Goal: Transaction & Acquisition: Purchase product/service

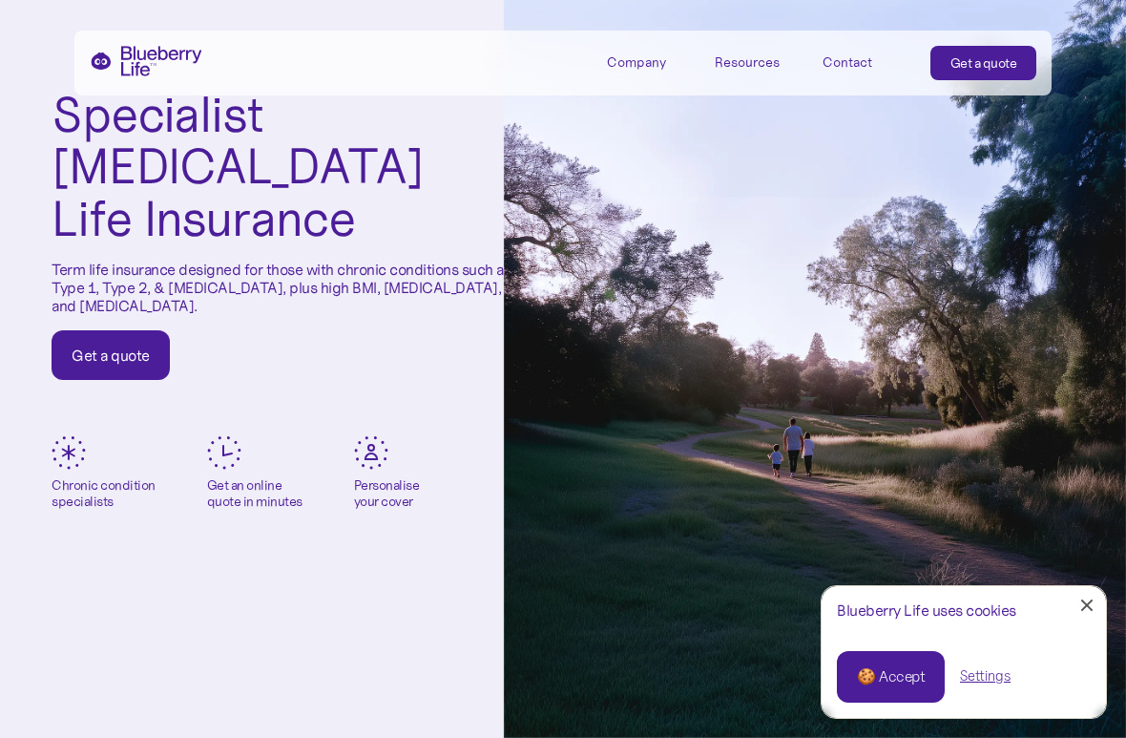
scroll to position [94, 0]
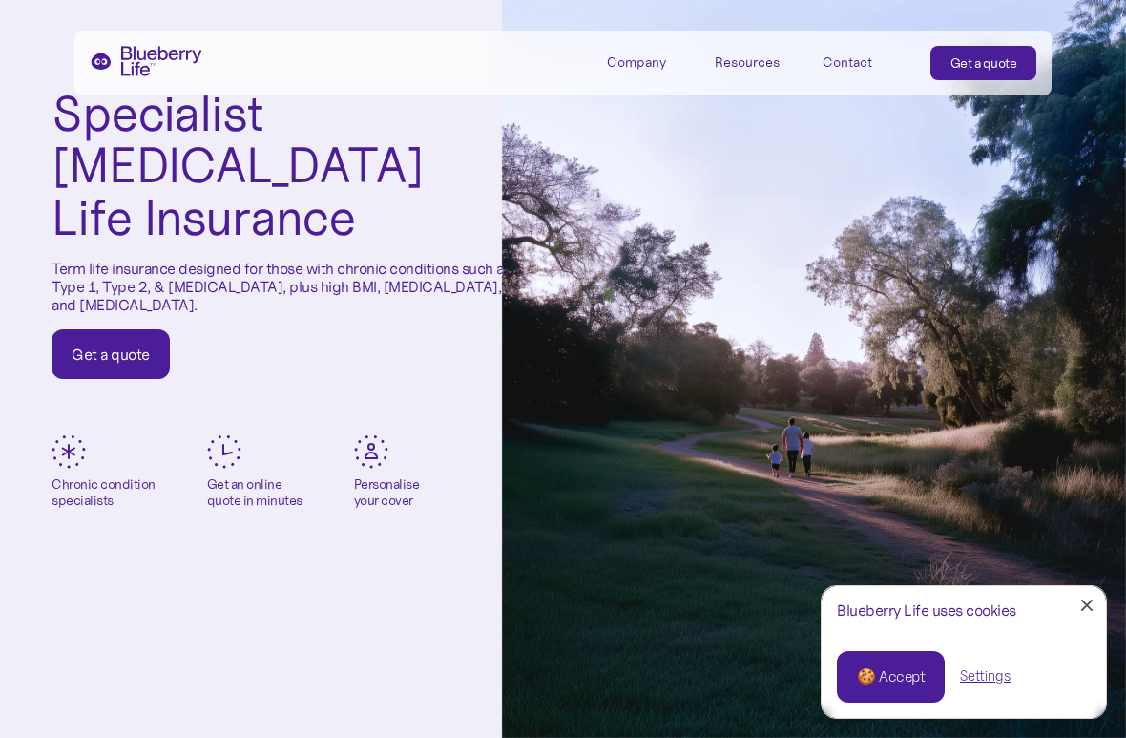
click at [136, 345] on div "Get a quote" at bounding box center [111, 354] width 78 height 19
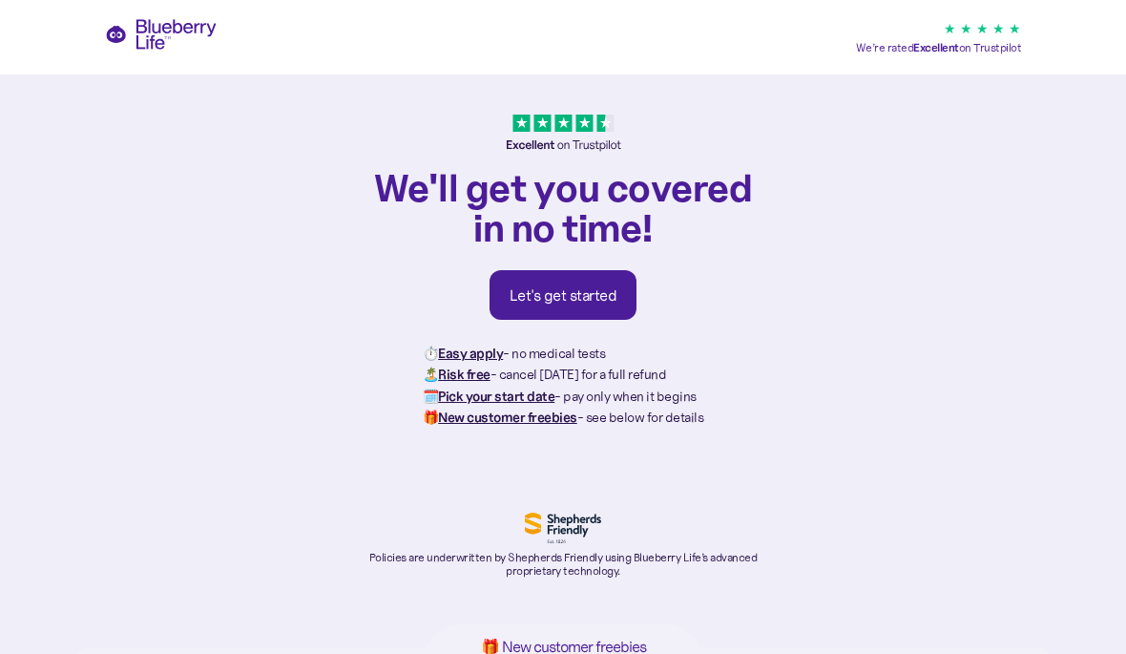
click at [590, 308] on link "Let's get started" at bounding box center [564, 295] width 148 height 50
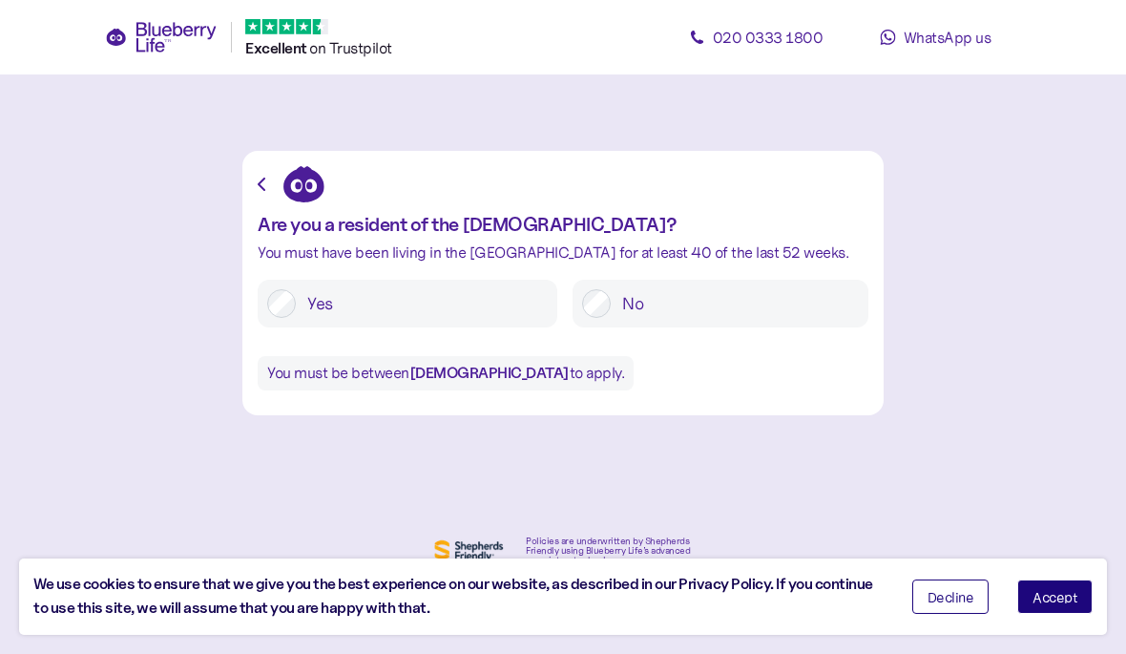
click at [479, 315] on label "Yes" at bounding box center [422, 303] width 252 height 29
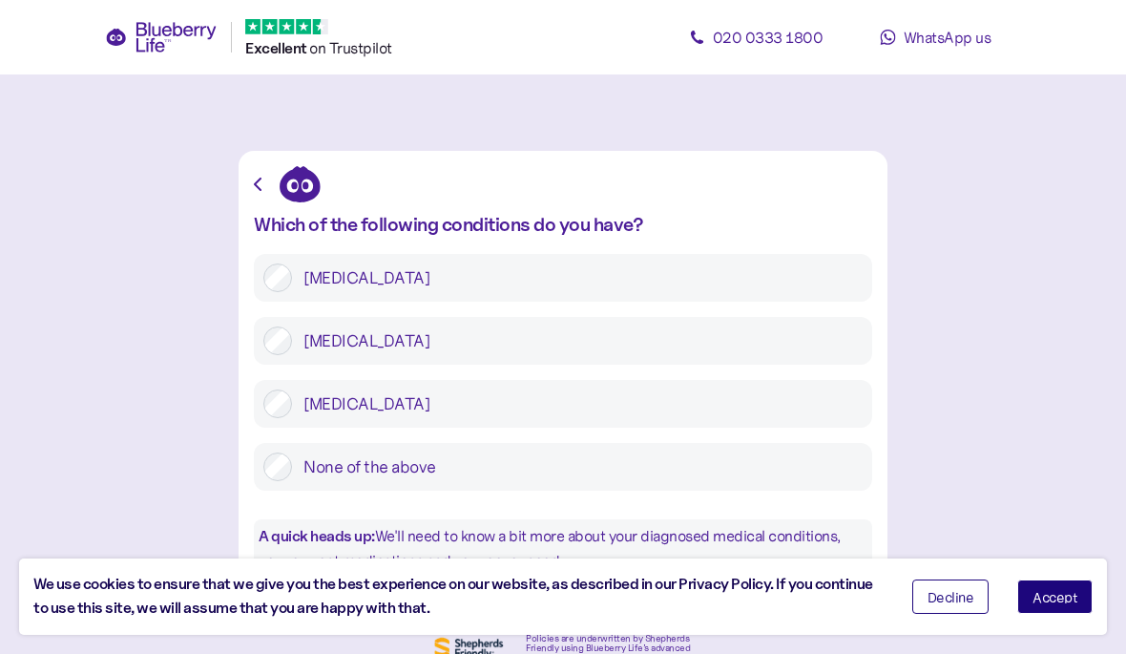
click at [560, 286] on label "[MEDICAL_DATA]" at bounding box center [577, 277] width 571 height 29
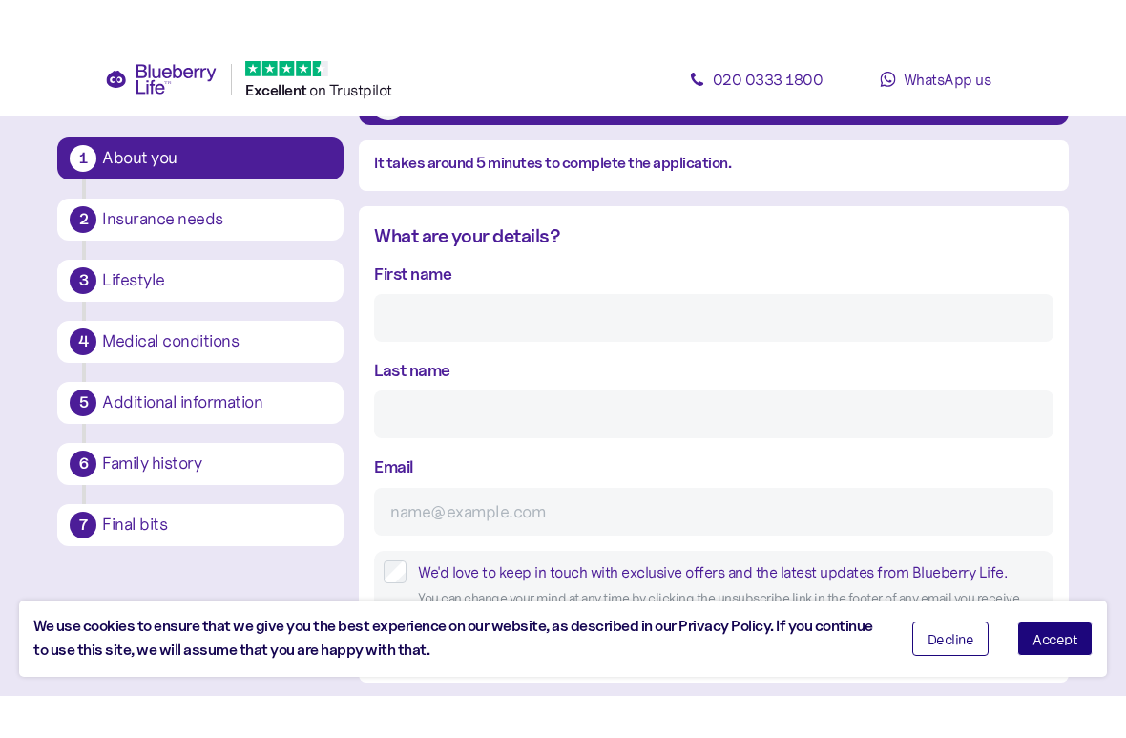
scroll to position [145, 0]
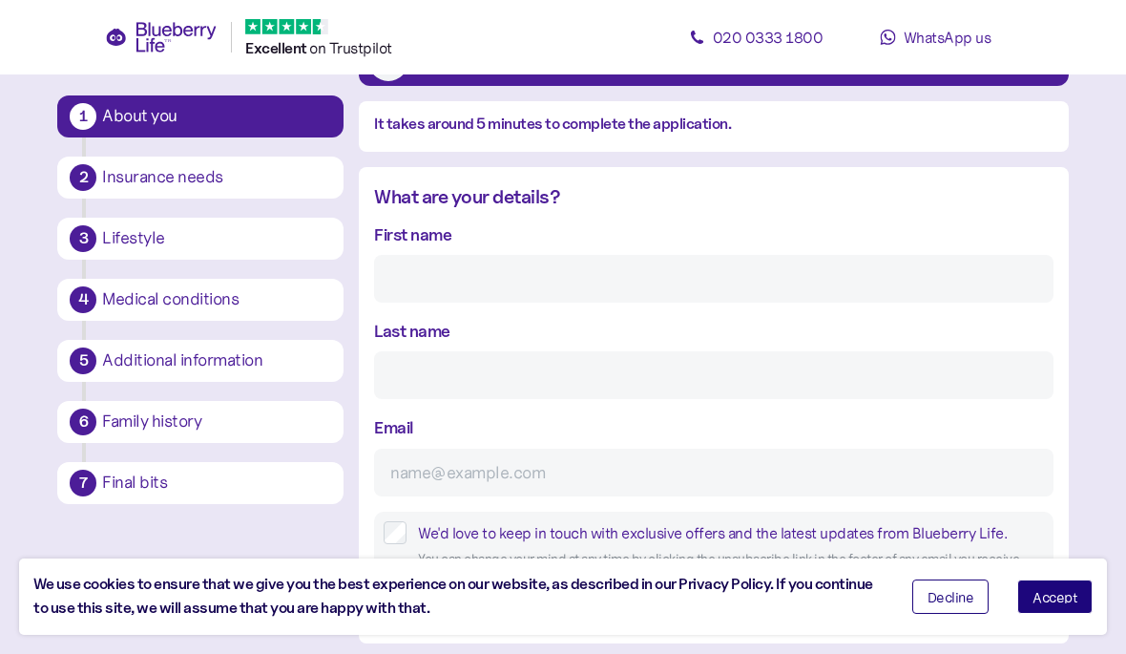
click at [602, 297] on input "First name" at bounding box center [713, 279] width 679 height 48
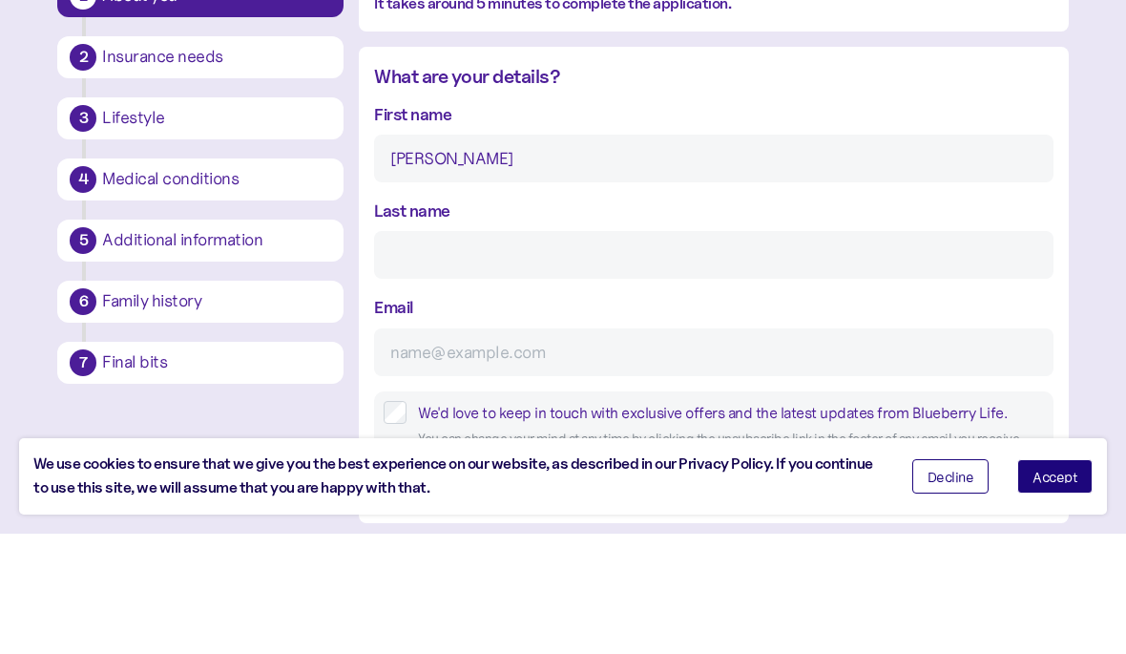
type input "[PERSON_NAME]"
click at [580, 351] on input "Last name" at bounding box center [713, 375] width 679 height 48
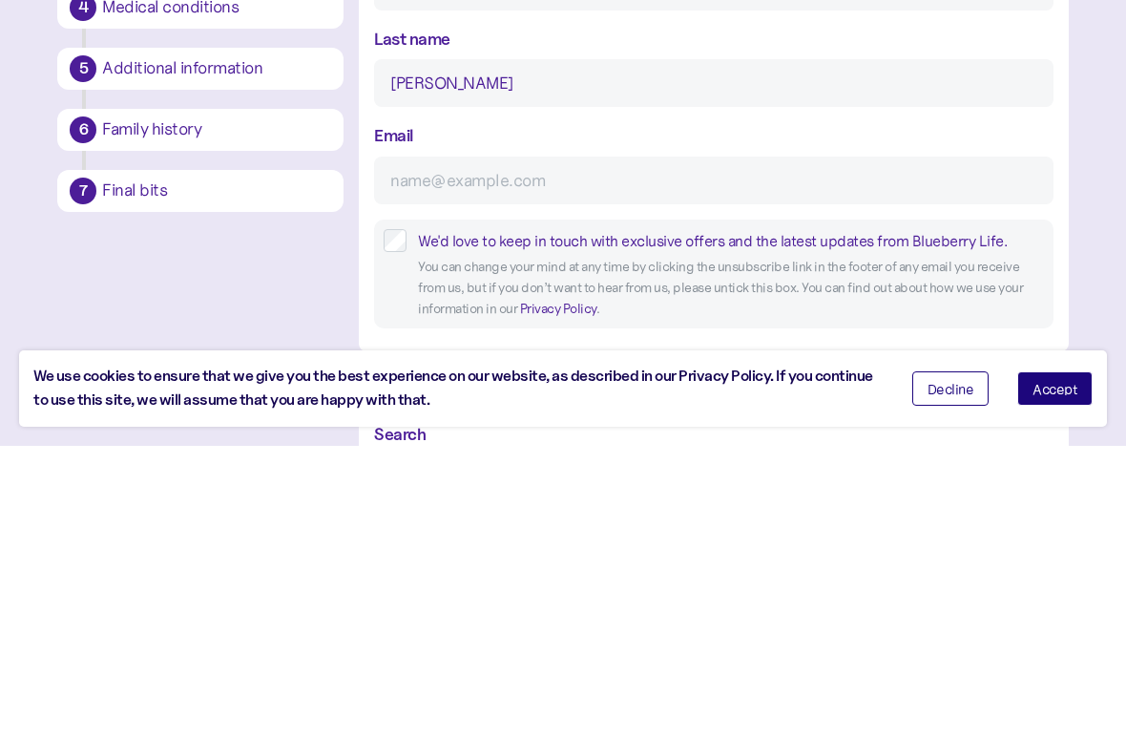
type input "[PERSON_NAME]"
click at [680, 449] on input "Email" at bounding box center [713, 473] width 679 height 48
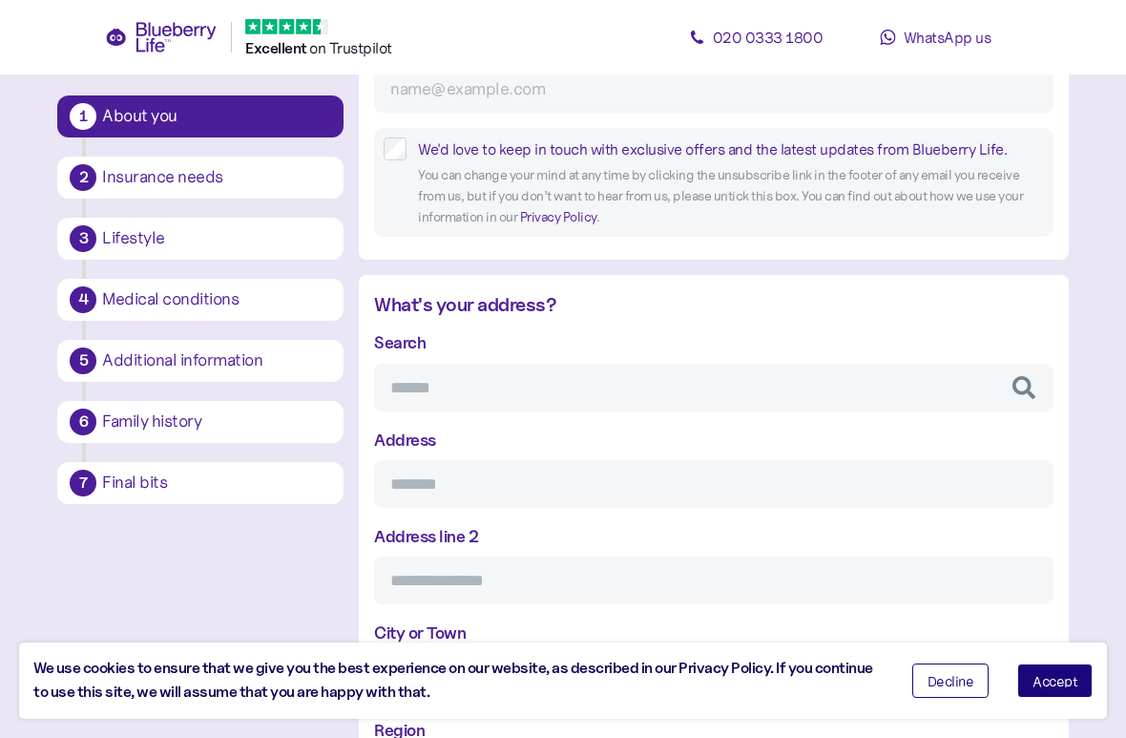
click at [644, 372] on input "Search" at bounding box center [713, 388] width 679 height 48
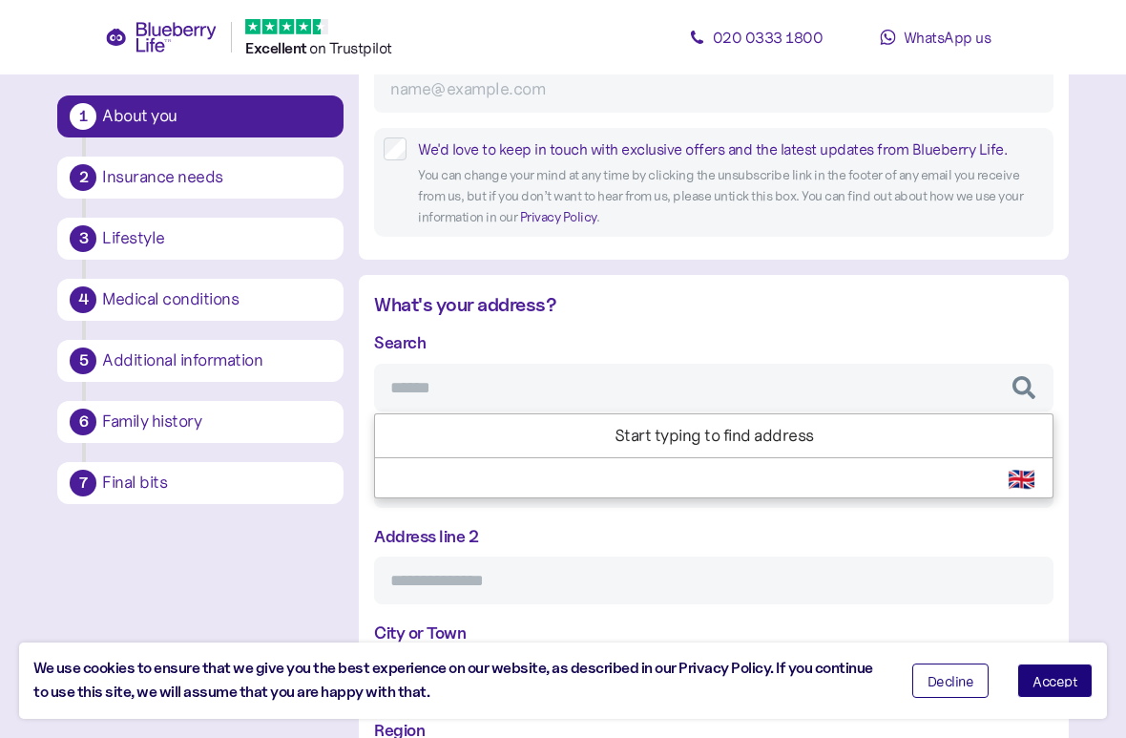
scroll to position [528, 0]
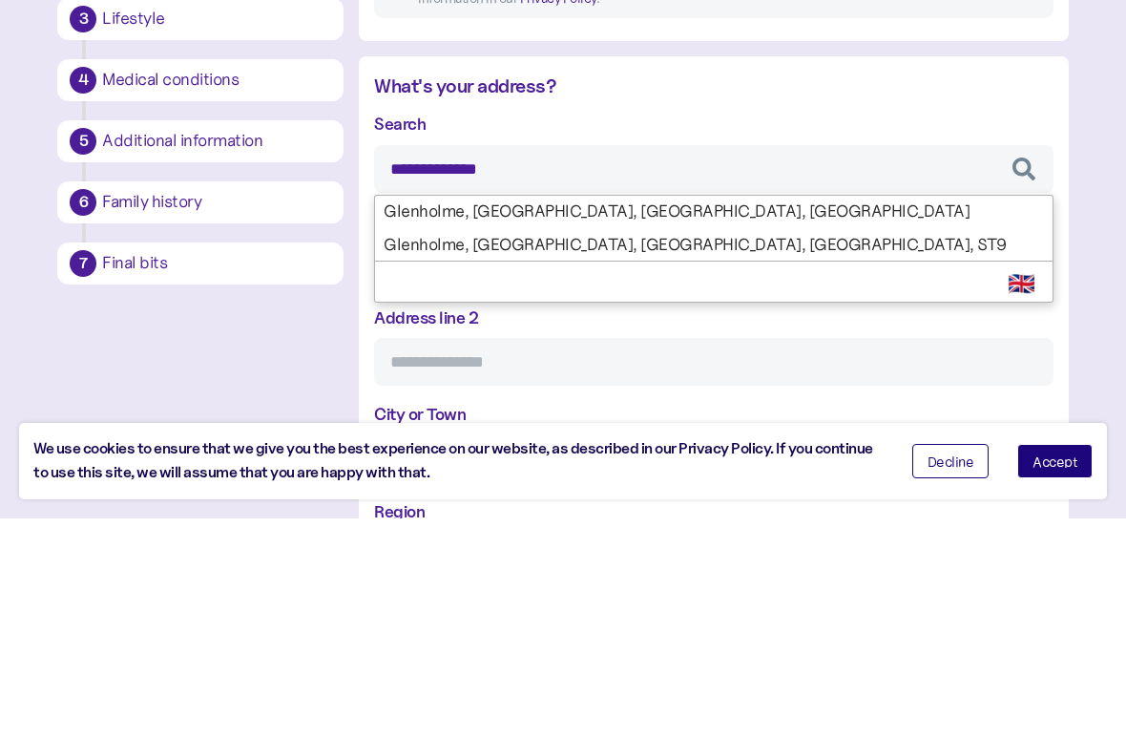
type input "**********"
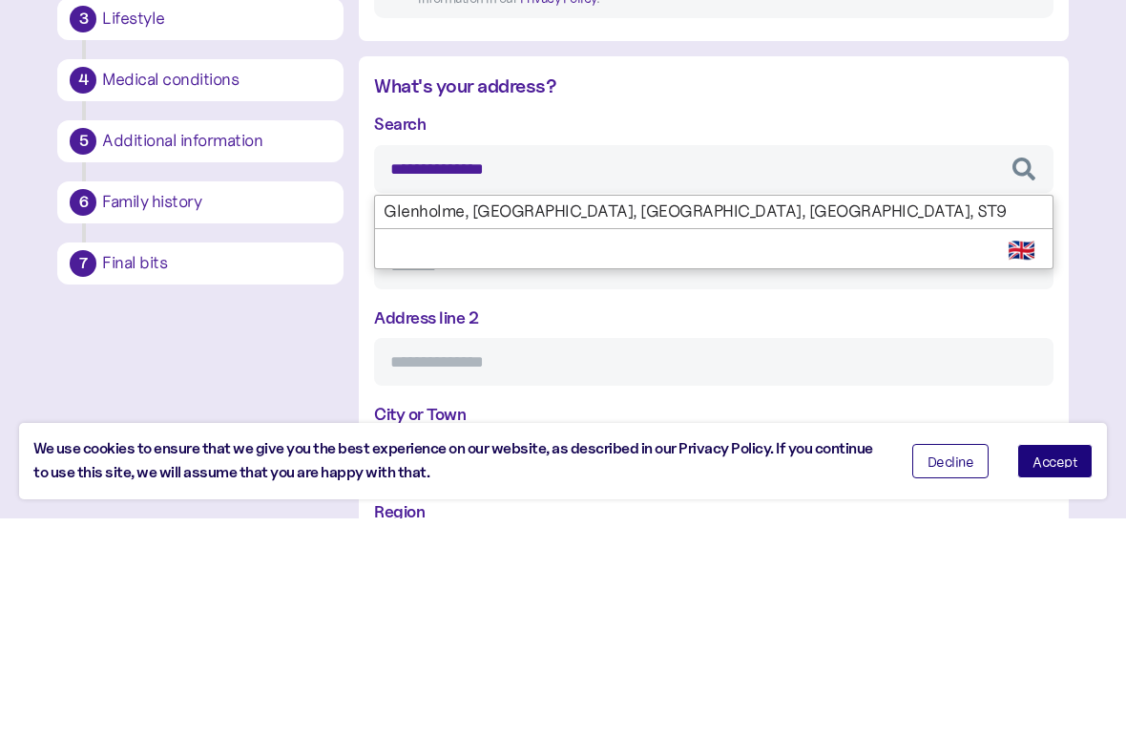
click at [574, 330] on div "**********" at bounding box center [713, 612] width 679 height 565
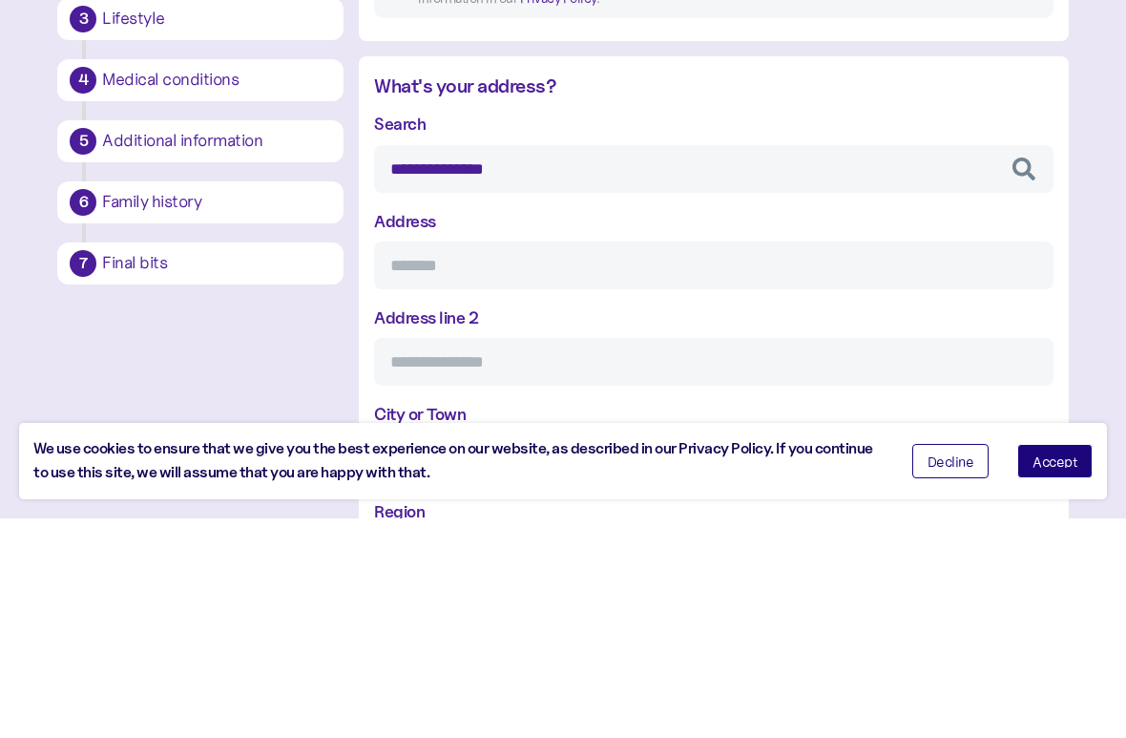
type input "*********"
type input "**********"
type input "*******"
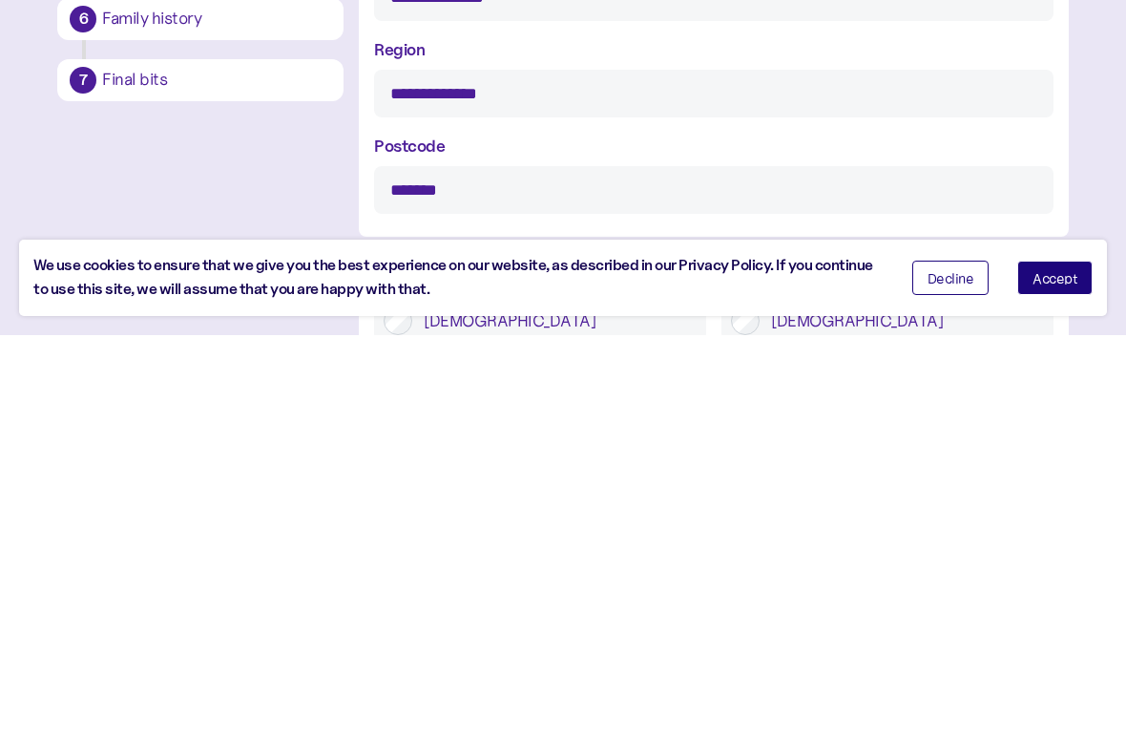
type input "**********"
click at [1075, 653] on span "Accept" at bounding box center [1055, 680] width 45 height 13
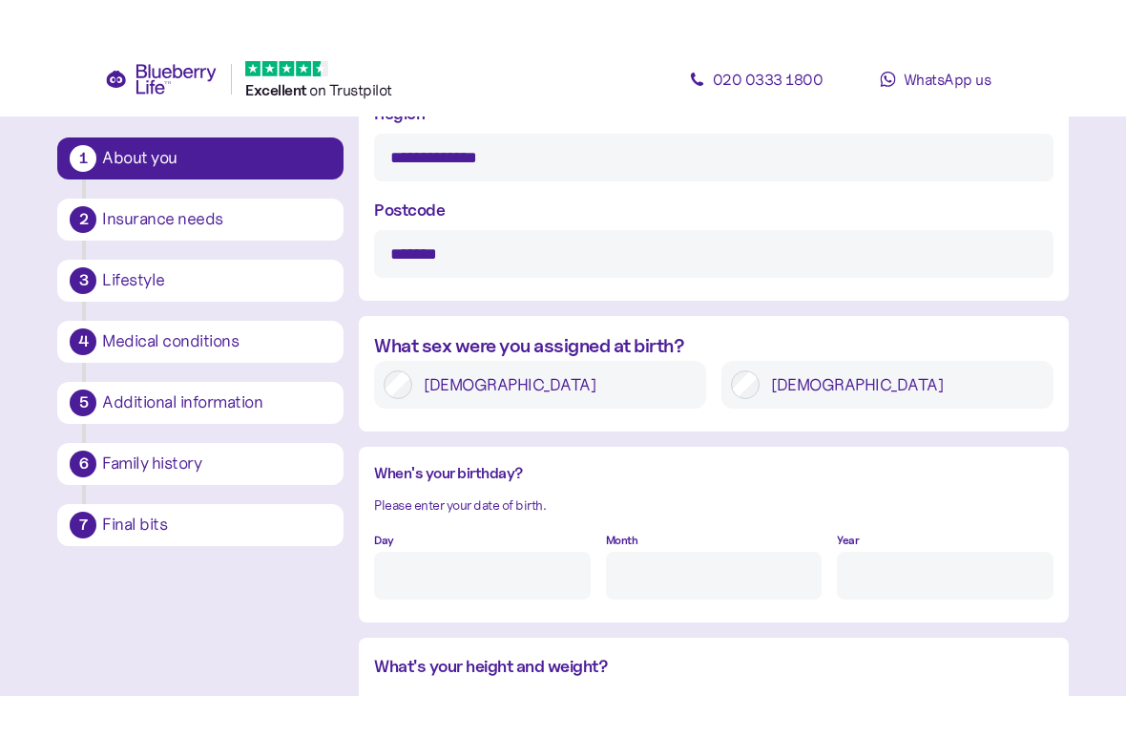
scroll to position [1190, 0]
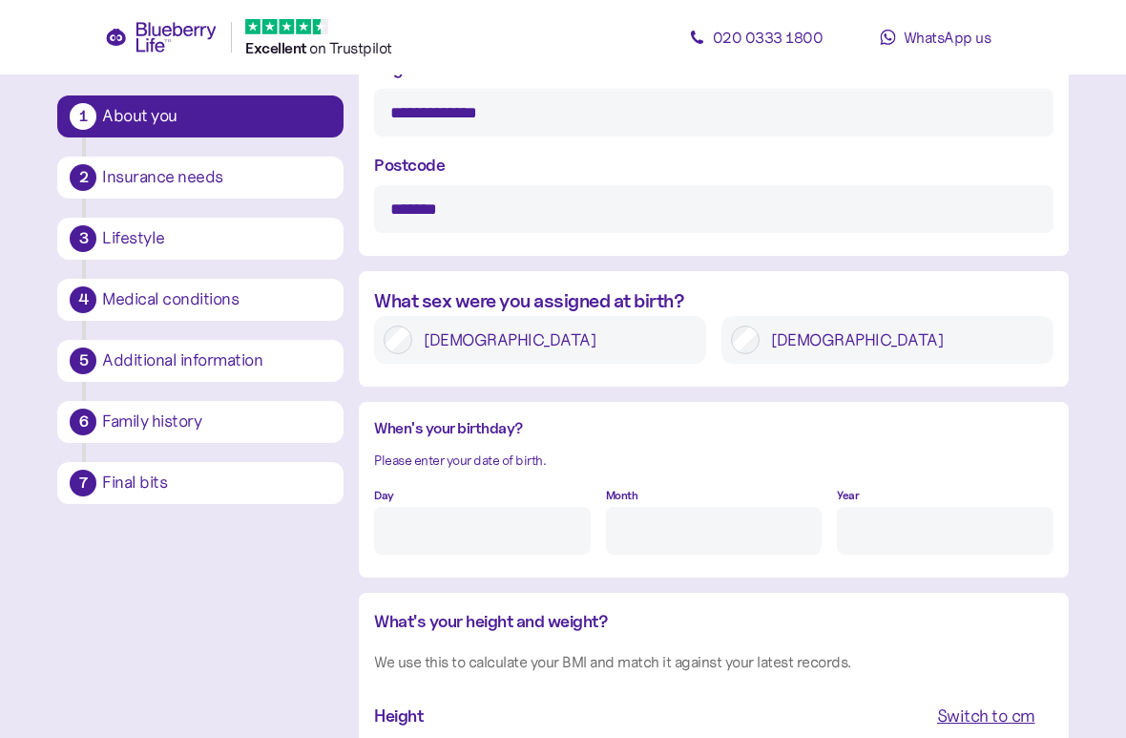
click at [821, 352] on label "[DEMOGRAPHIC_DATA]" at bounding box center [902, 339] width 284 height 29
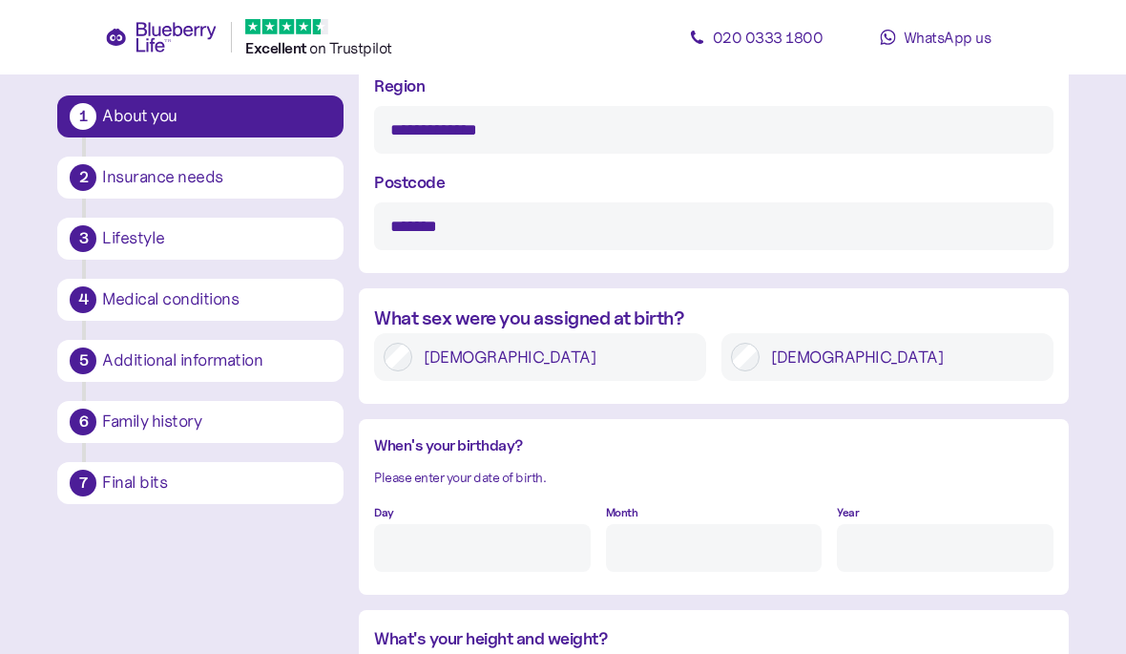
scroll to position [1161, 0]
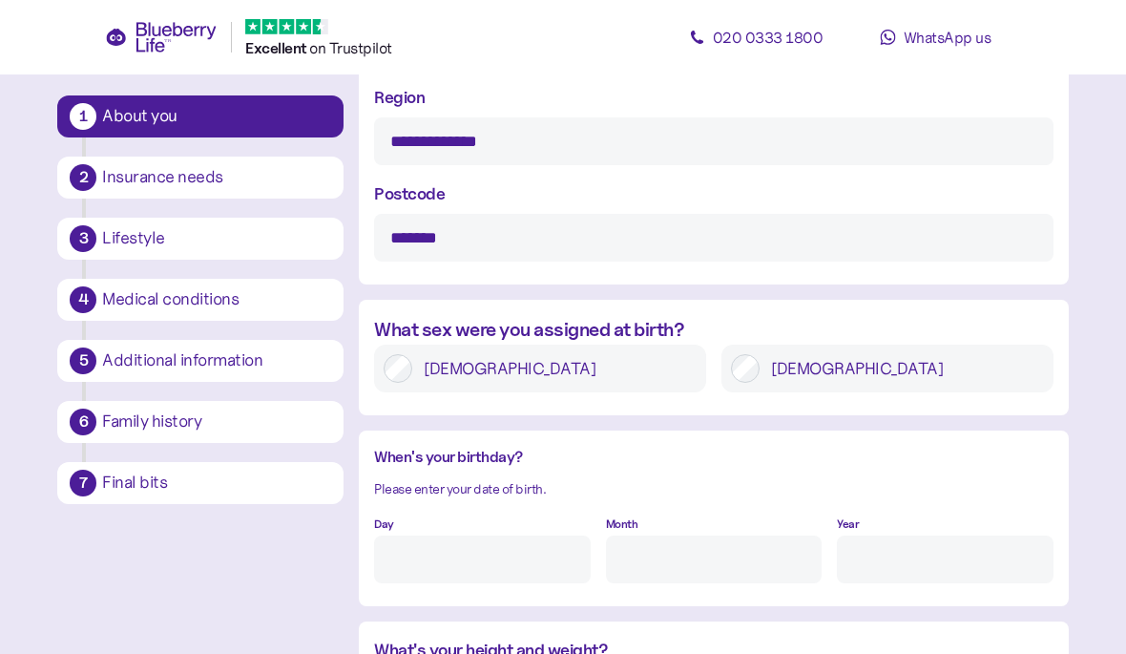
click at [521, 580] on input "Day" at bounding box center [482, 559] width 216 height 48
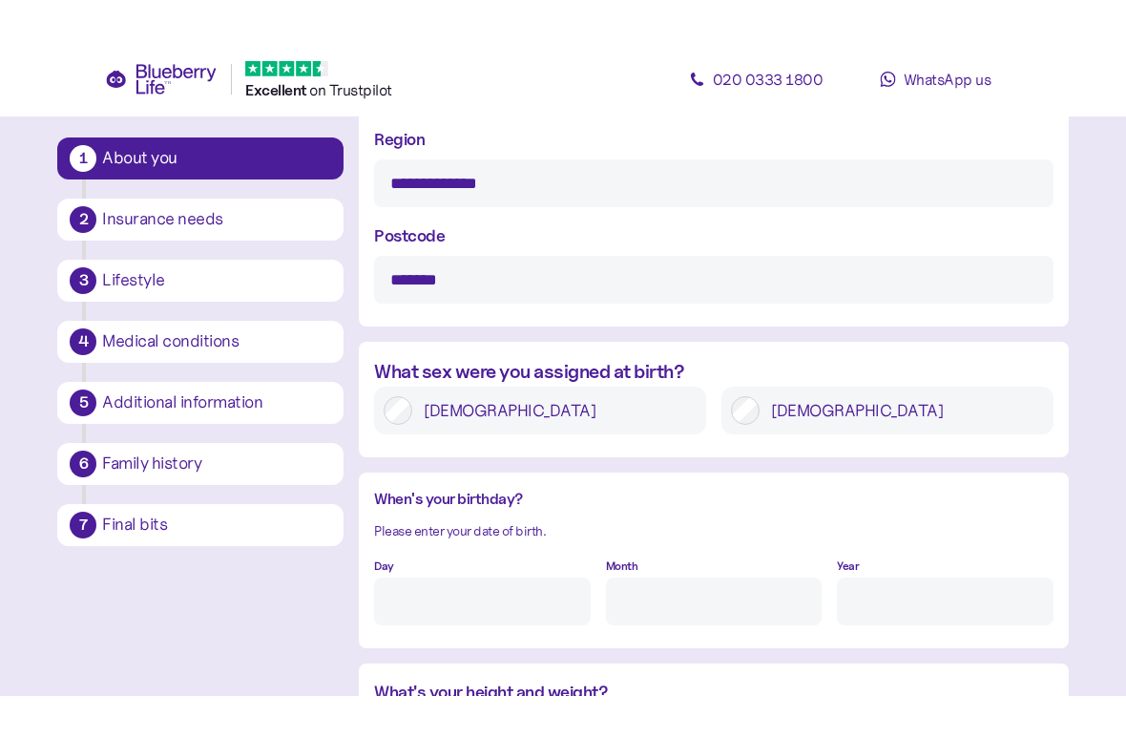
scroll to position [1226, 0]
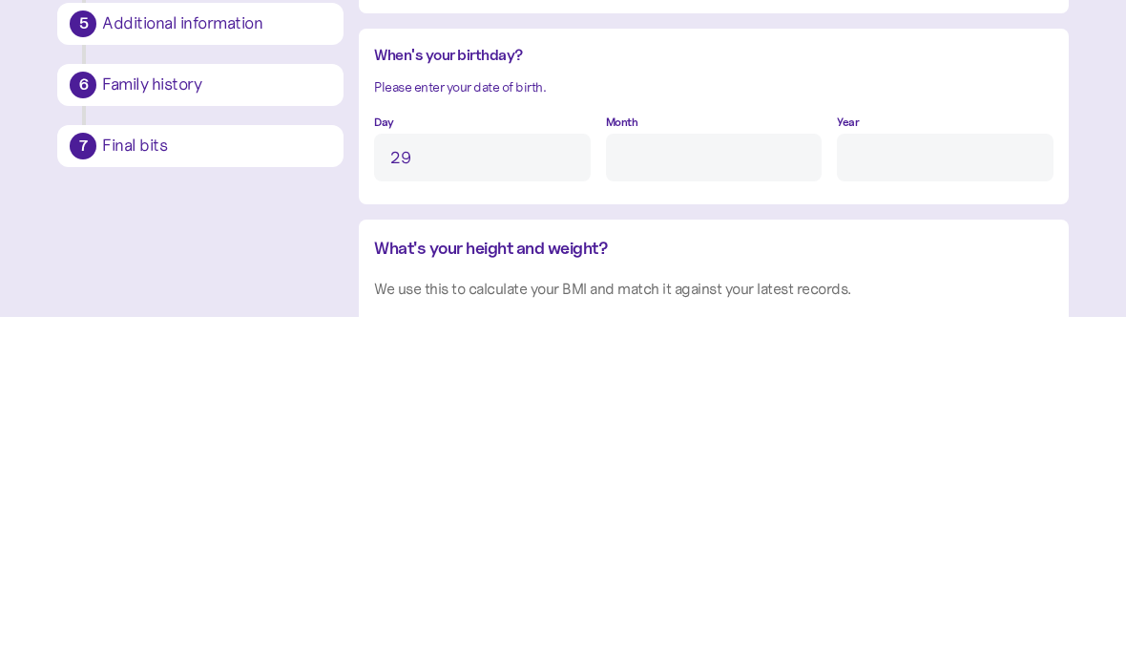
type input "29"
click at [720, 470] on input "Month" at bounding box center [714, 494] width 216 height 48
type input "12"
click at [943, 470] on input "Year" at bounding box center [945, 494] width 216 height 48
type input "*"
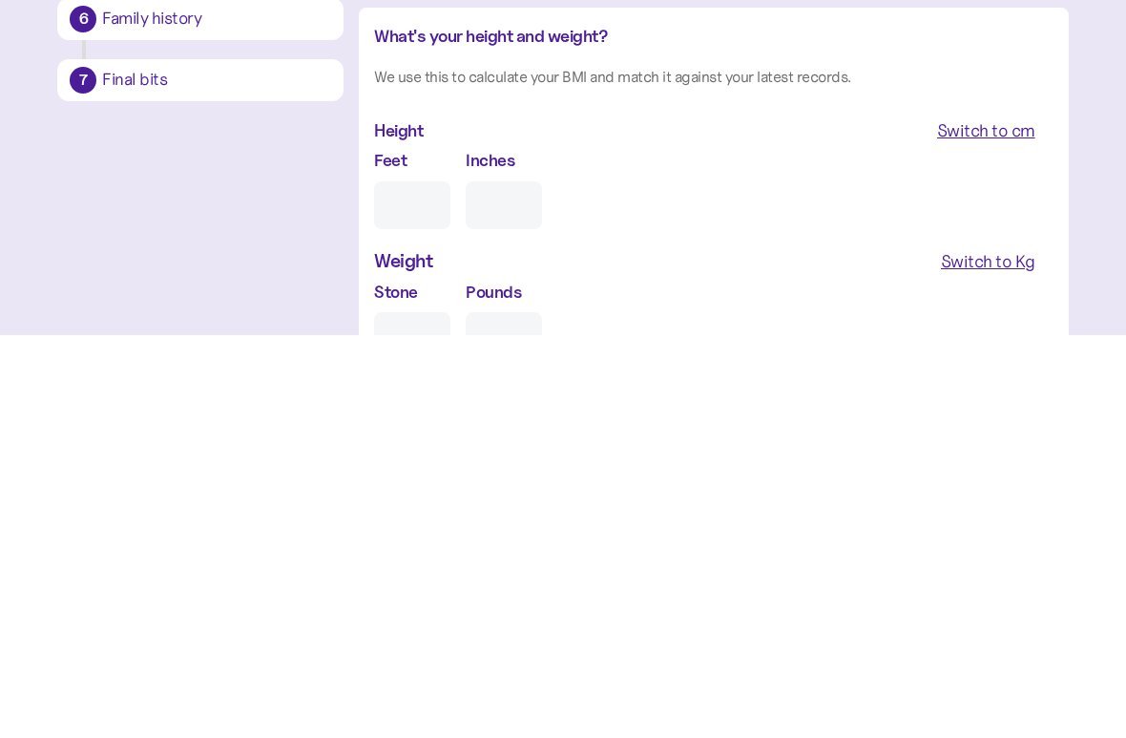
scroll to position [1381, 0]
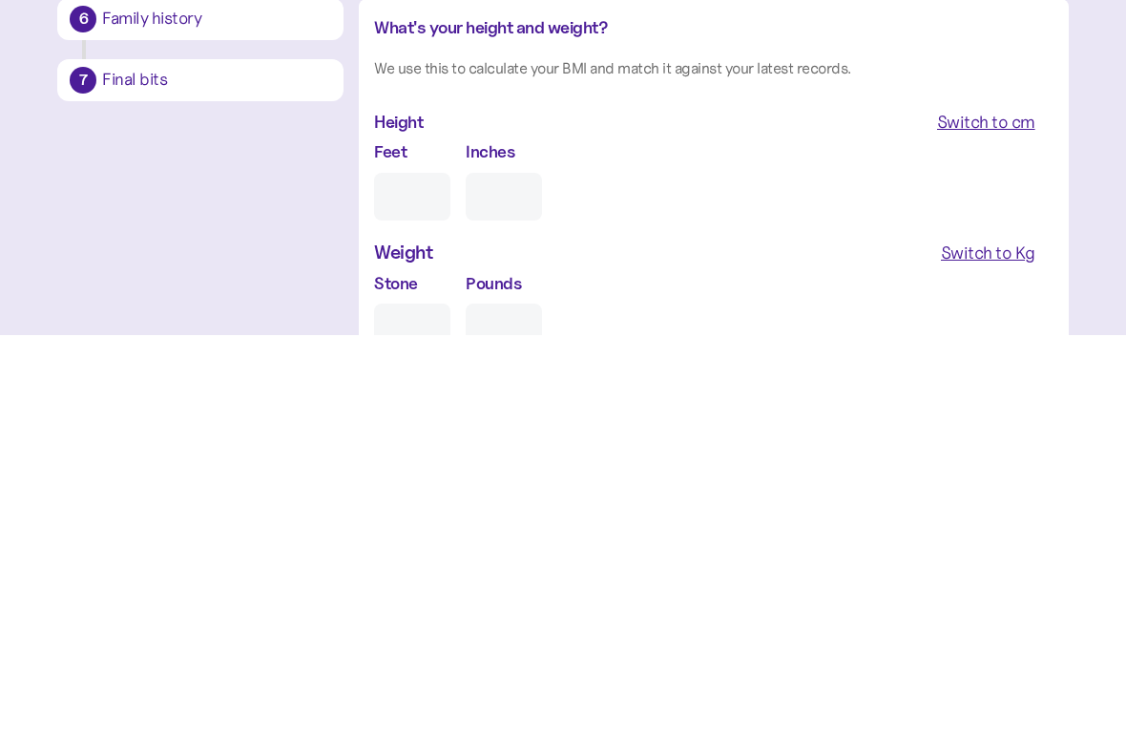
type input "****"
click at [420, 575] on input "Feet" at bounding box center [412, 599] width 76 height 48
type input "5"
type input "0"
type input "5"
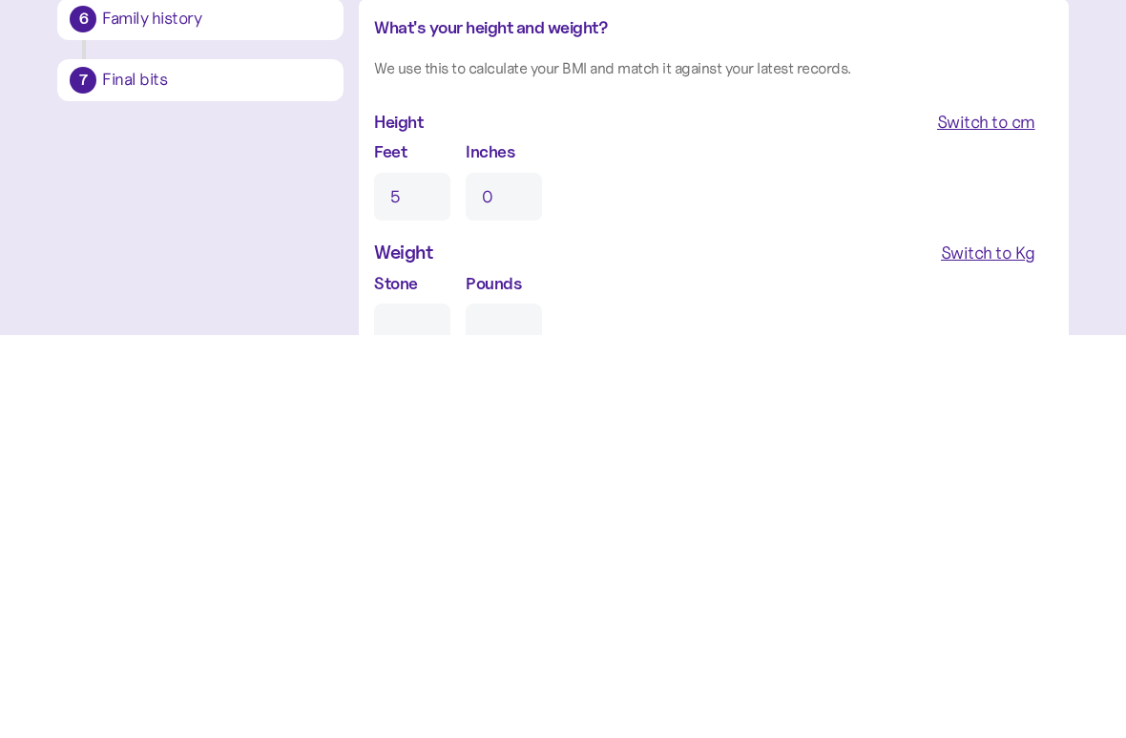
click at [516, 575] on input "0" at bounding box center [504, 599] width 76 height 48
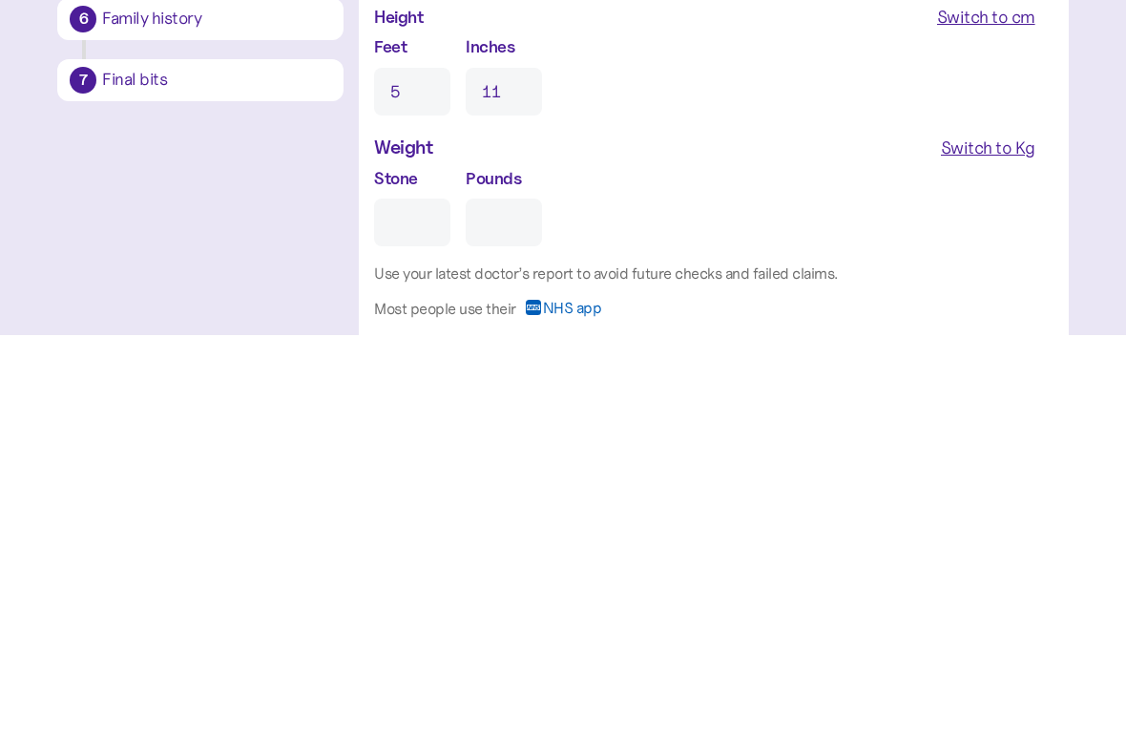
scroll to position [1491, 0]
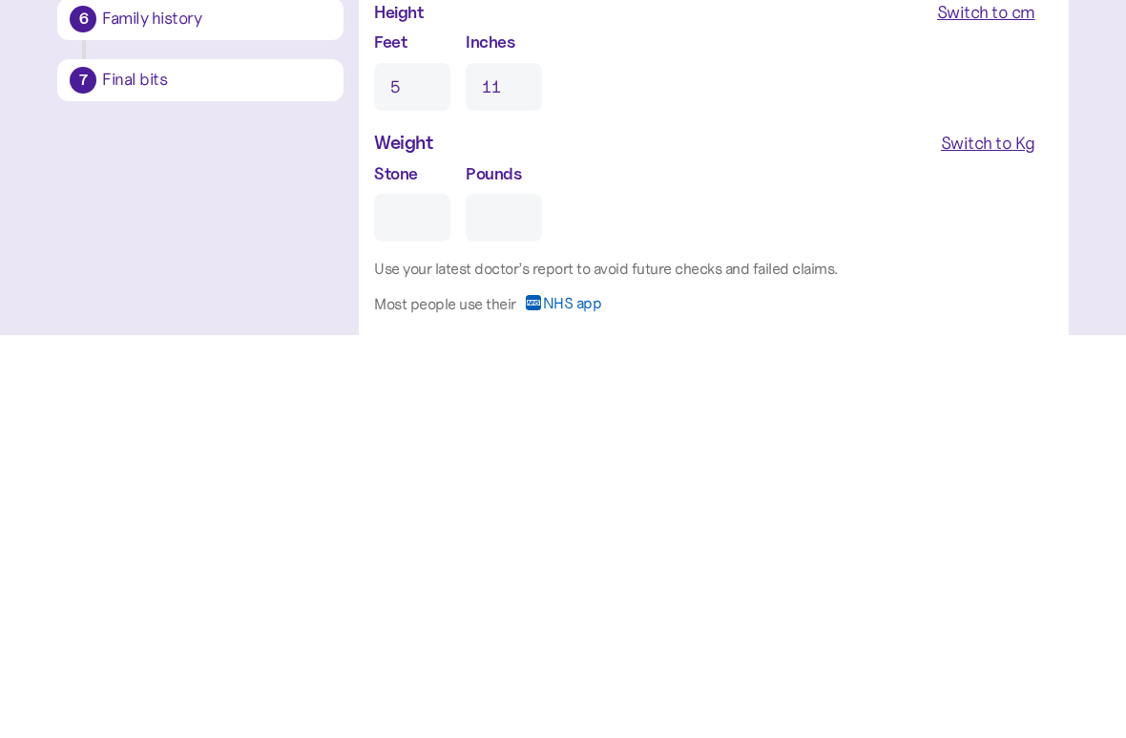
type input "11"
click at [428, 596] on input "Stone" at bounding box center [412, 620] width 76 height 48
type input "2"
type input "0"
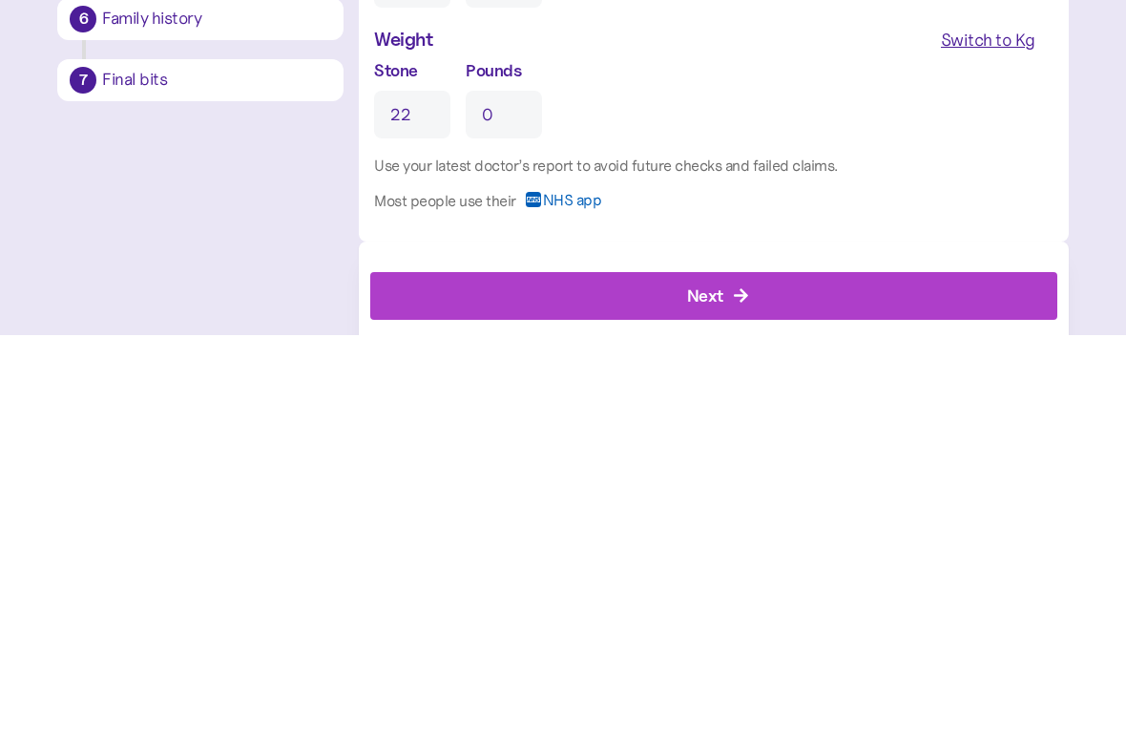
scroll to position [1634, 0]
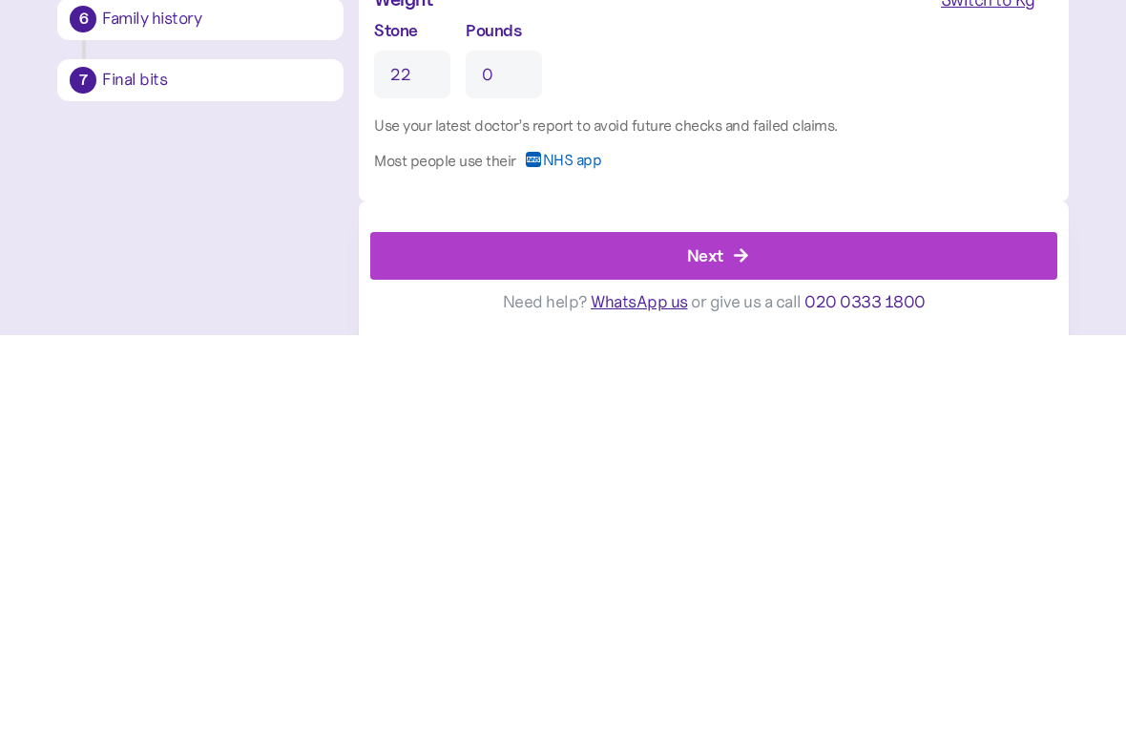
type input "22"
click at [784, 636] on div "Next" at bounding box center [717, 659] width 643 height 46
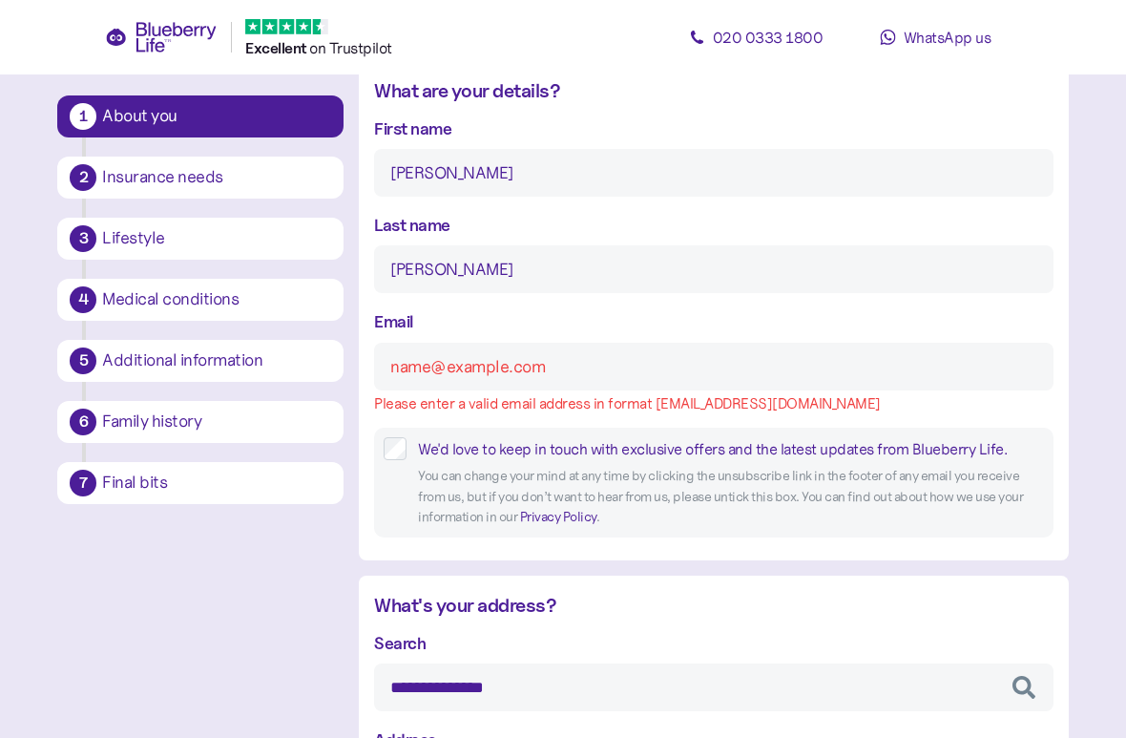
click at [690, 375] on input "Email" at bounding box center [713, 367] width 679 height 48
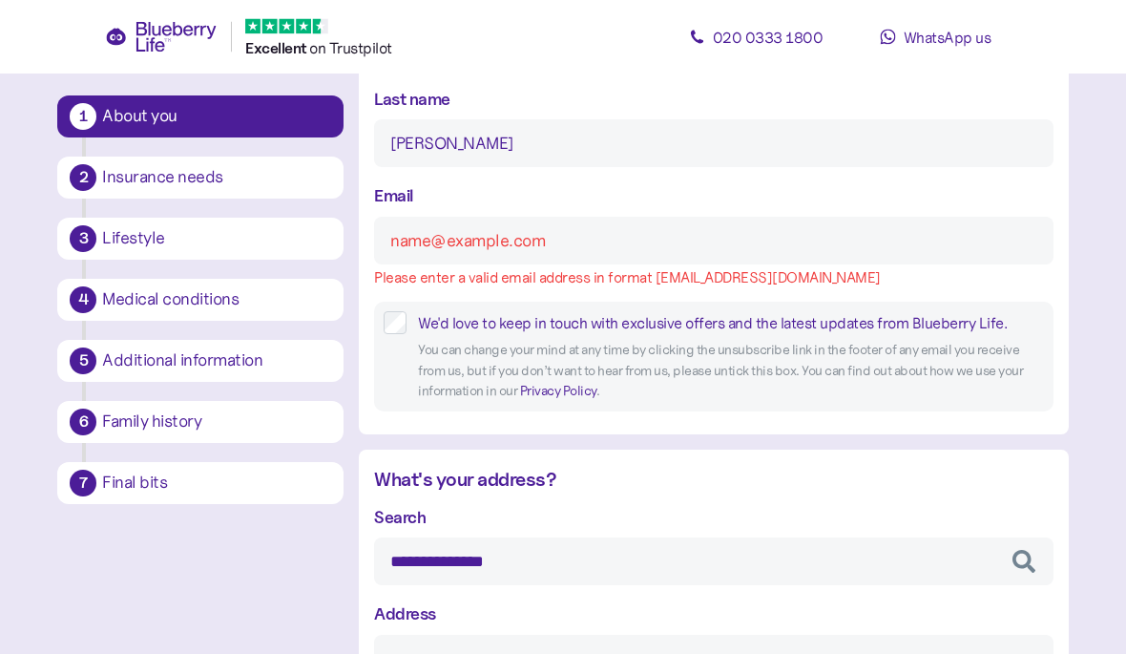
scroll to position [376, 0]
click at [594, 252] on input "Email" at bounding box center [713, 242] width 679 height 48
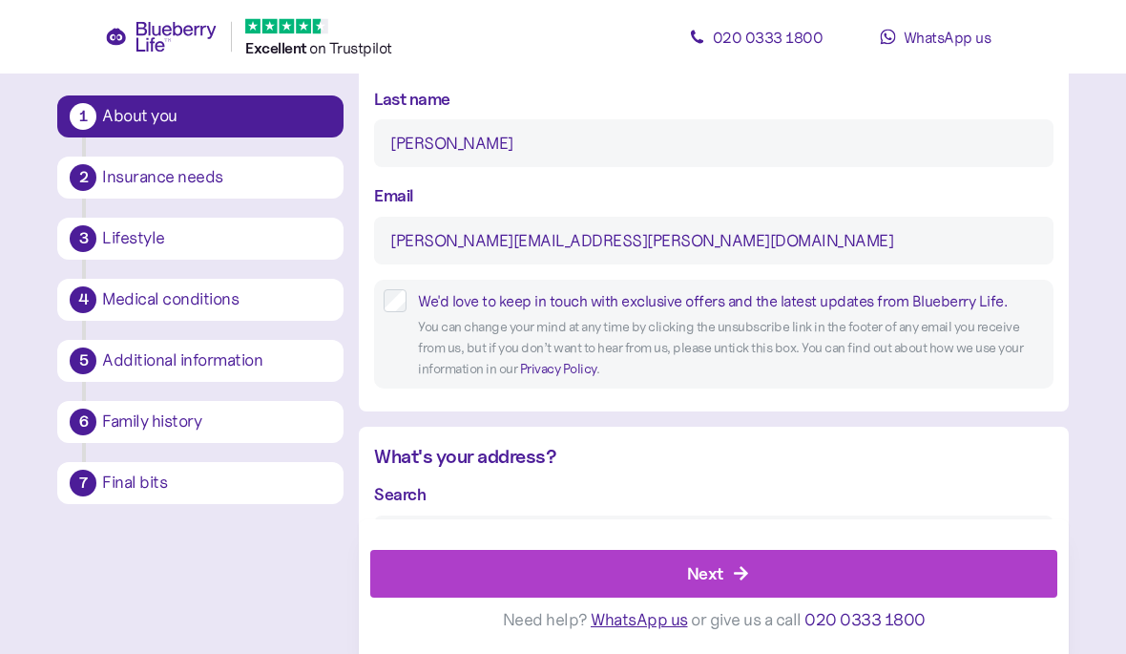
type input "[PERSON_NAME][EMAIL_ADDRESS][PERSON_NAME][DOMAIN_NAME]"
click at [914, 580] on div "Next" at bounding box center [717, 574] width 643 height 46
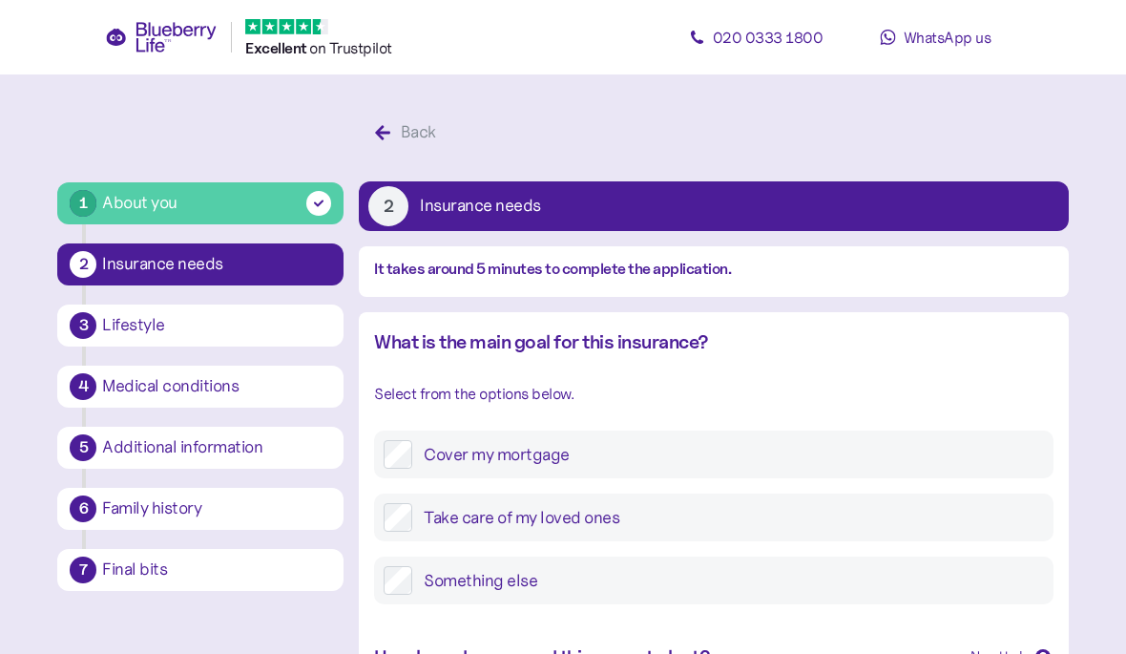
click at [889, 604] on div "What is the main goal for this insurance? Select from the options below. Cover …" at bounding box center [713, 475] width 709 height 296
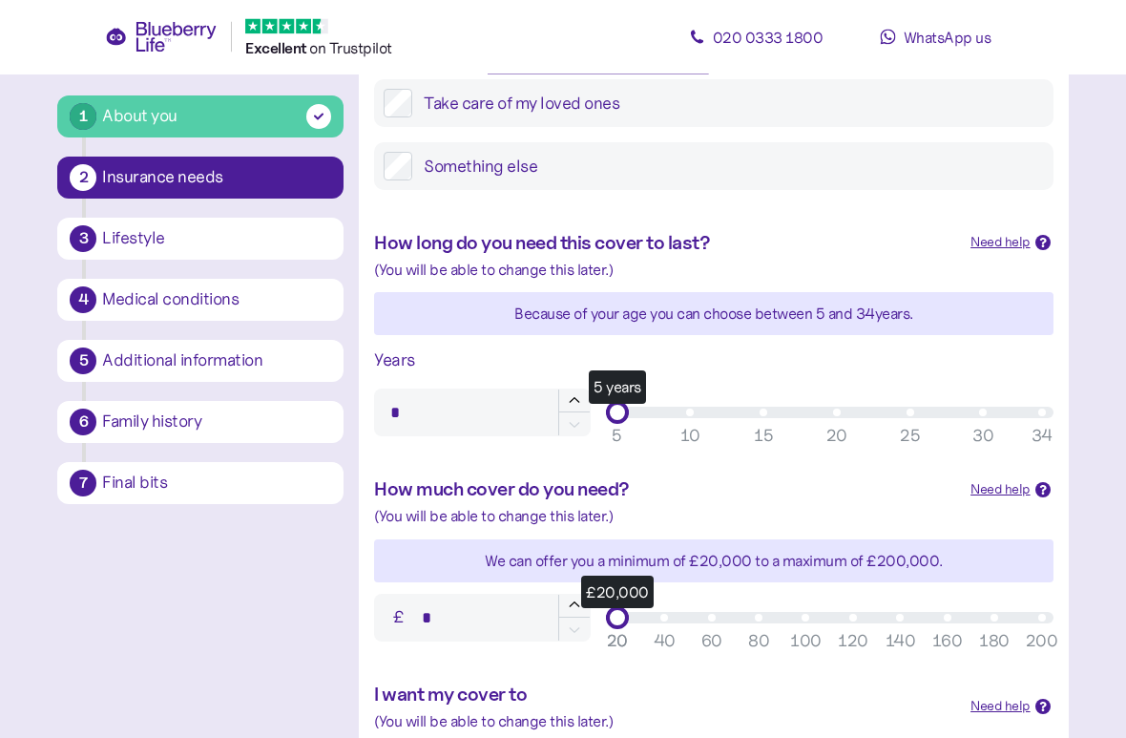
scroll to position [414, 0]
type input "**"
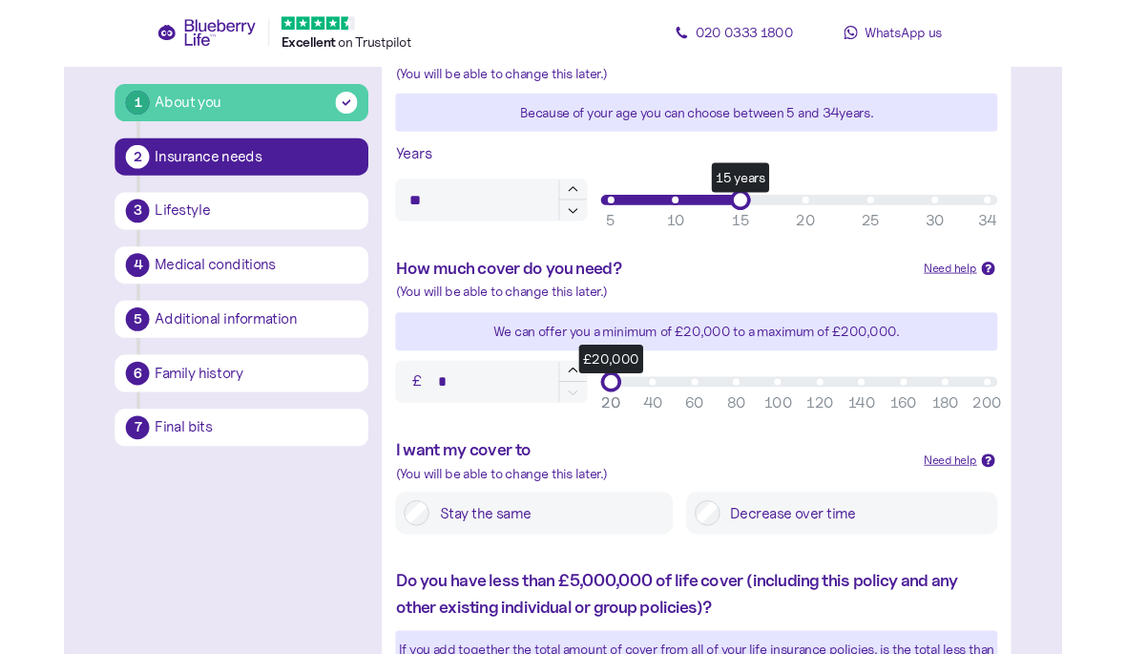
scroll to position [596, 0]
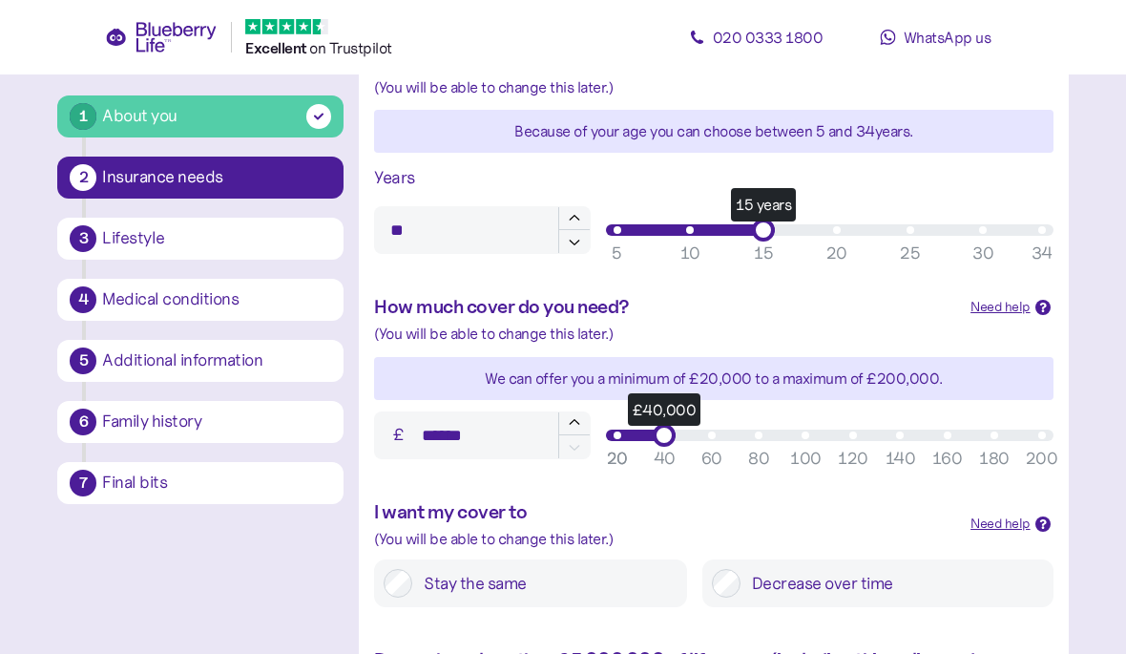
click at [669, 437] on div "£40,000" at bounding box center [664, 435] width 23 height 23
click at [626, 437] on div "£45,000" at bounding box center [830, 435] width 448 height 23
type input "******"
click at [618, 462] on div "20" at bounding box center [617, 459] width 21 height 26
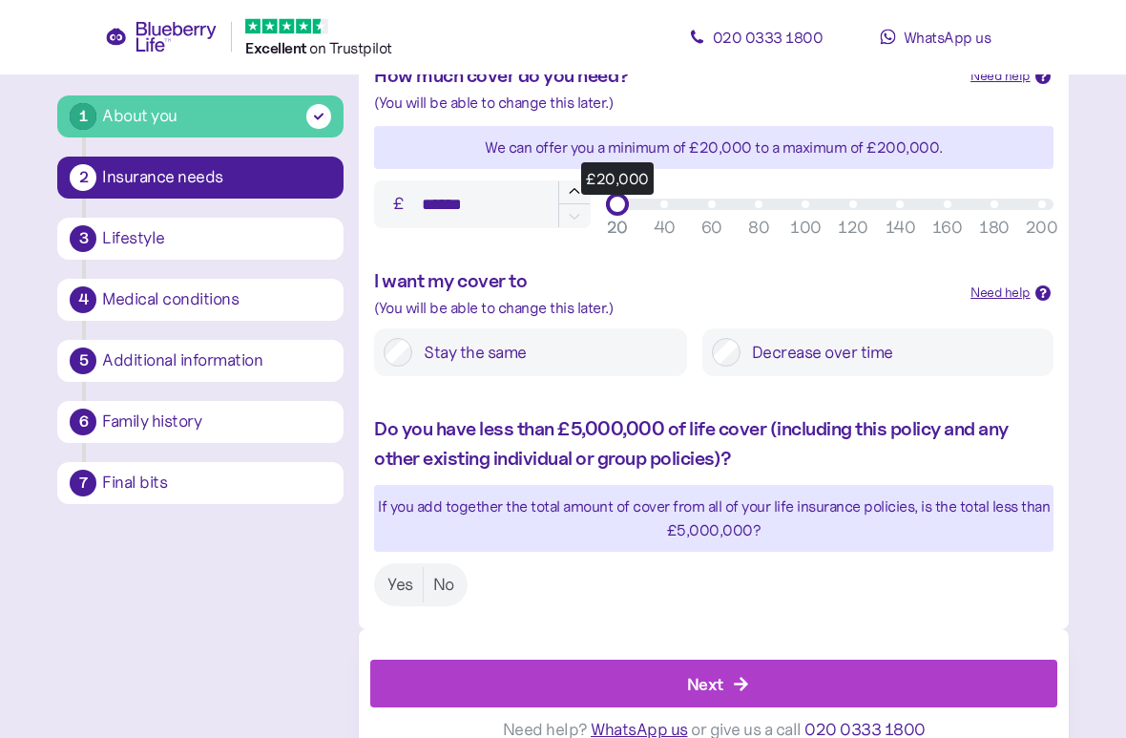
scroll to position [846, 0]
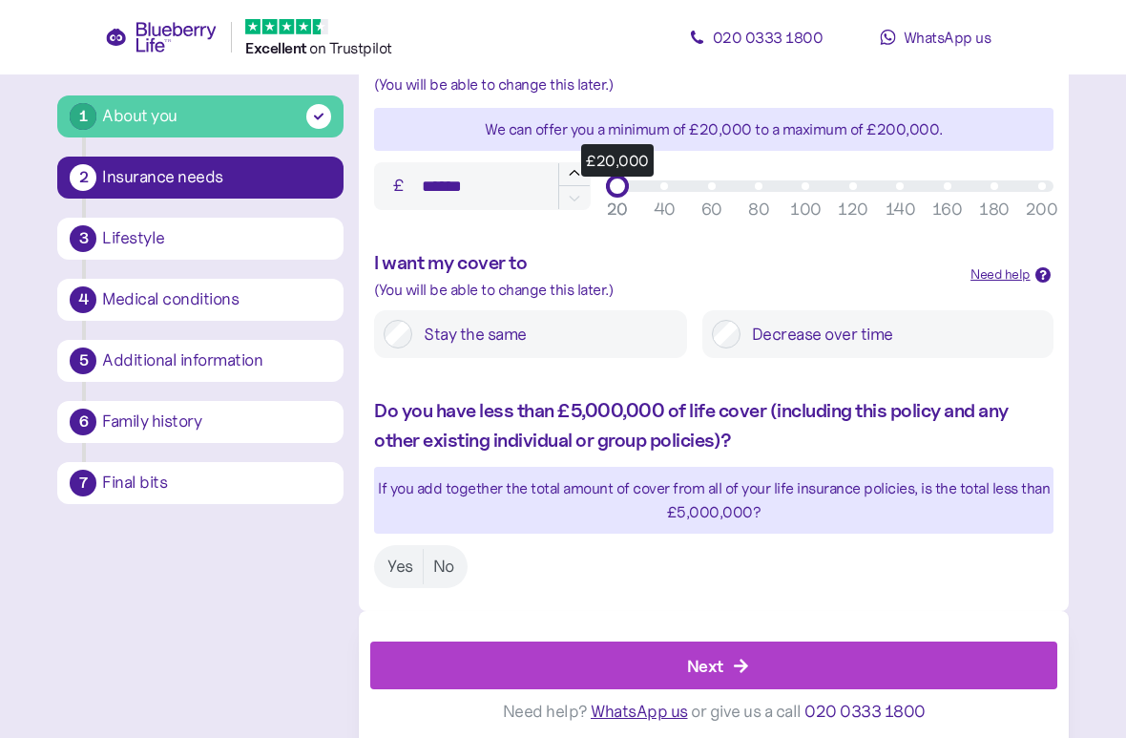
click at [443, 561] on label "No" at bounding box center [444, 566] width 40 height 35
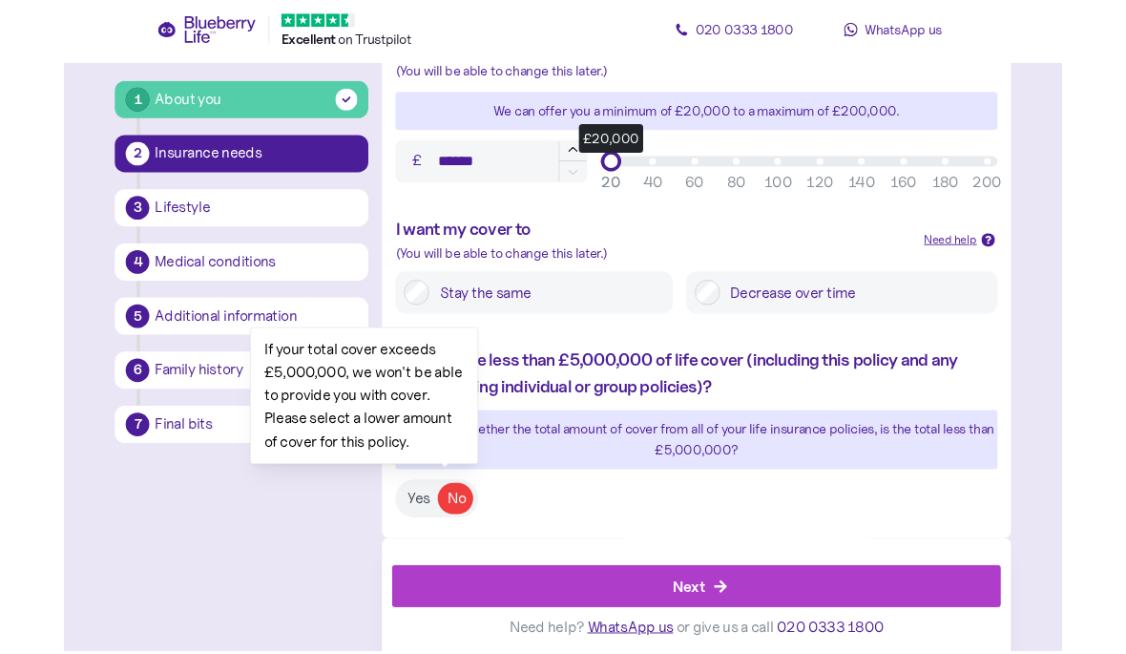
scroll to position [845, 0]
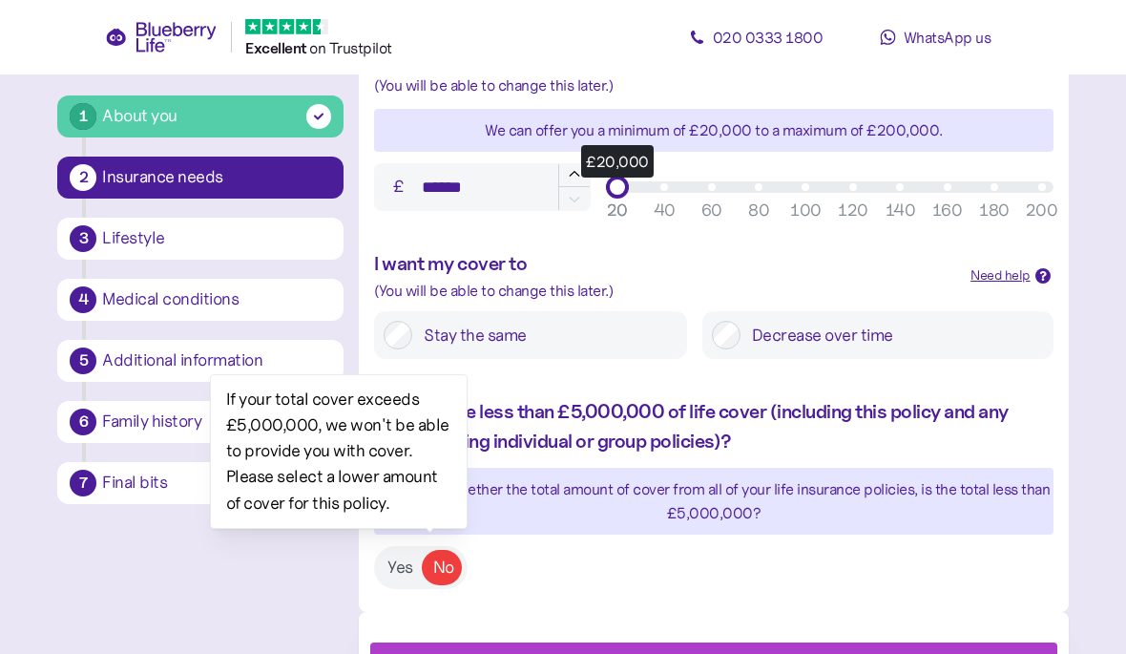
click at [704, 590] on div "Do you have less than £5,000,000 of life cover (including this policy and any o…" at bounding box center [713, 493] width 709 height 230
click at [748, 624] on div at bounding box center [713, 632] width 686 height 19
click at [733, 642] on button "Next" at bounding box center [713, 666] width 686 height 48
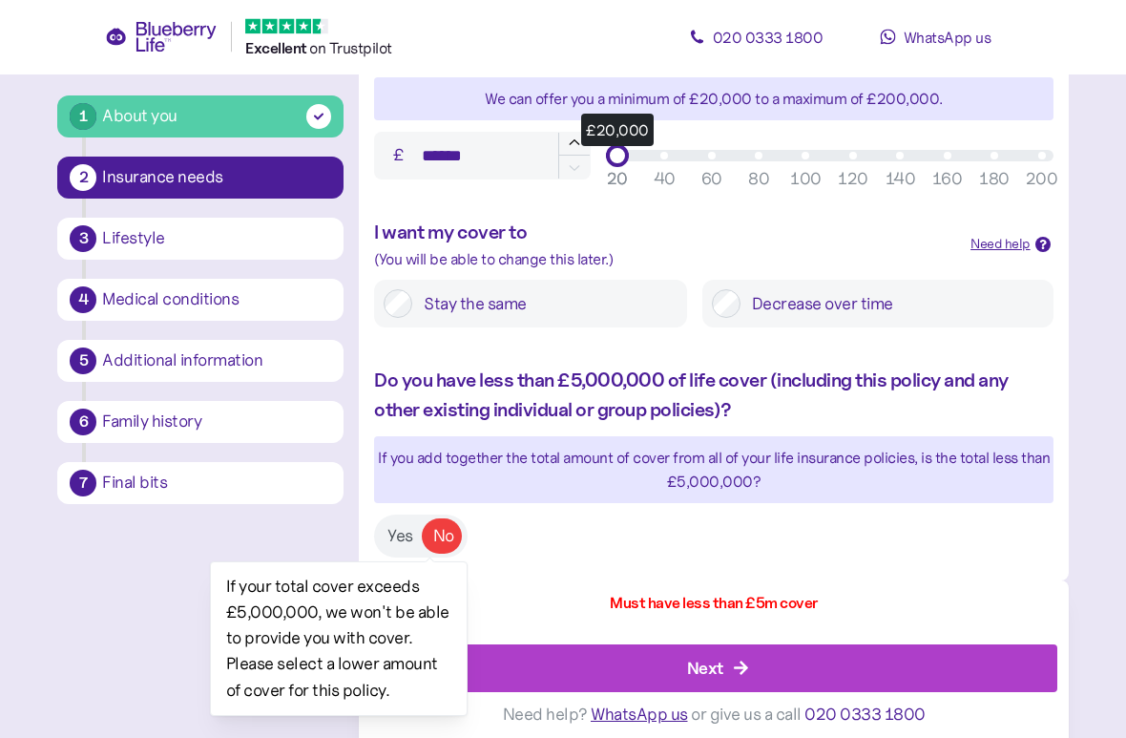
scroll to position [878, 0]
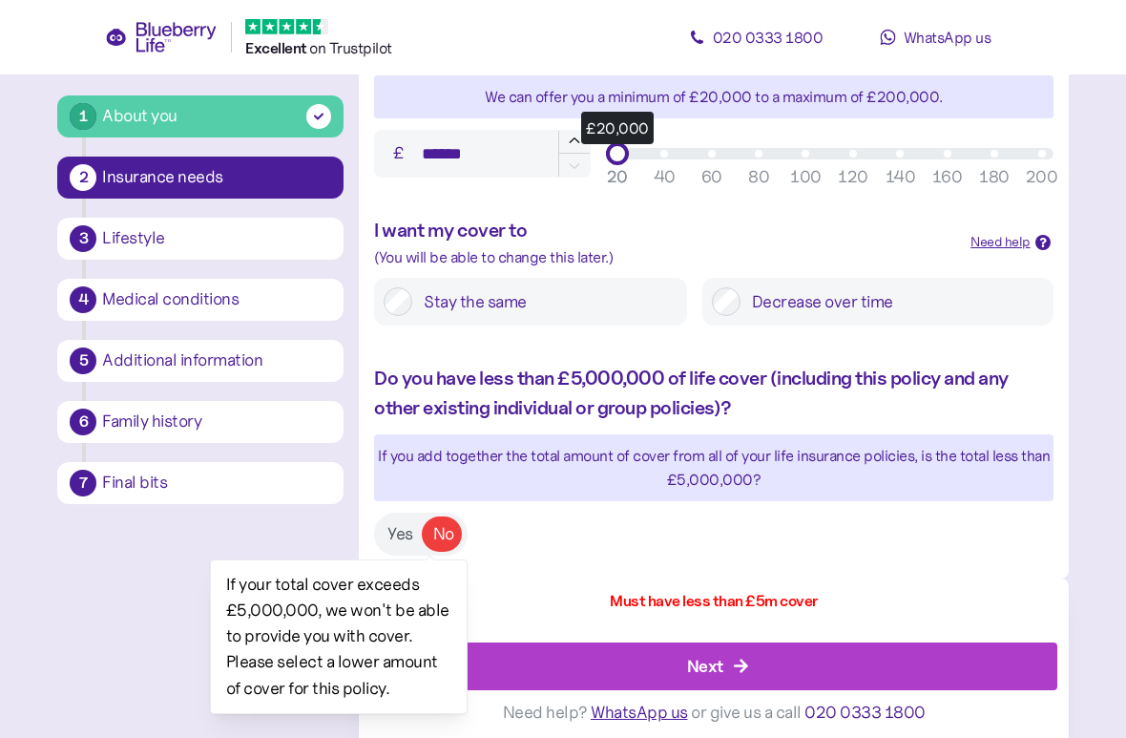
click at [399, 526] on label "Yes" at bounding box center [400, 533] width 45 height 35
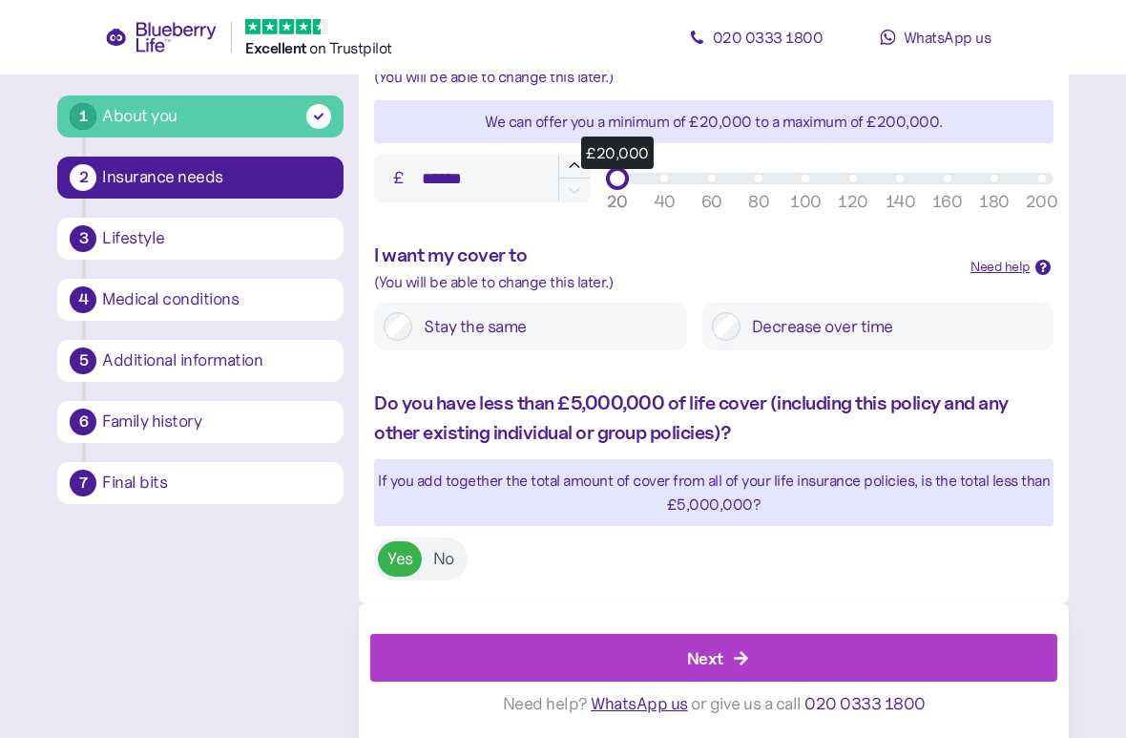
scroll to position [846, 0]
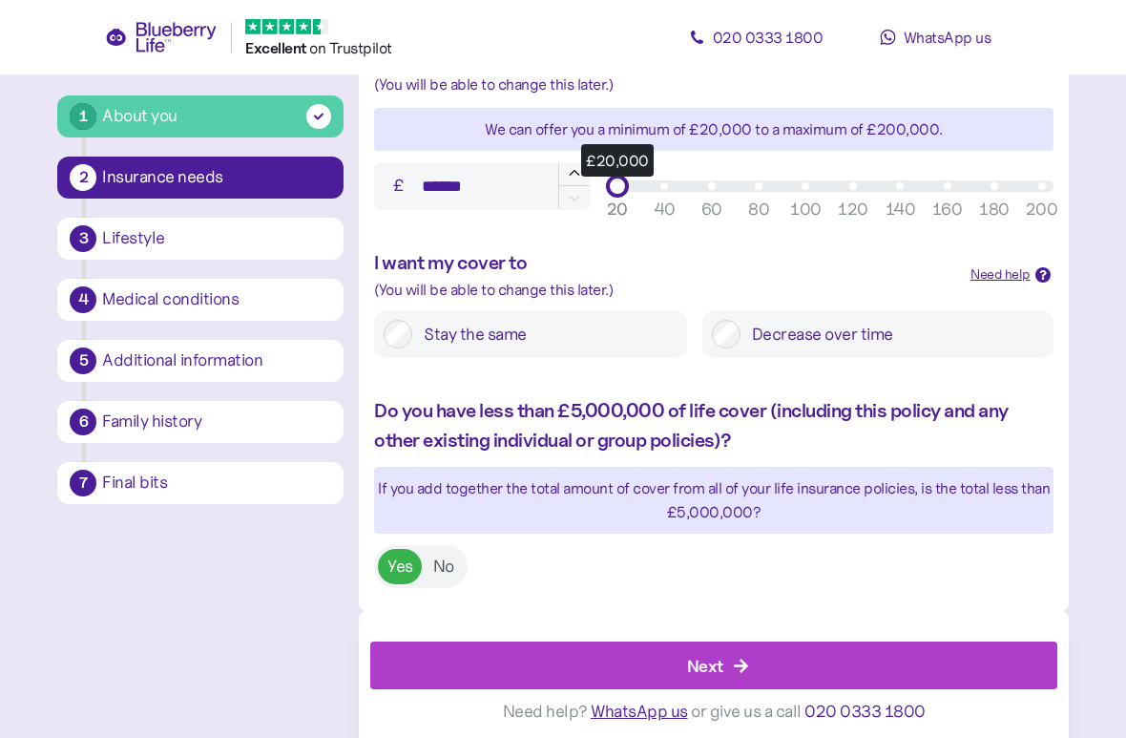
click at [746, 644] on div "Next" at bounding box center [717, 665] width 643 height 46
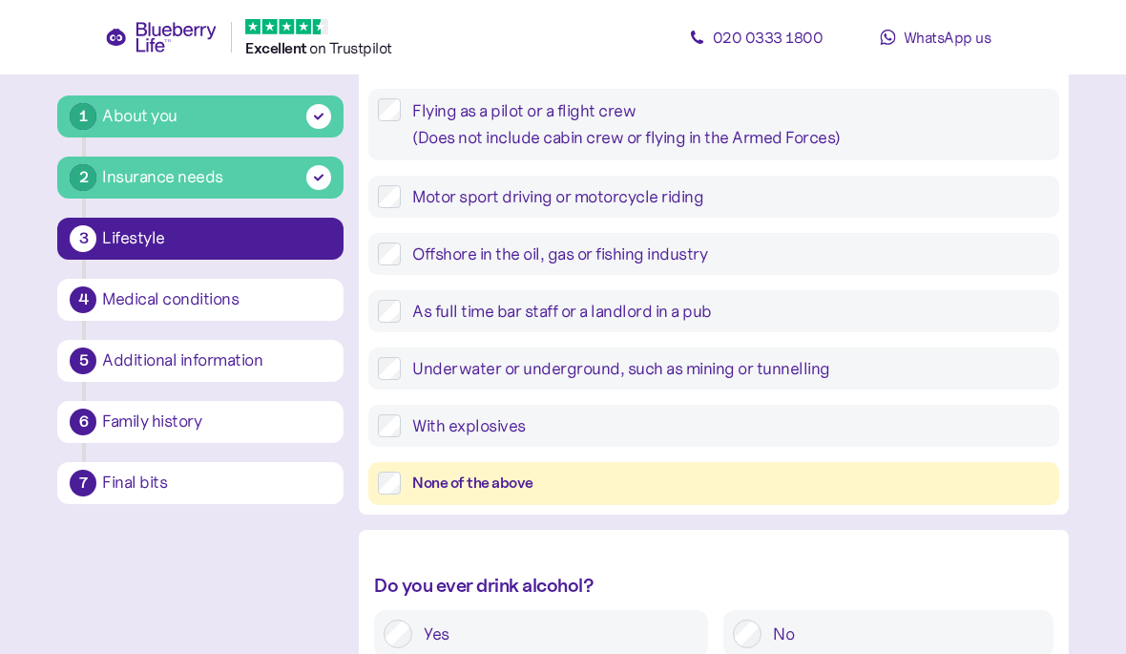
scroll to position [463, 0]
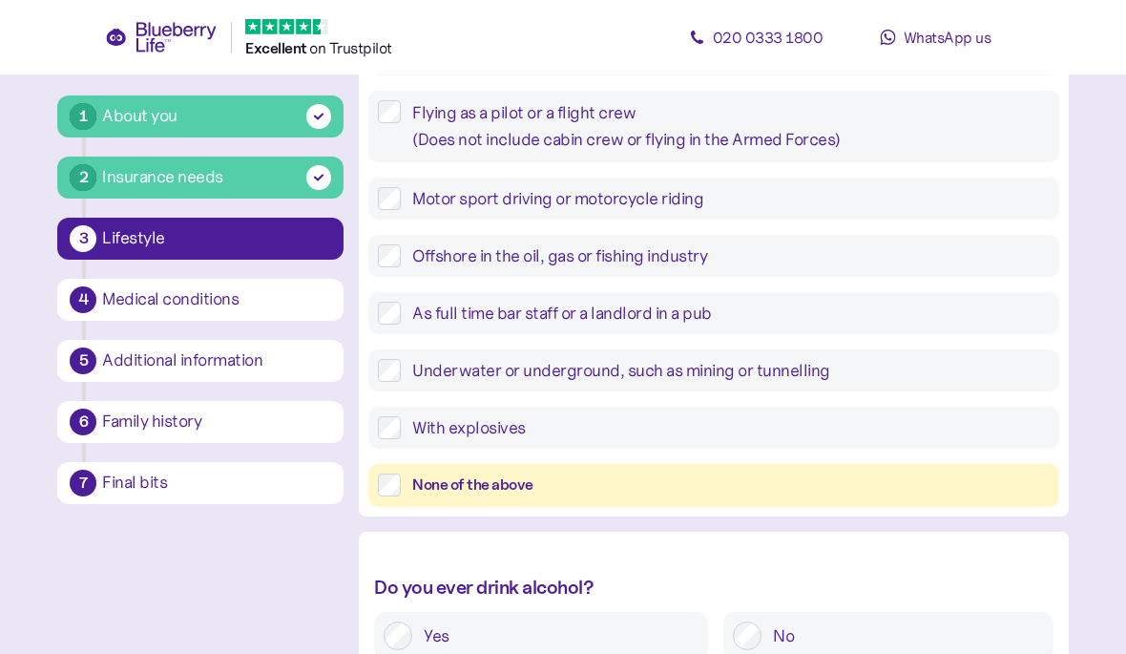
click at [525, 490] on div "None of the above" at bounding box center [730, 485] width 637 height 24
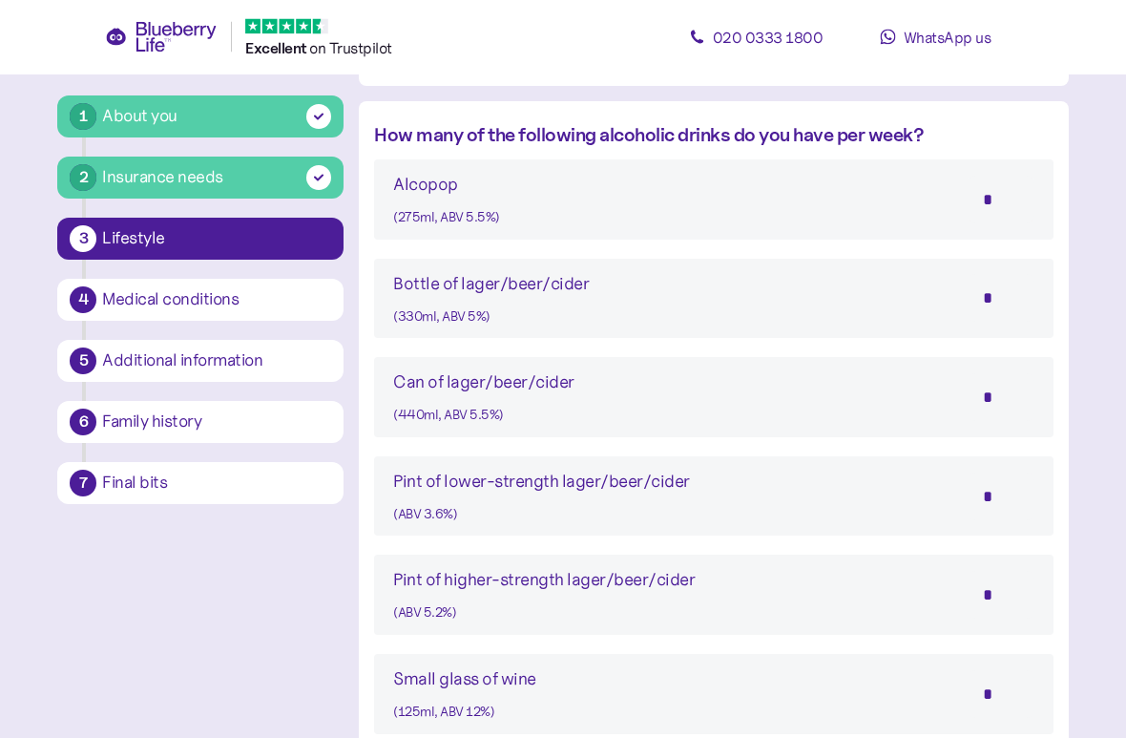
scroll to position [1062, 0]
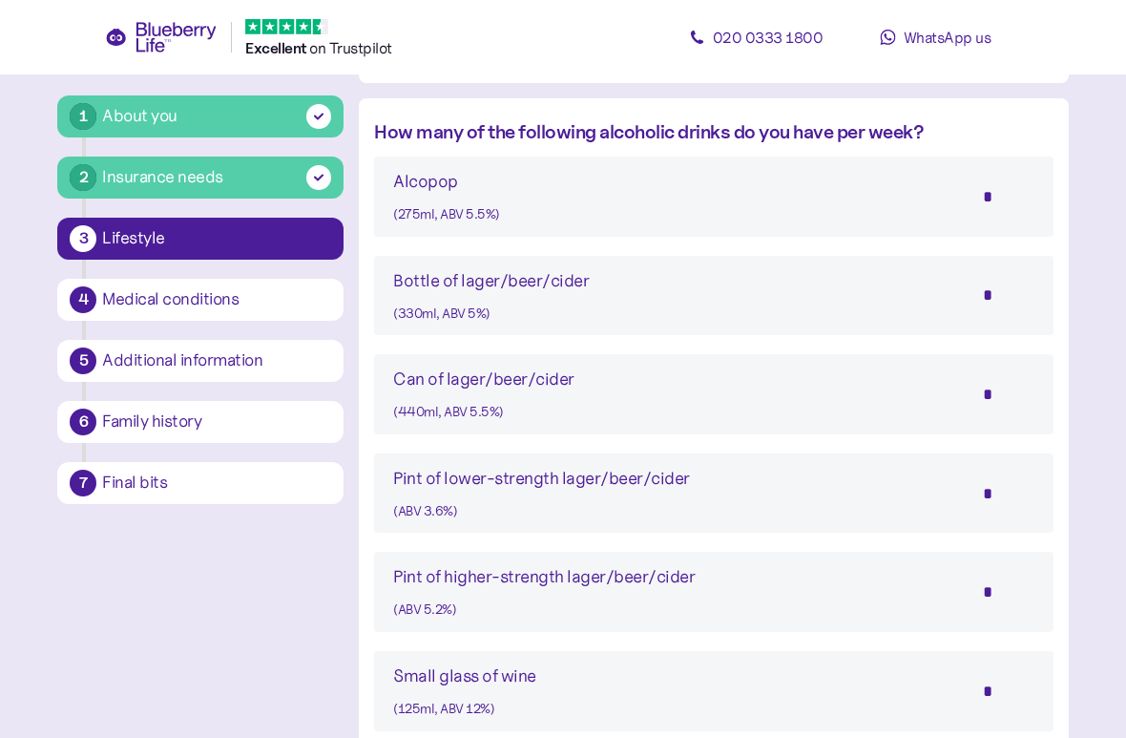
click at [584, 305] on div "(330ml, ABV 5%)" at bounding box center [491, 313] width 196 height 21
click at [741, 304] on div "Bottle of lager/beer/cider (330ml, ABV 5%) *" at bounding box center [713, 295] width 640 height 57
click at [1002, 303] on input "*" at bounding box center [1001, 295] width 67 height 48
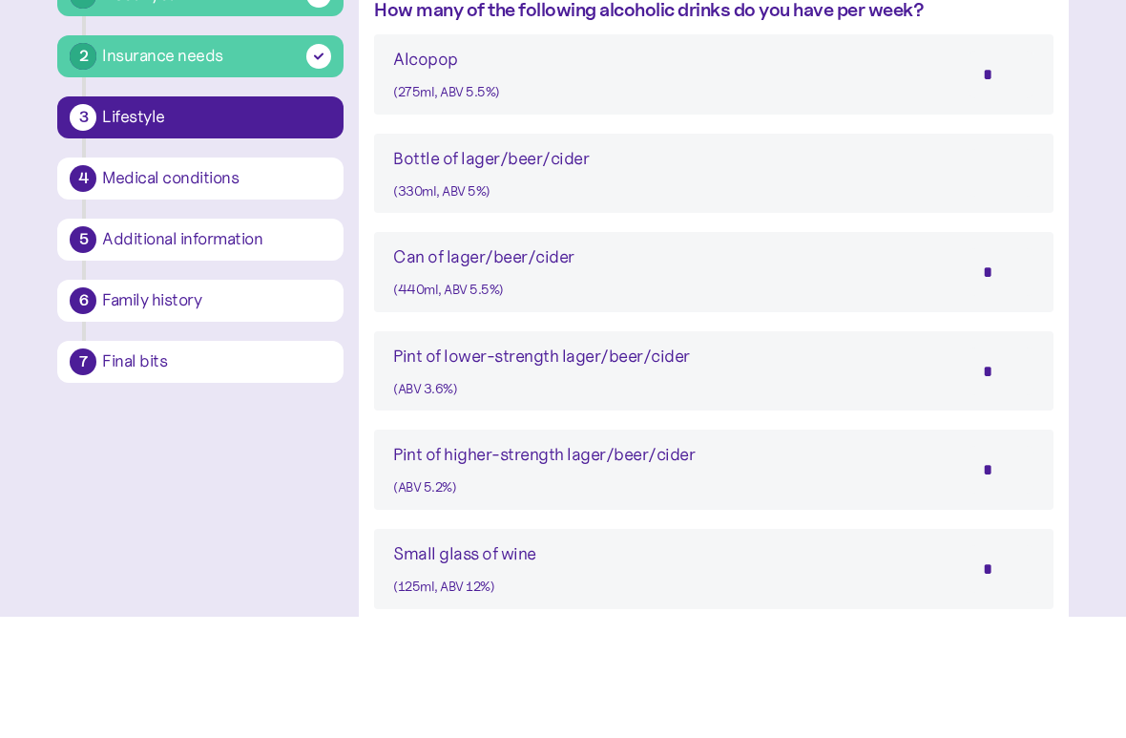
type input "*"
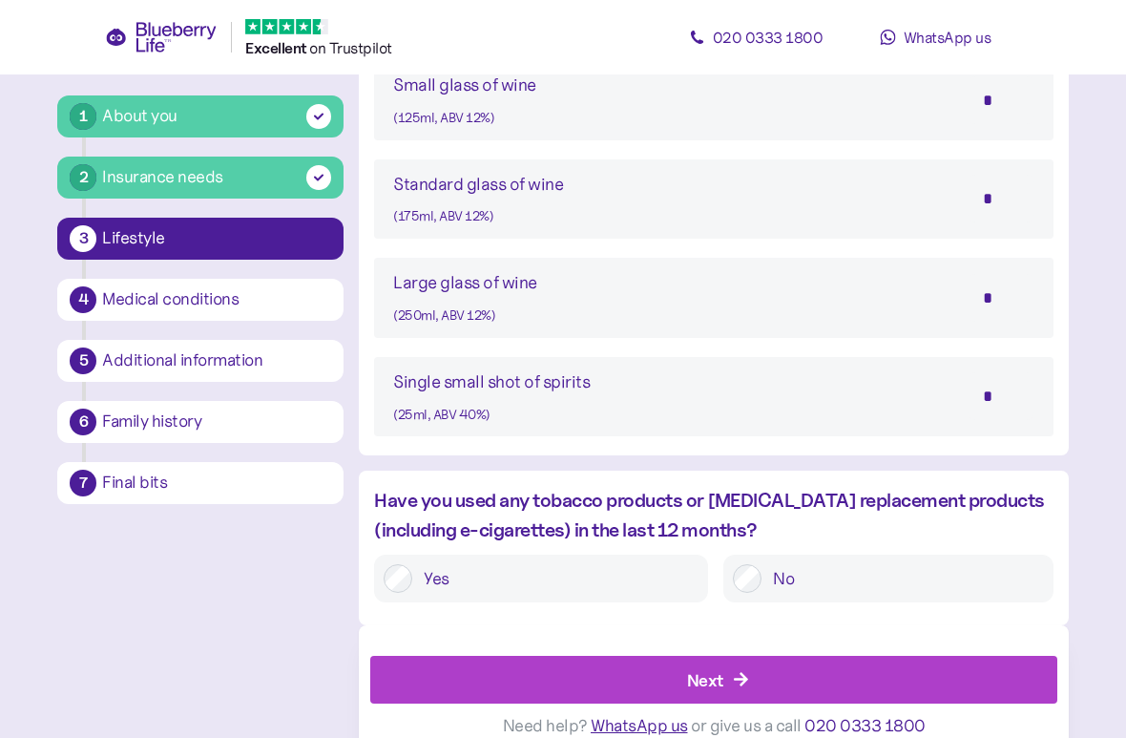
scroll to position [1658, 0]
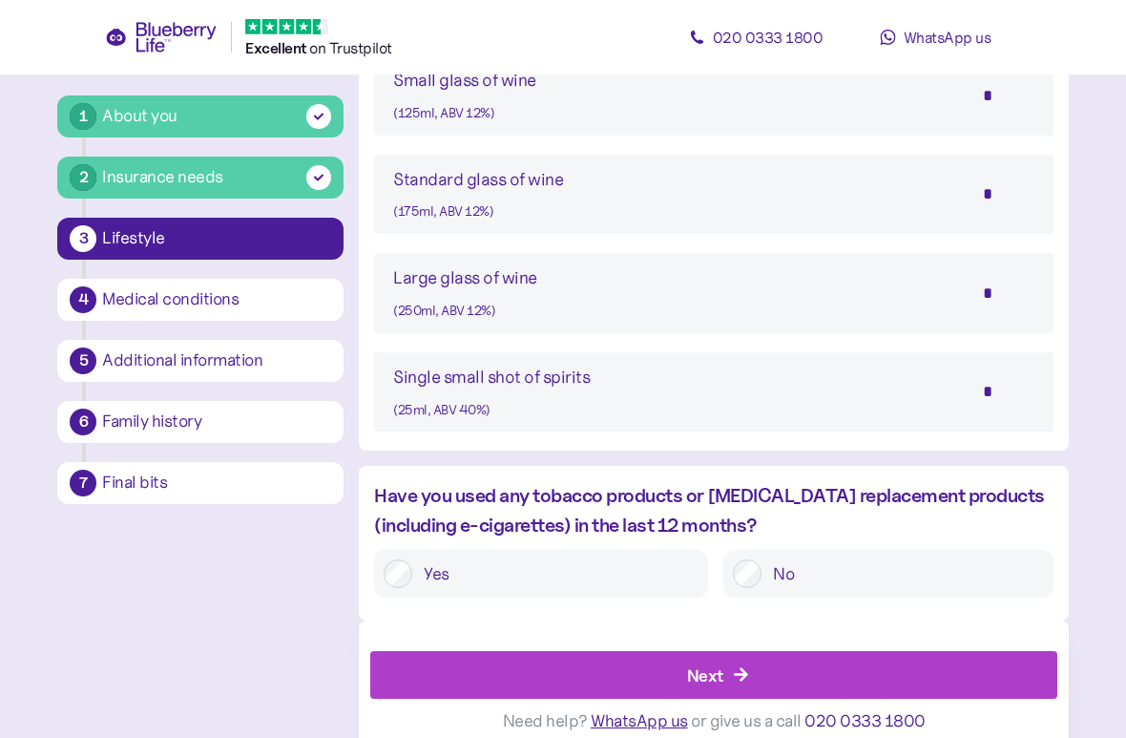
type input "*"
click at [778, 562] on label "No" at bounding box center [903, 573] width 282 height 29
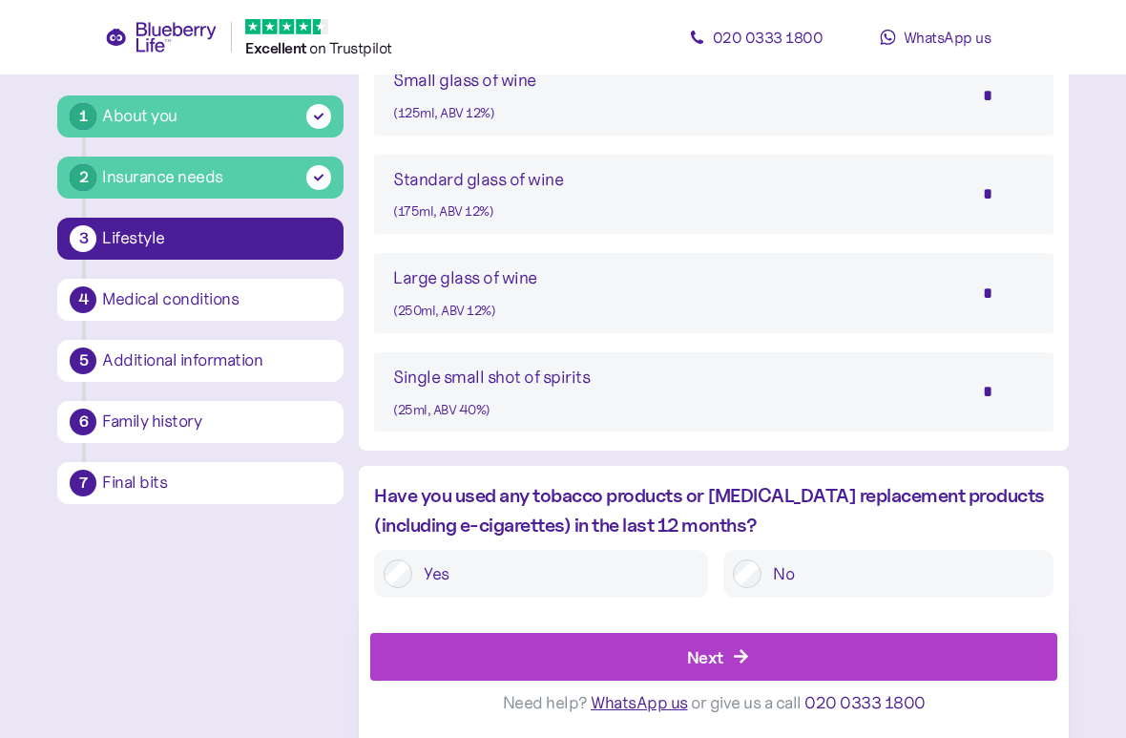
click at [772, 653] on div "Next" at bounding box center [717, 658] width 643 height 46
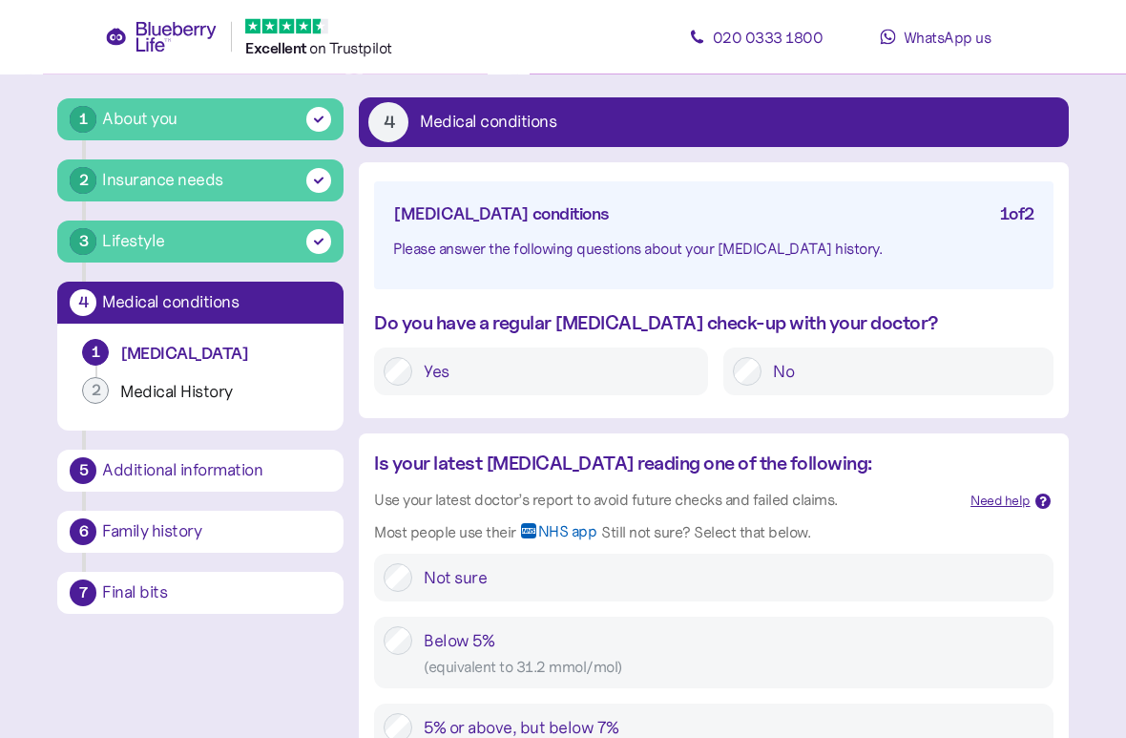
scroll to position [84, 0]
click at [425, 366] on label "Yes" at bounding box center [555, 371] width 286 height 29
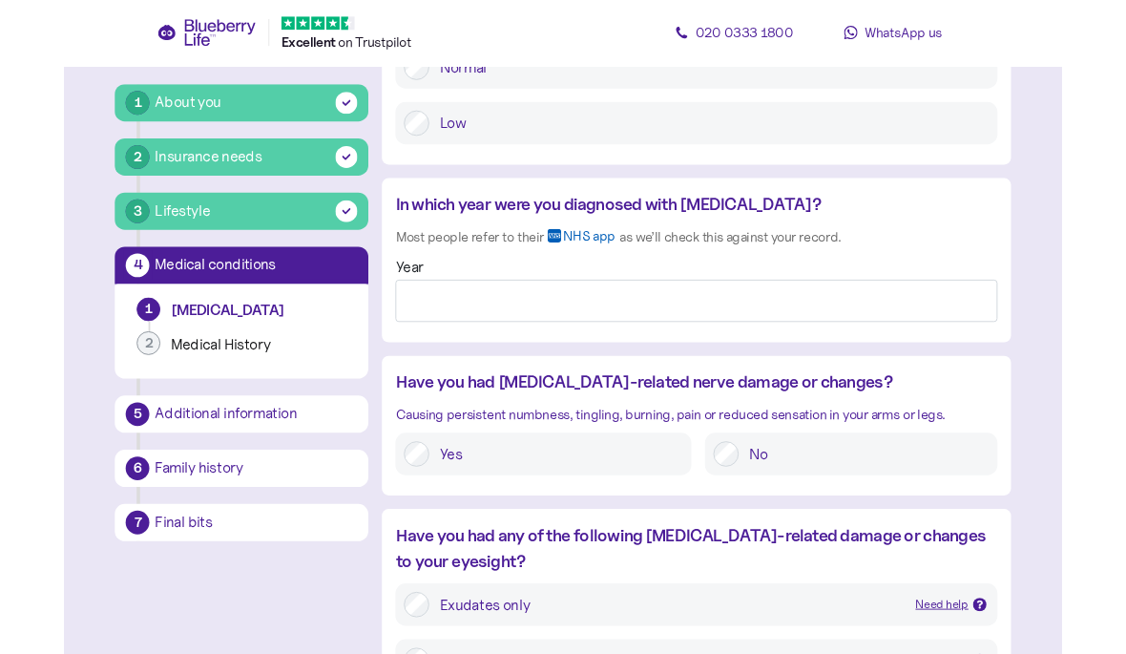
scroll to position [1838, 0]
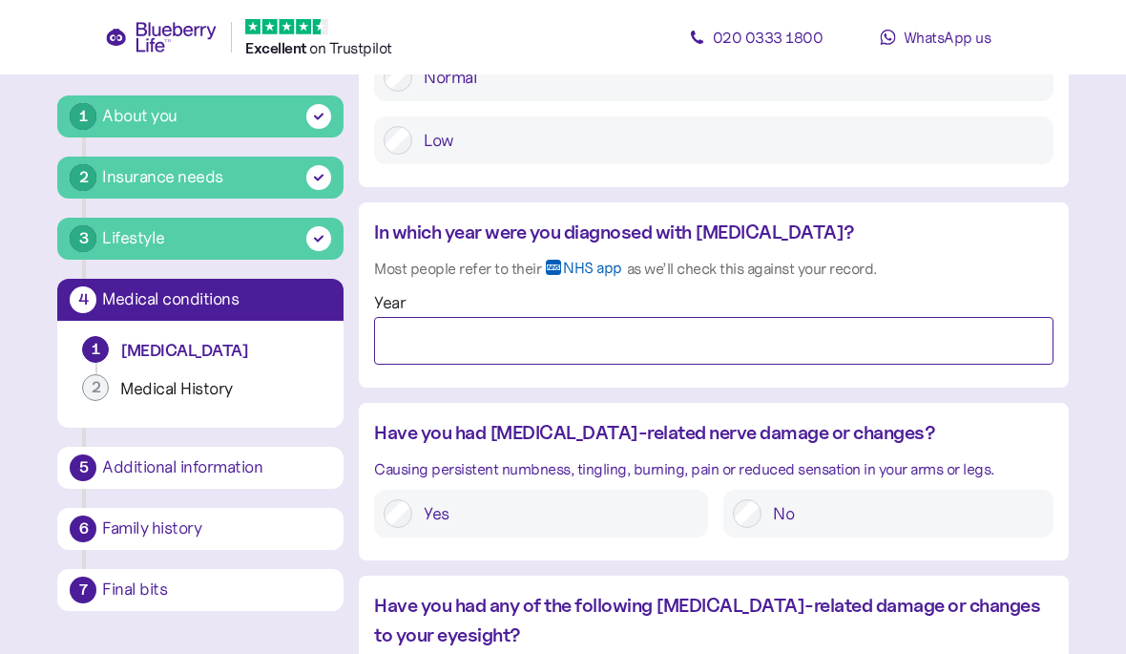
click at [644, 317] on input "Year" at bounding box center [713, 341] width 679 height 48
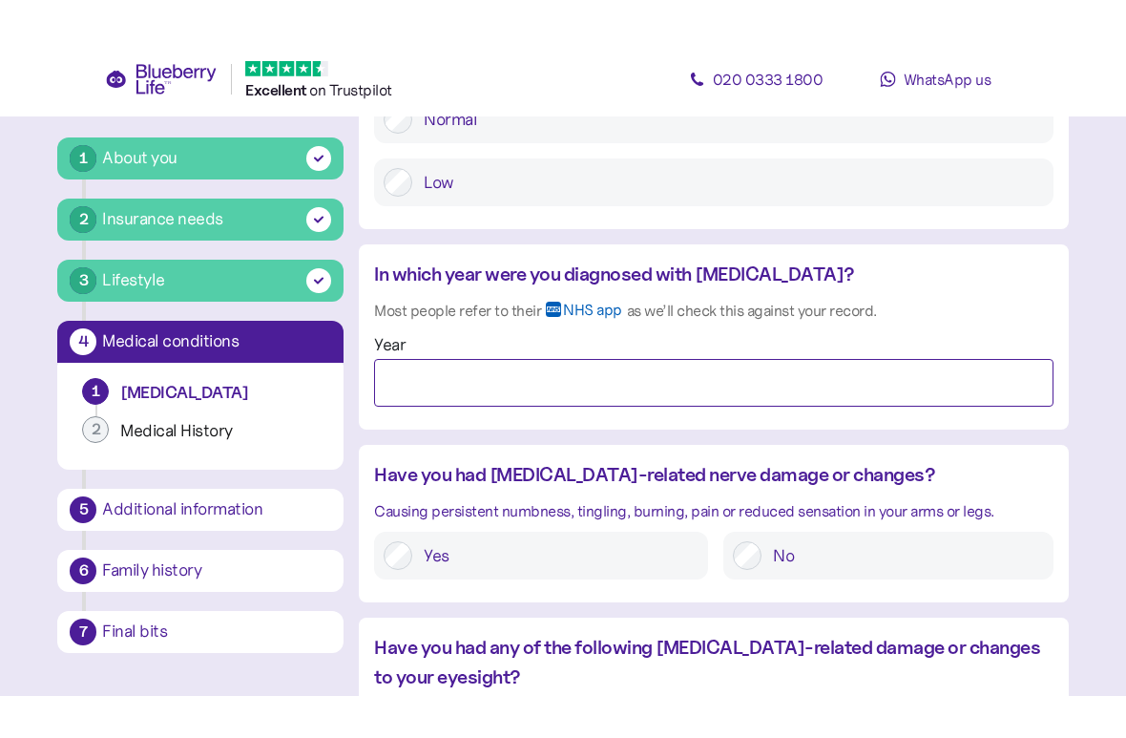
scroll to position [1837, 0]
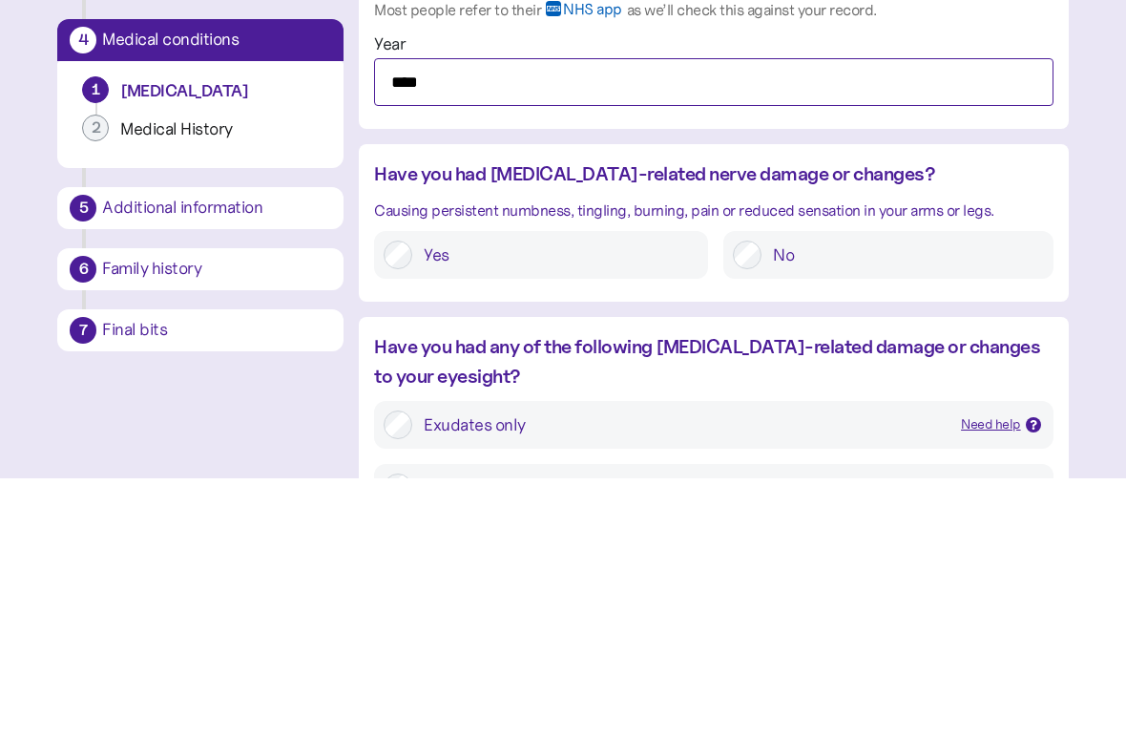
type input "****"
click at [813, 500] on label "No" at bounding box center [903, 514] width 282 height 29
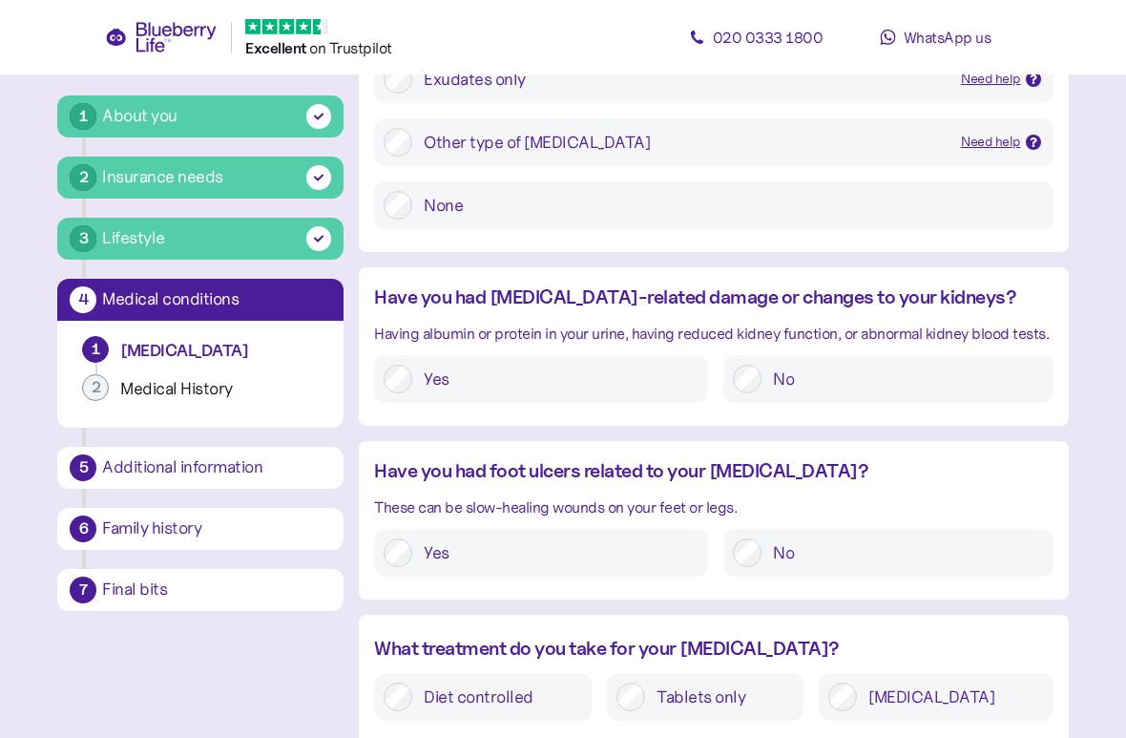
scroll to position [2483, 0]
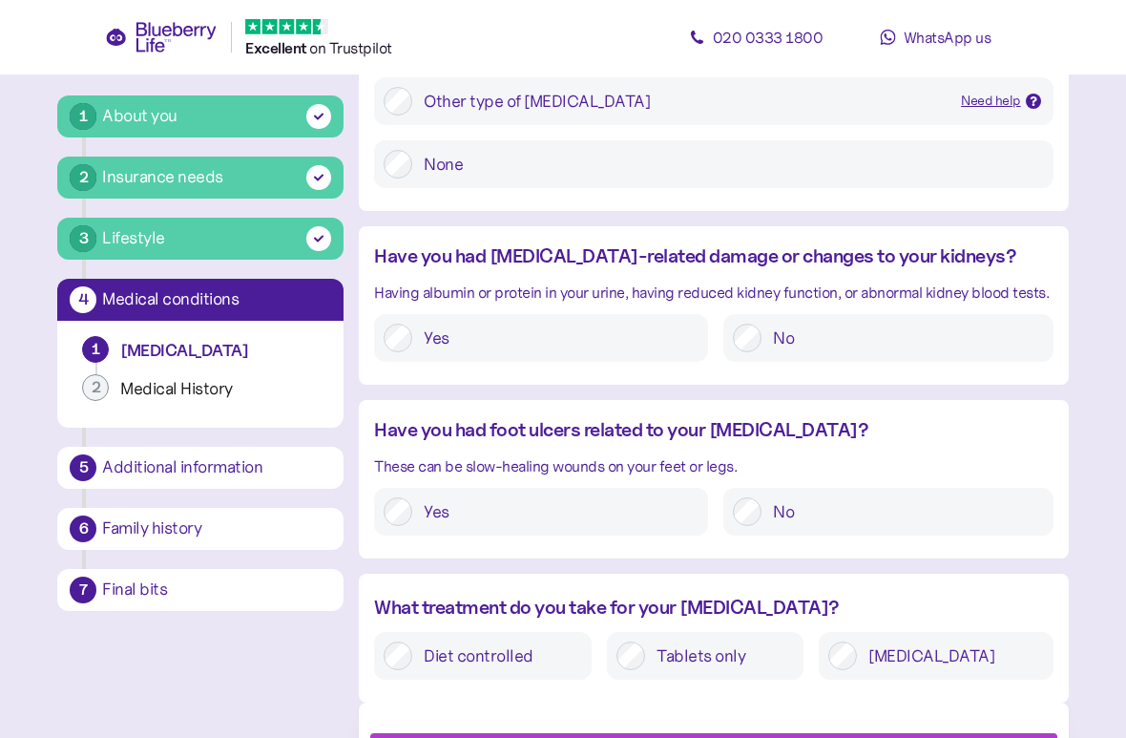
click at [782, 324] on label "No" at bounding box center [903, 338] width 282 height 29
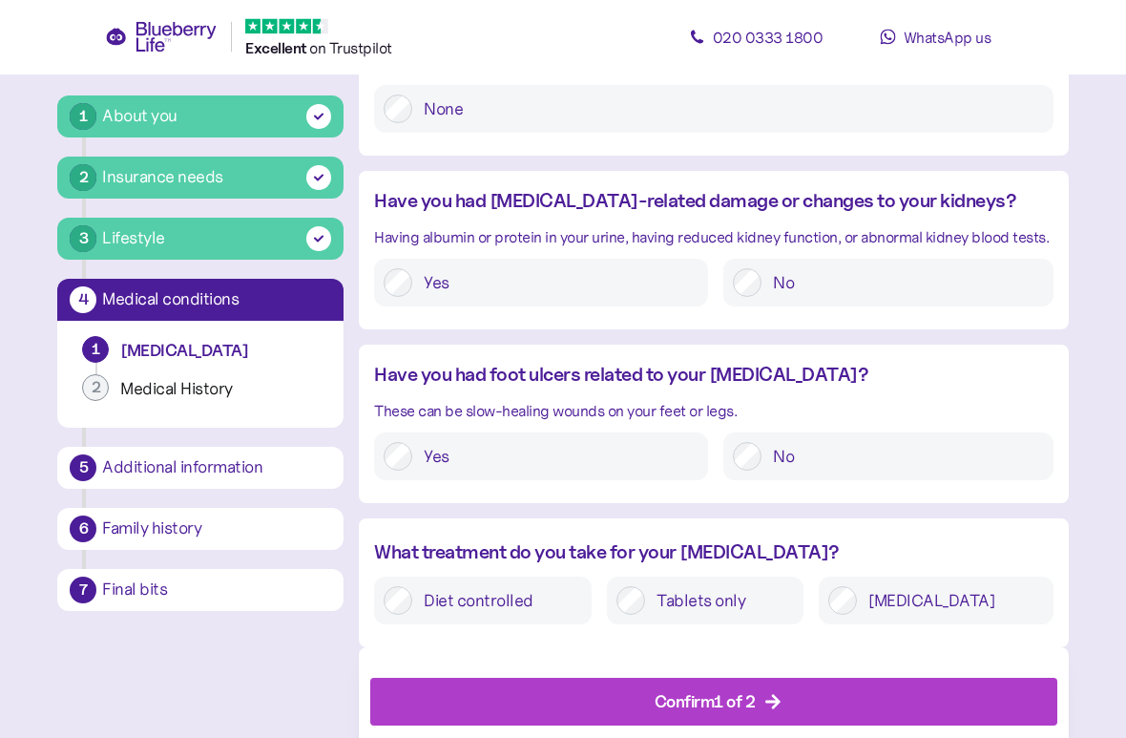
scroll to position [2539, 0]
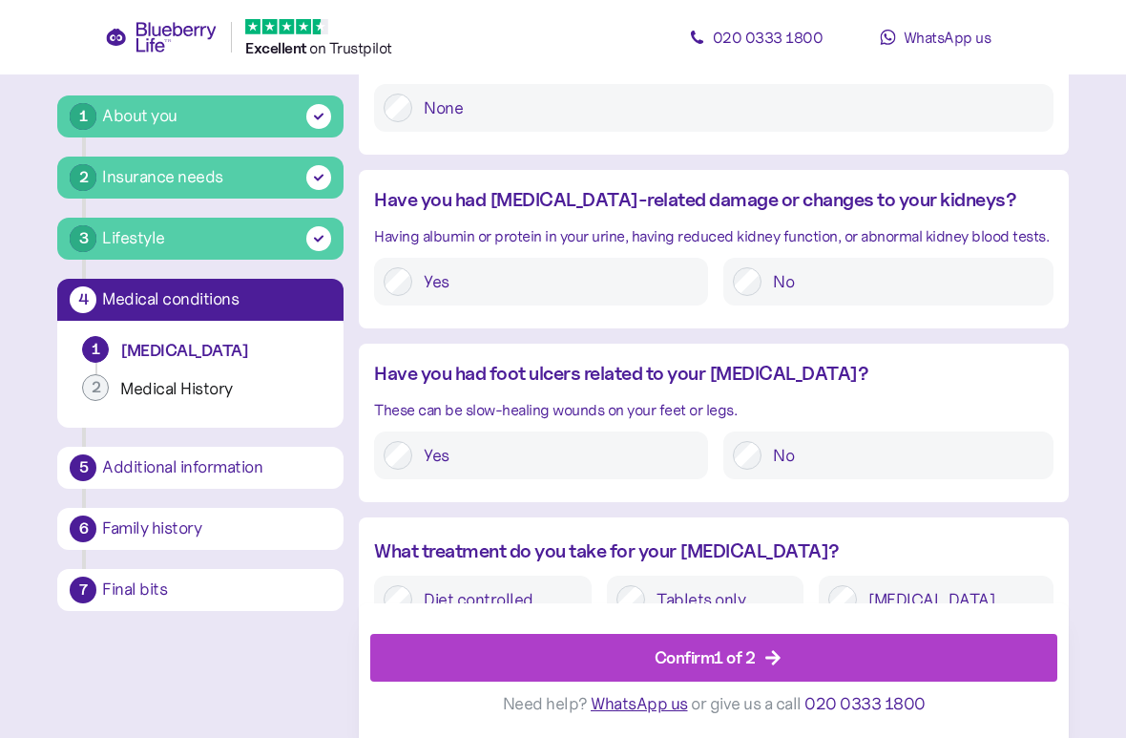
click at [685, 585] on label "Tablets only" at bounding box center [719, 599] width 149 height 29
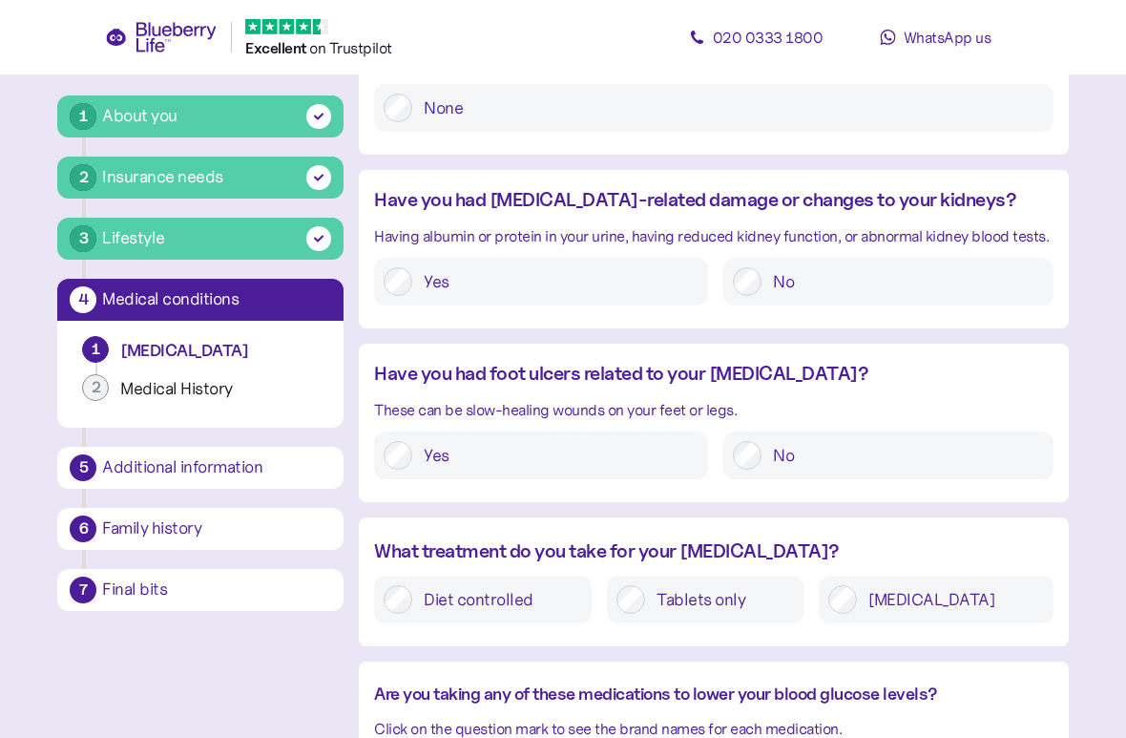
click at [930, 585] on label "[MEDICAL_DATA]" at bounding box center [950, 599] width 186 height 29
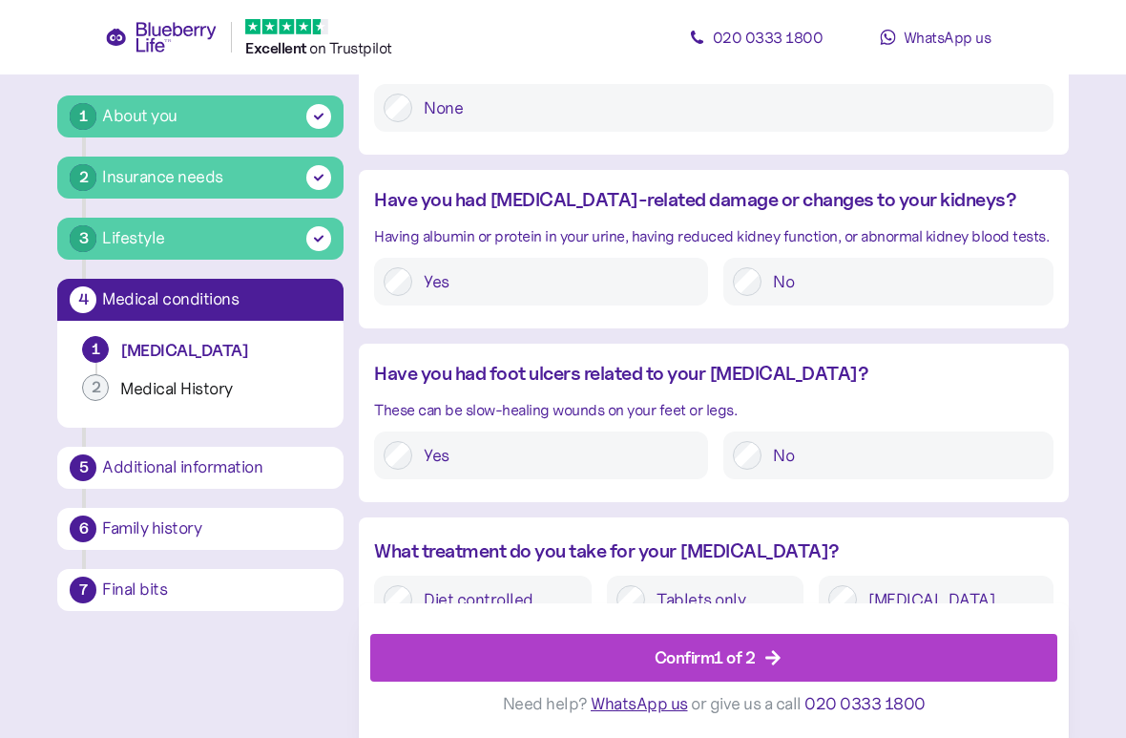
click at [792, 653] on div "Confirm 1 of 2" at bounding box center [717, 658] width 643 height 46
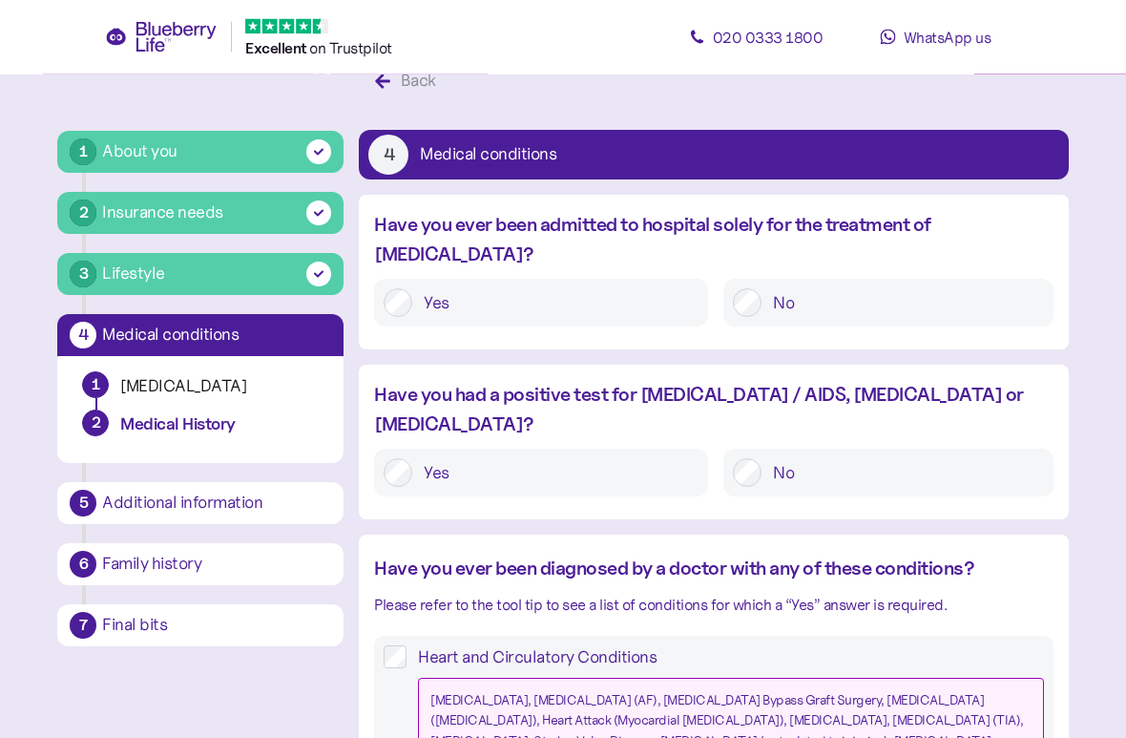
scroll to position [53, 0]
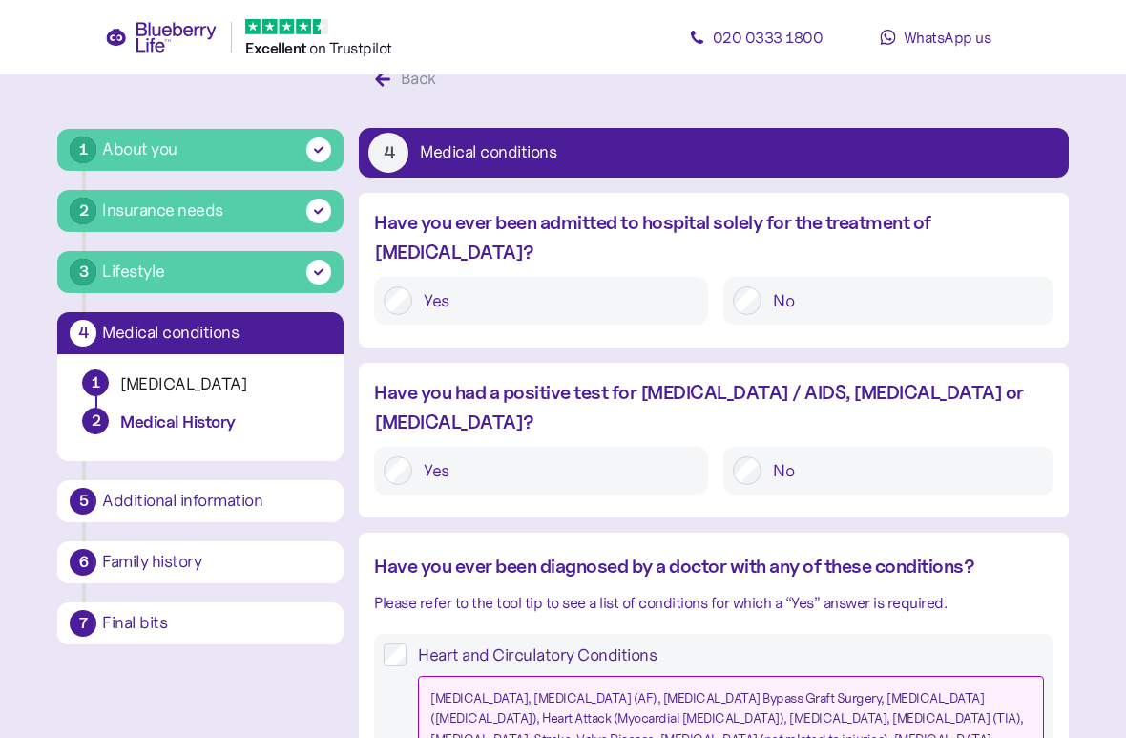
click at [762, 286] on label "No" at bounding box center [903, 300] width 282 height 29
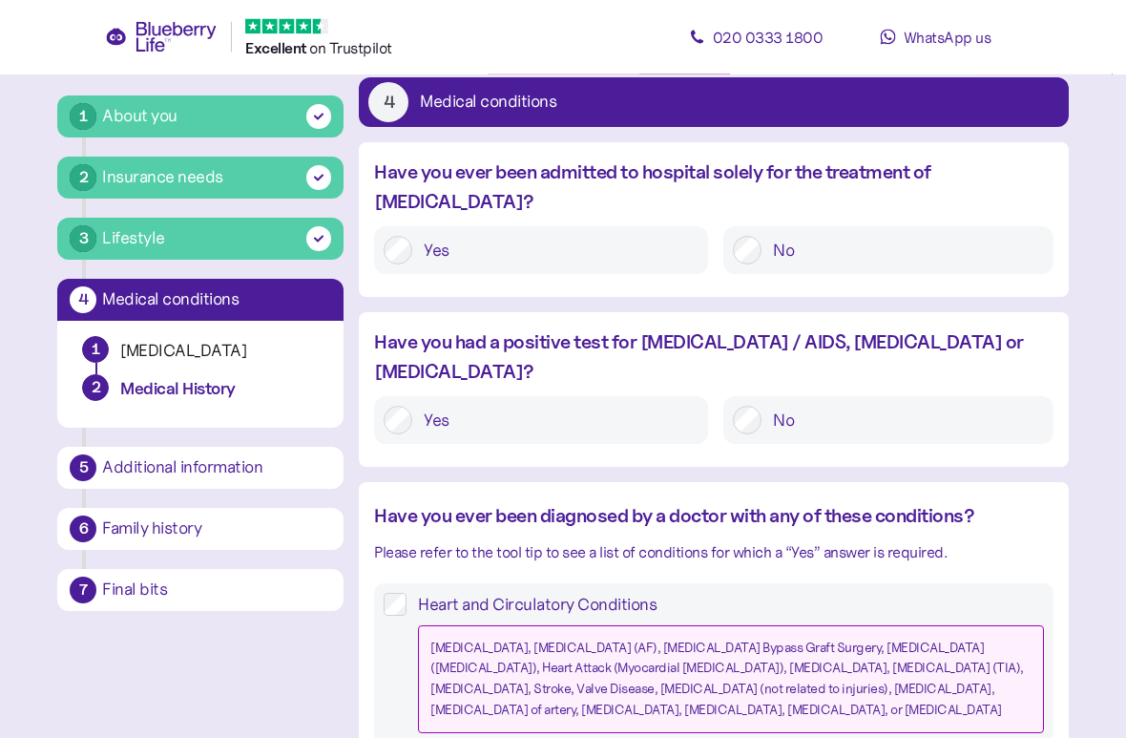
click at [767, 407] on label "No" at bounding box center [903, 421] width 282 height 29
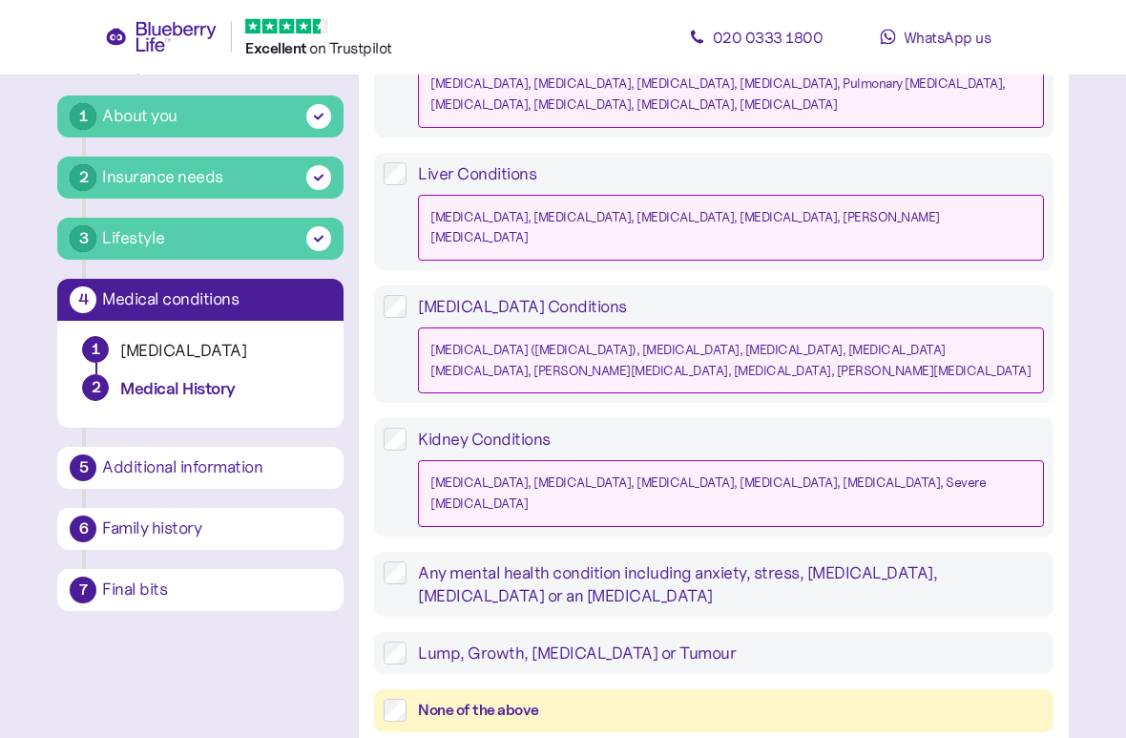
scroll to position [1836, 0]
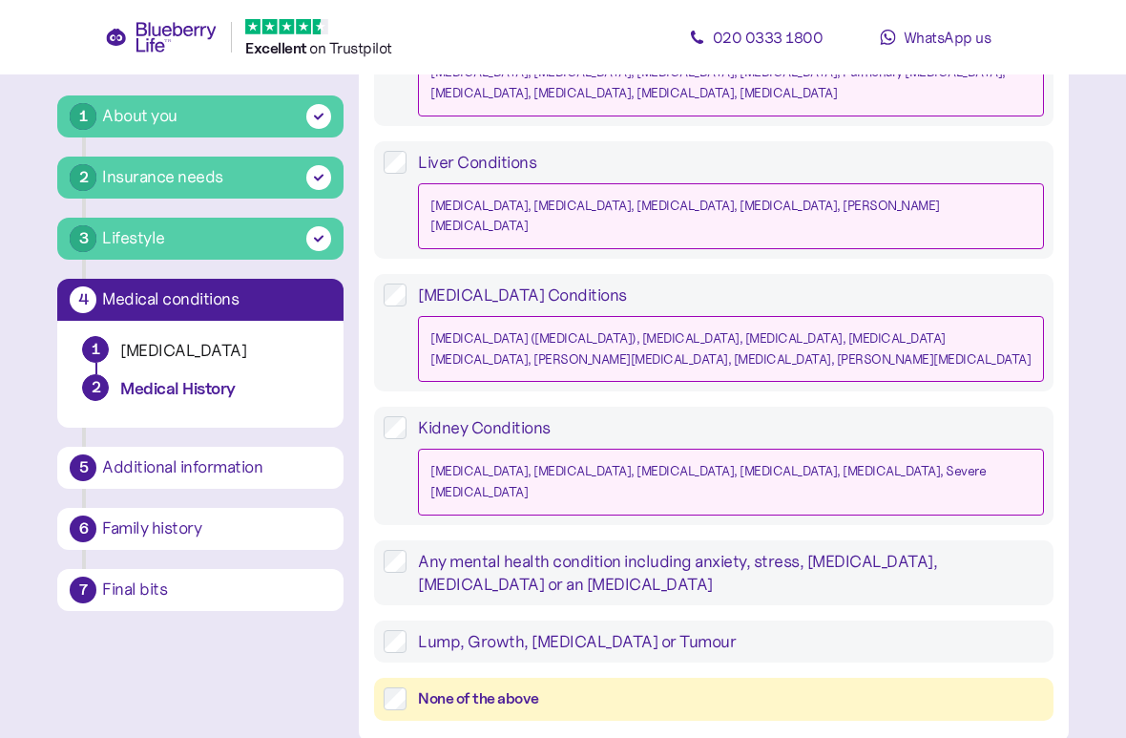
click at [413, 653] on label "None of the above" at bounding box center [725, 699] width 637 height 24
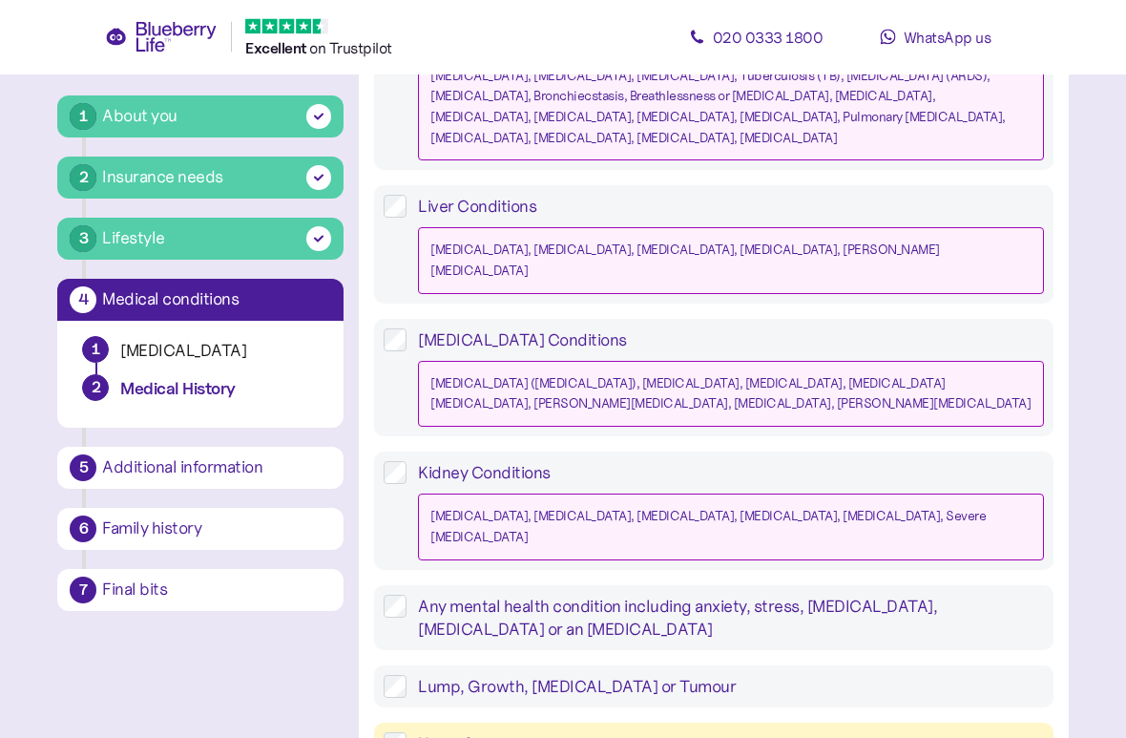
scroll to position [1901, 0]
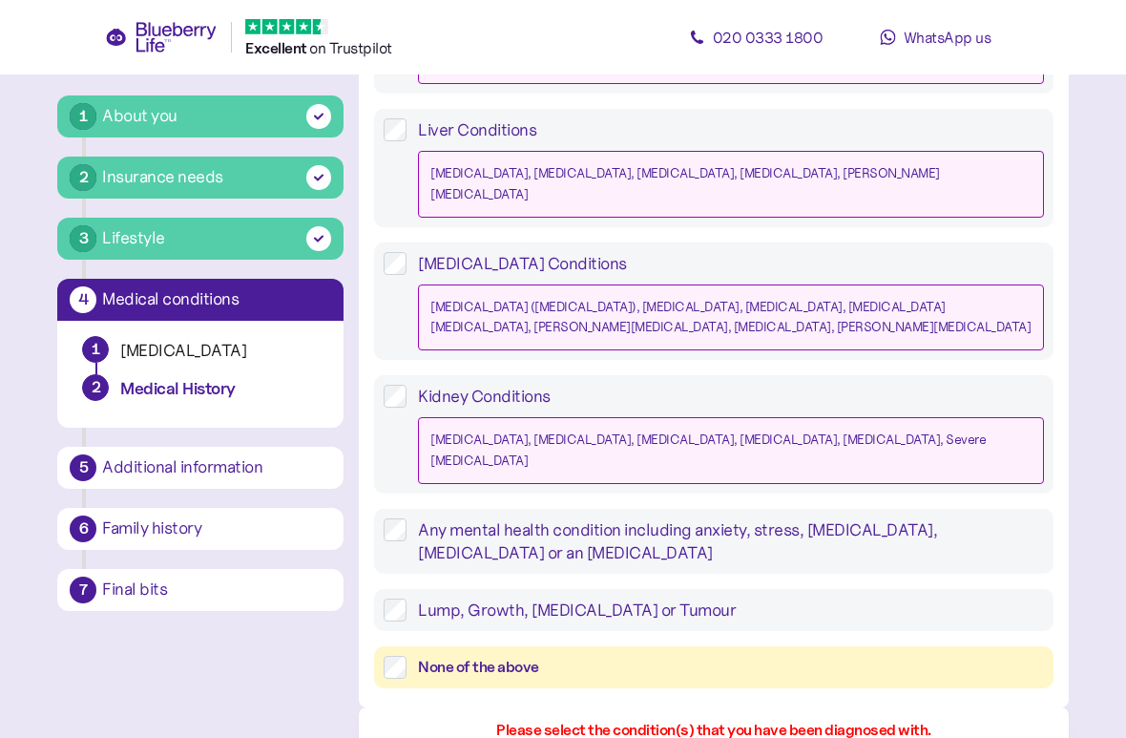
click at [418, 653] on div "None of the above" at bounding box center [730, 668] width 625 height 24
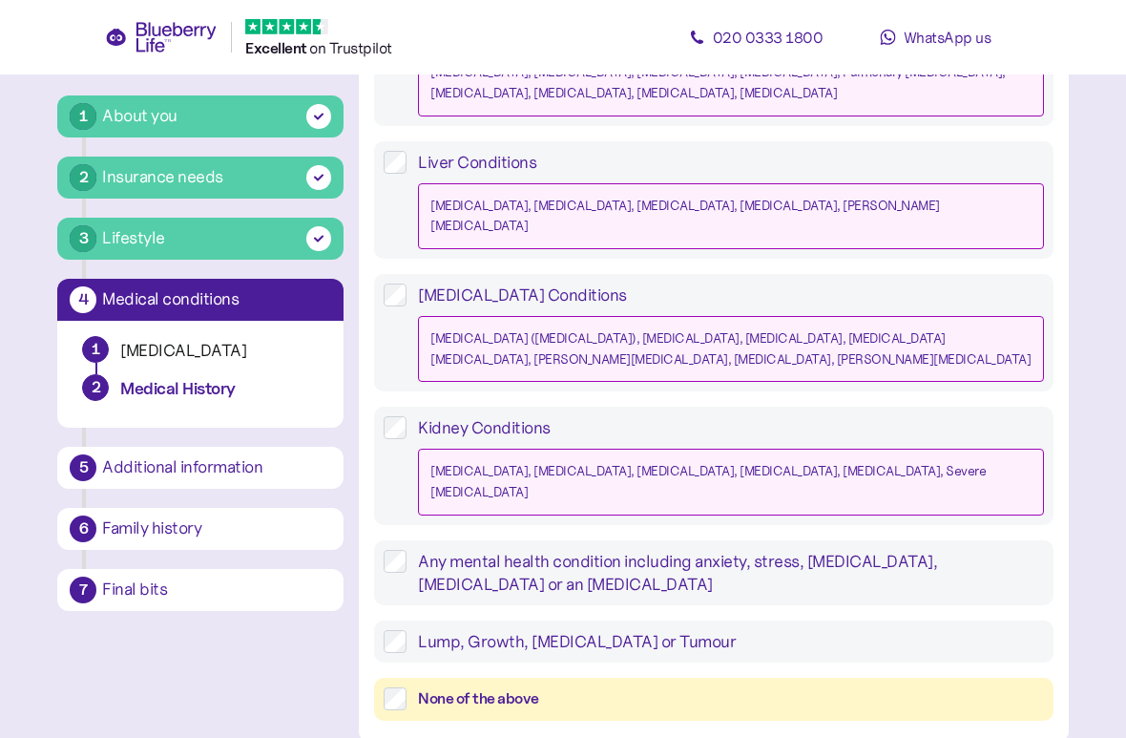
click at [413, 653] on label "None of the above" at bounding box center [725, 699] width 637 height 24
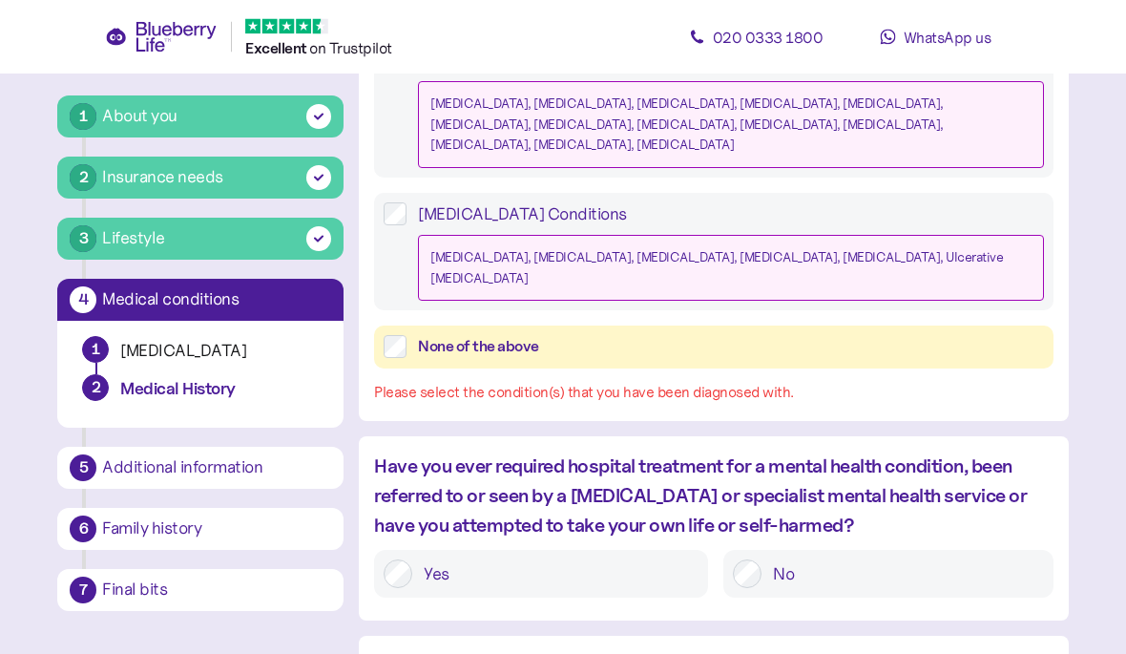
scroll to position [954, 0]
click at [412, 336] on label "None of the above" at bounding box center [725, 348] width 637 height 24
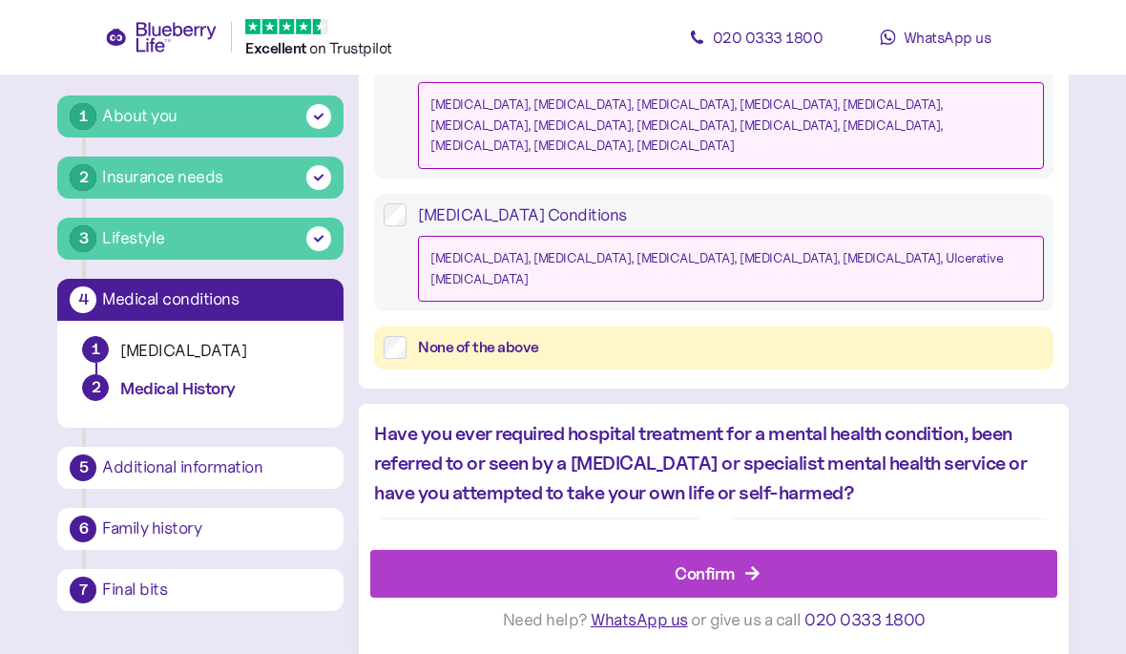
click at [781, 579] on div "Confirm" at bounding box center [717, 574] width 643 height 46
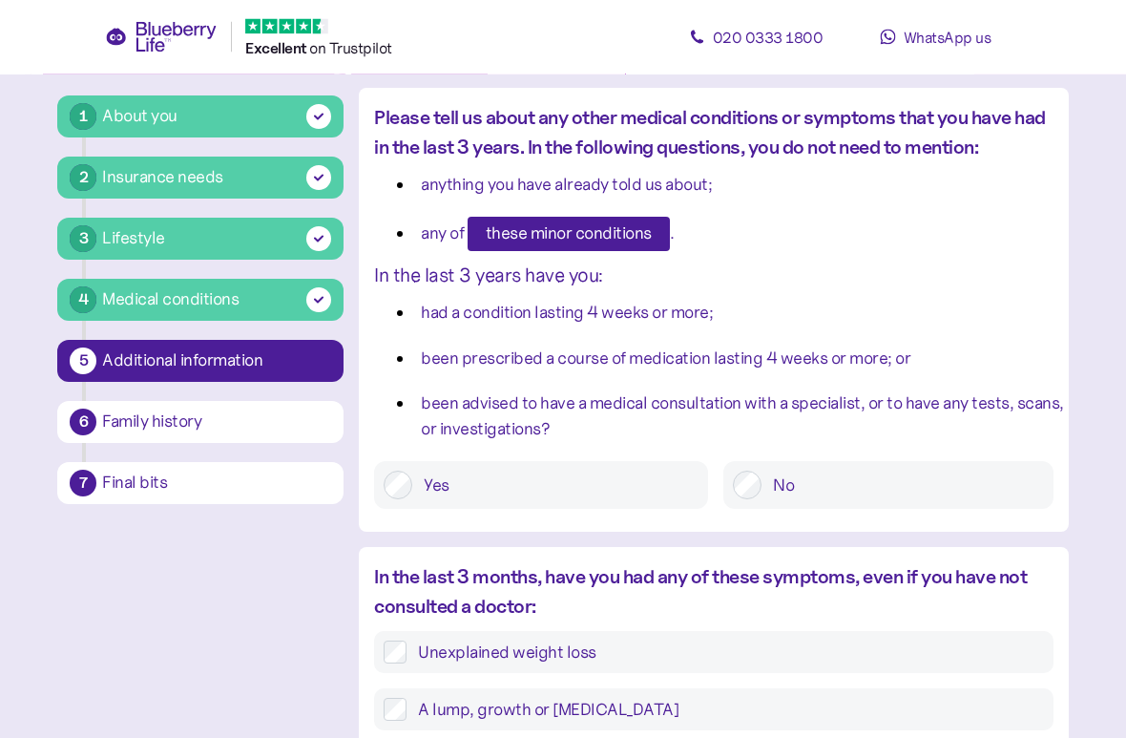
scroll to position [160, 0]
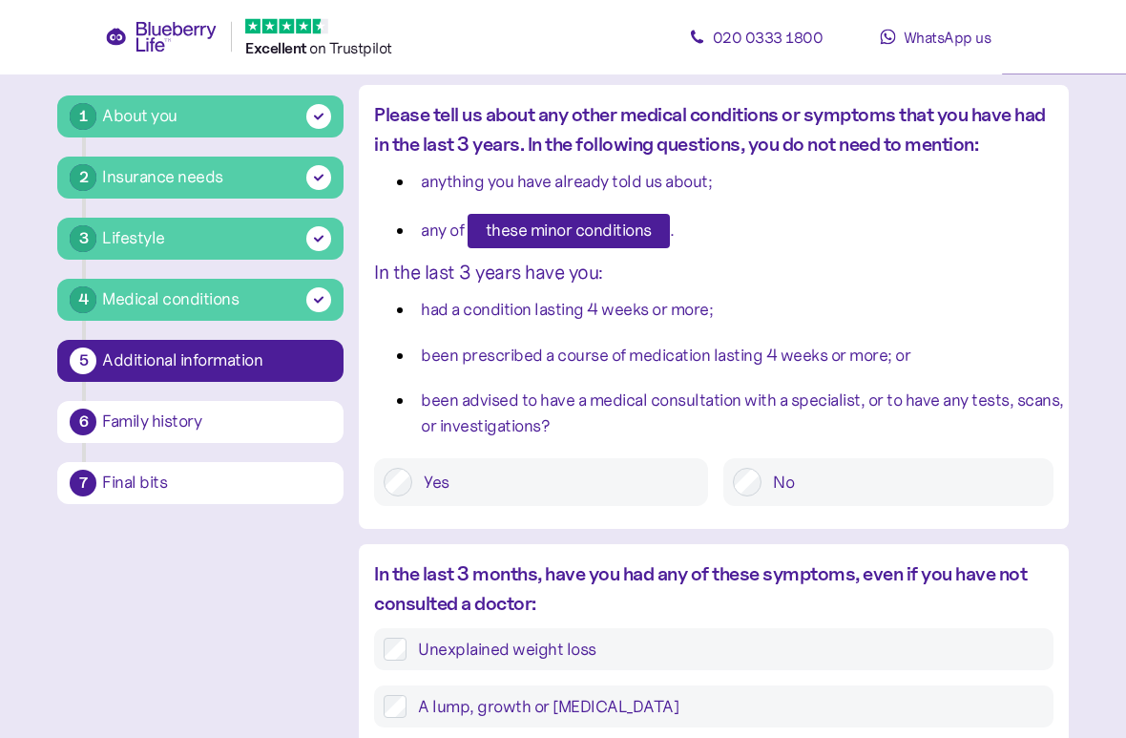
click at [572, 471] on label "Yes" at bounding box center [555, 483] width 286 height 29
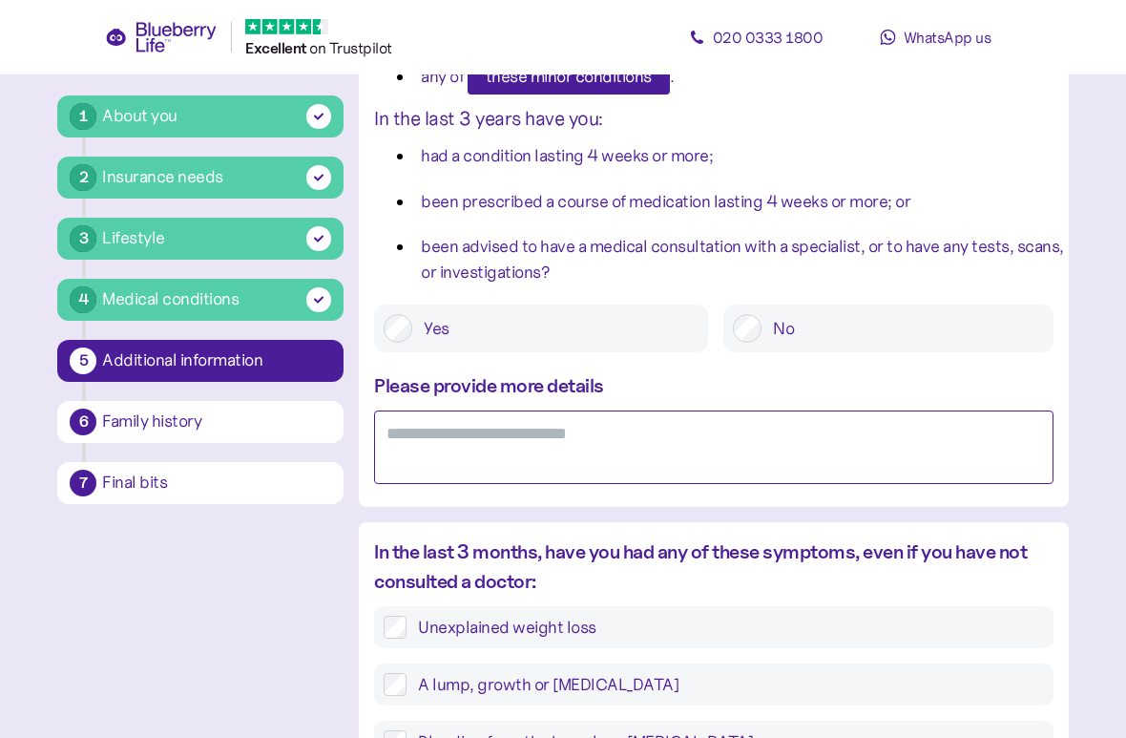
click at [664, 482] on textarea at bounding box center [713, 446] width 679 height 73
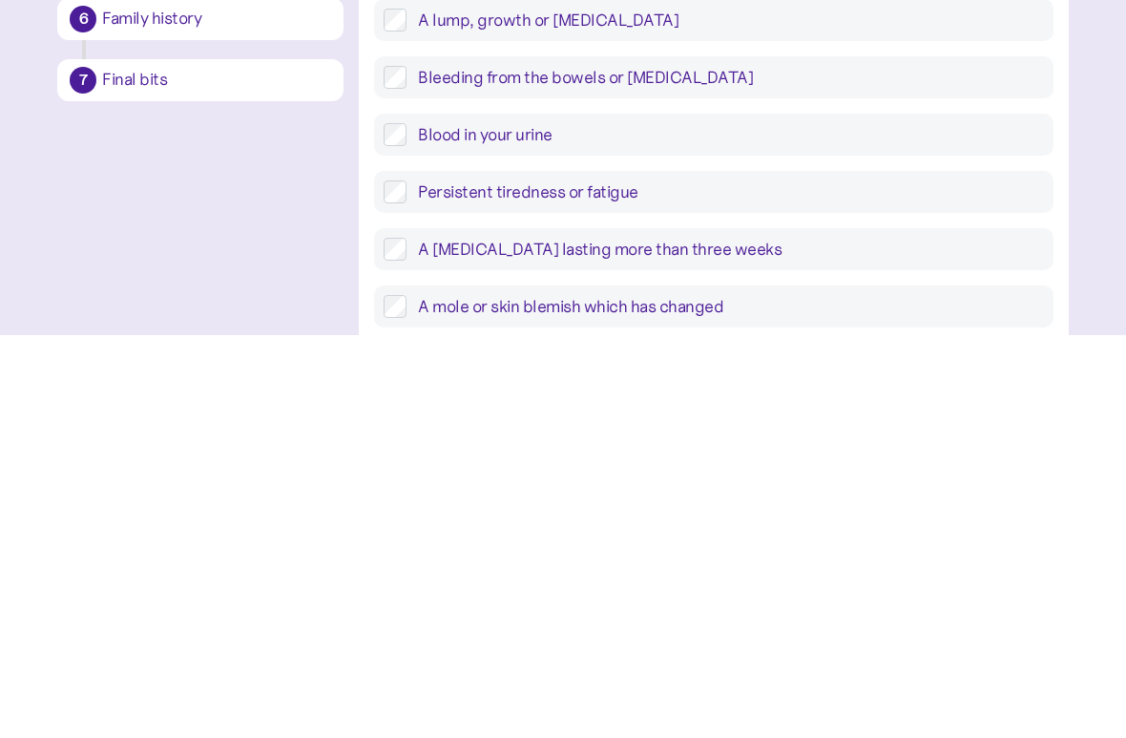
scroll to position [597, 0]
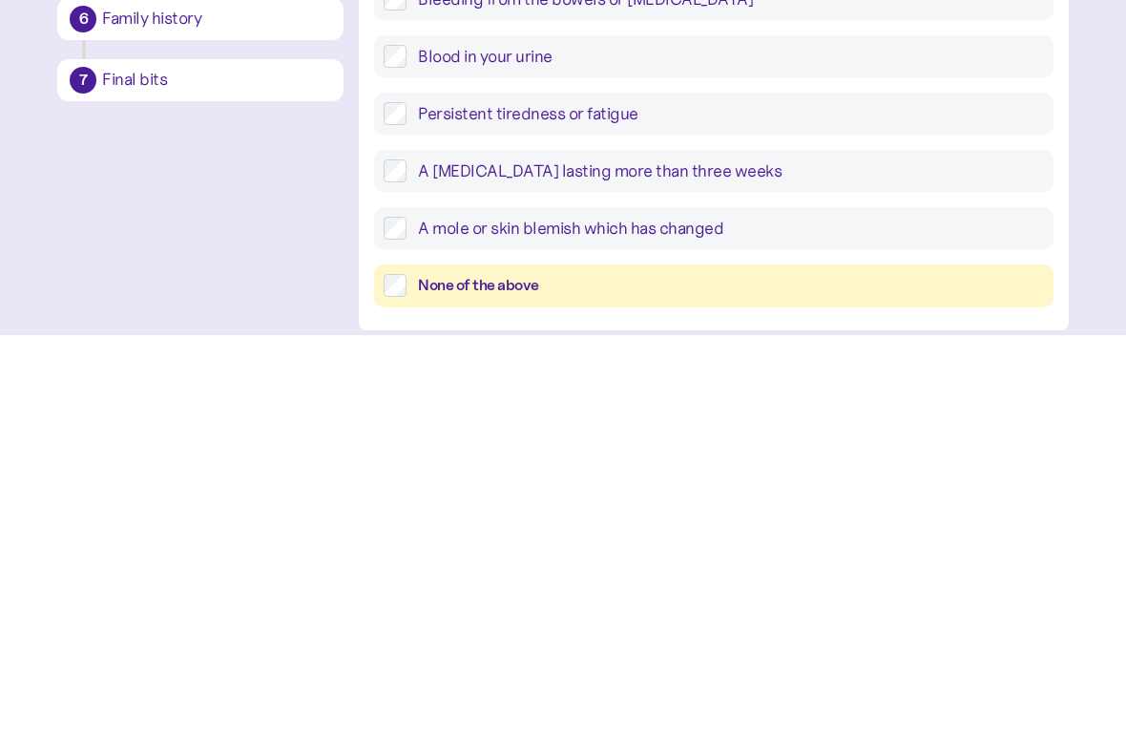
type textarea "**********"
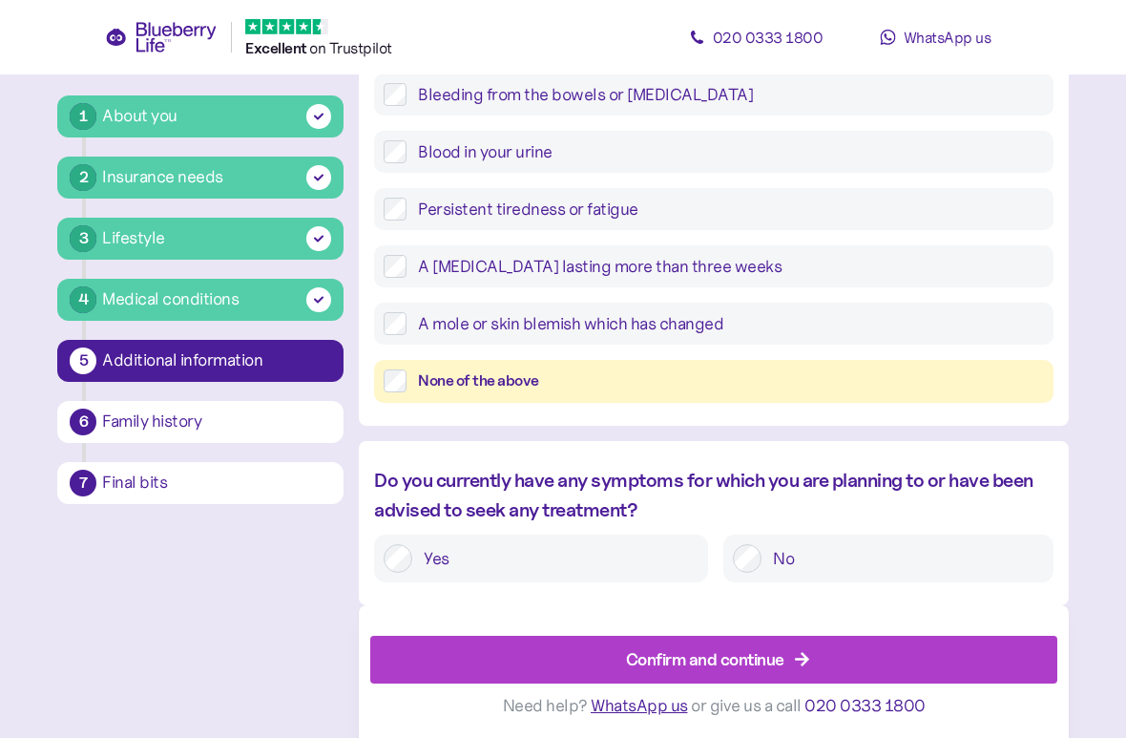
click at [415, 564] on label "Yes" at bounding box center [555, 558] width 286 height 29
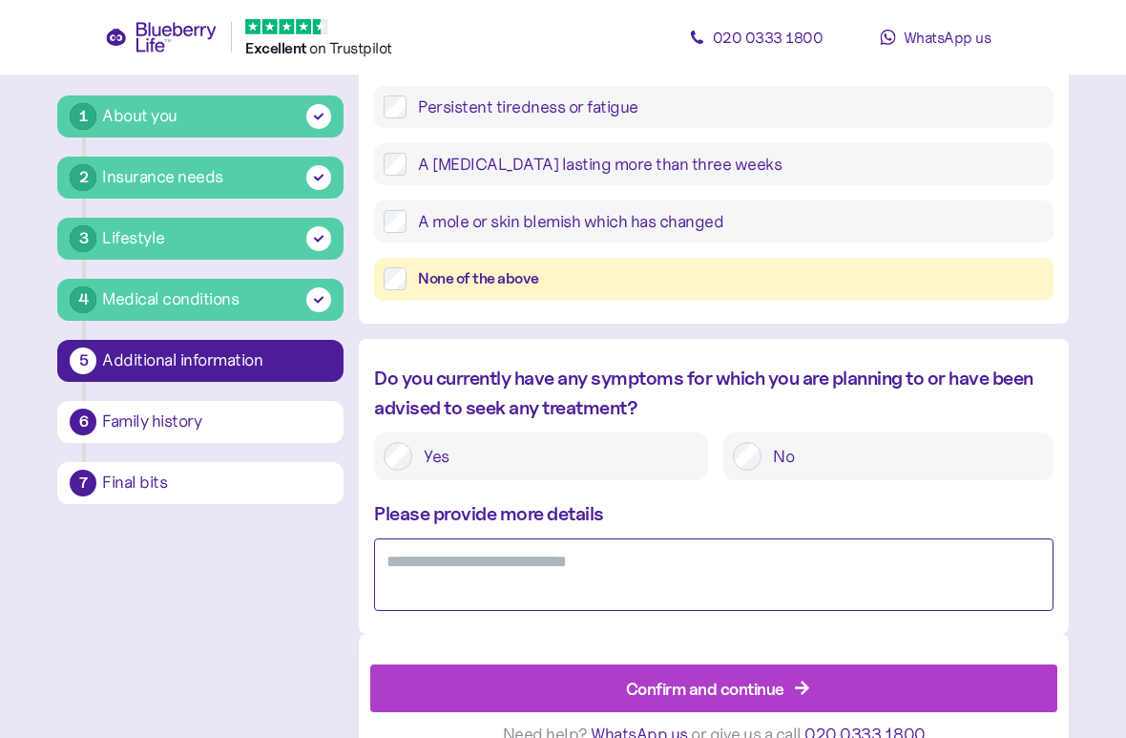
click at [615, 585] on textarea at bounding box center [713, 574] width 679 height 73
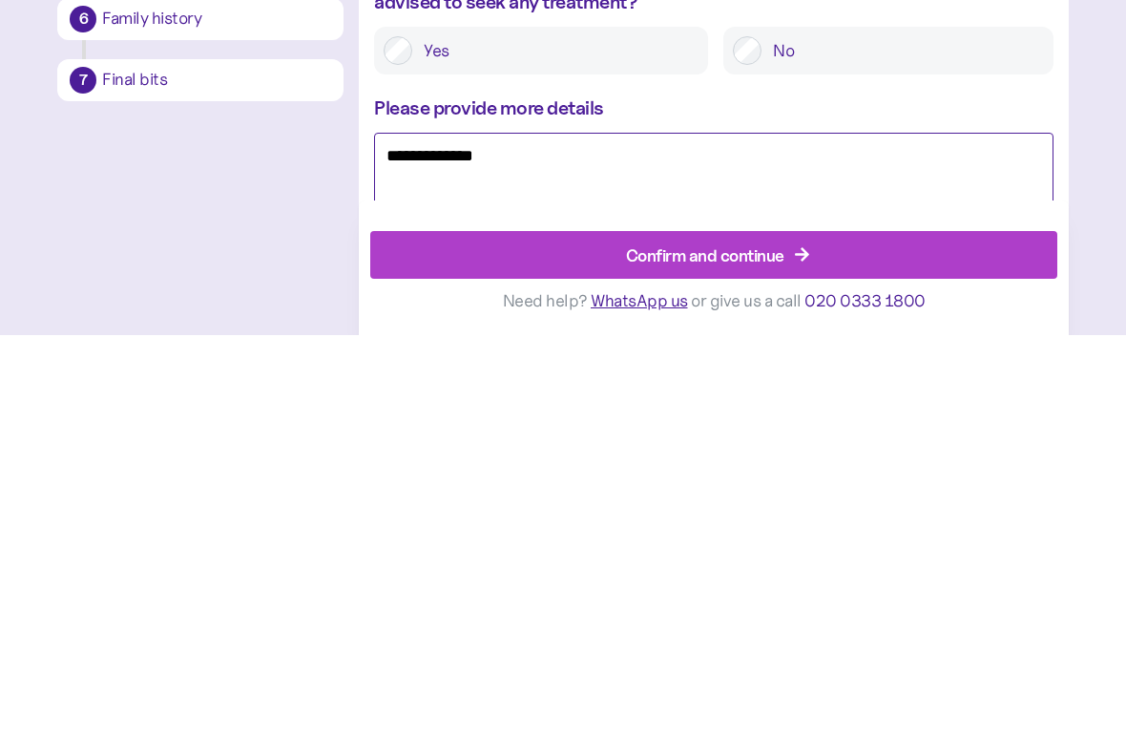
type textarea "**********"
click at [845, 635] on div "Confirm and continue" at bounding box center [717, 658] width 643 height 46
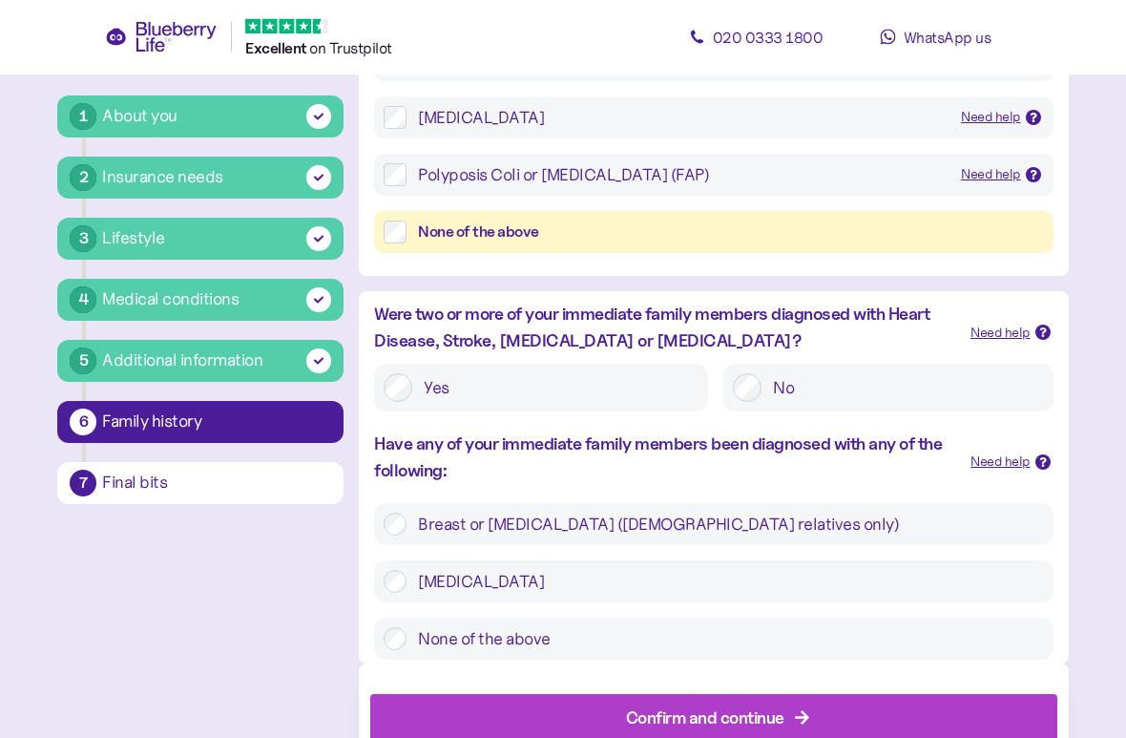
scroll to position [570, 0]
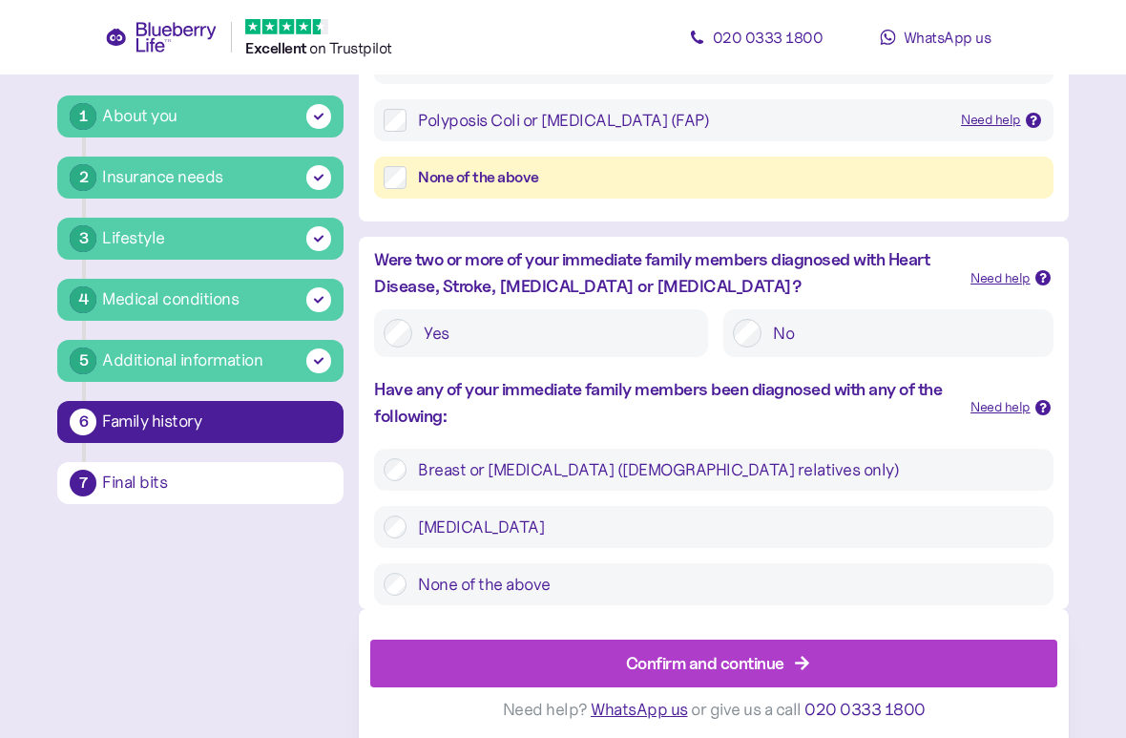
click at [764, 328] on label "No" at bounding box center [903, 333] width 282 height 29
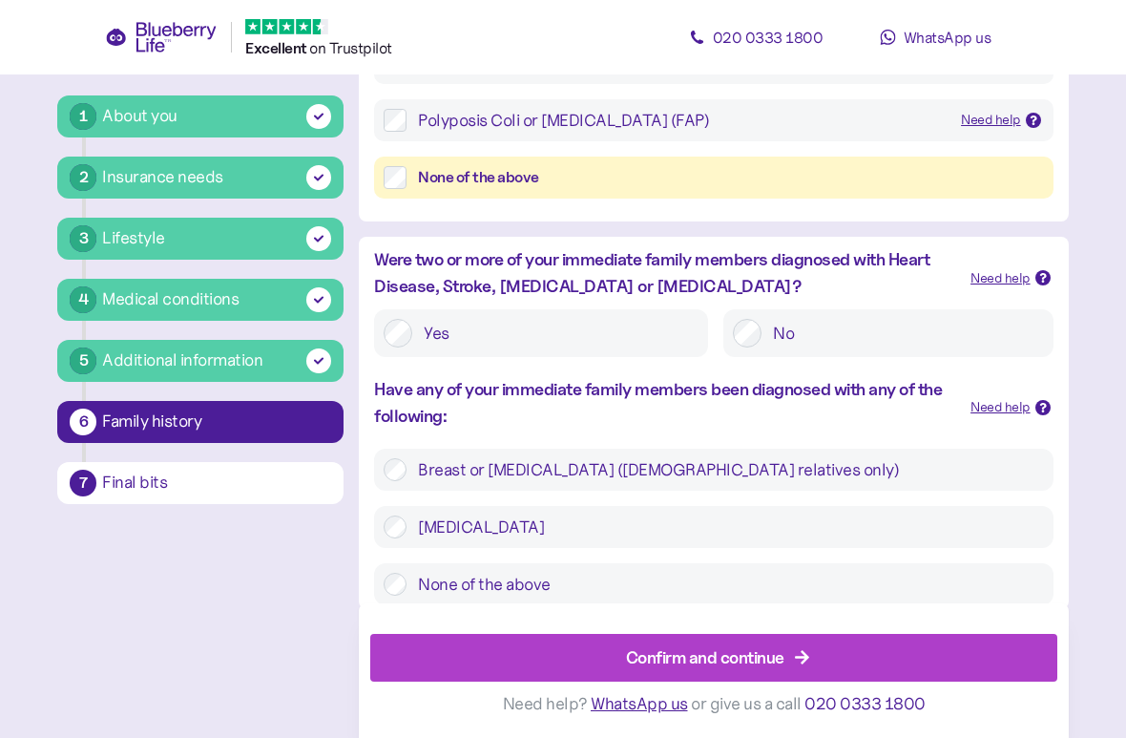
click at [702, 650] on div "Confirm and continue" at bounding box center [705, 657] width 158 height 26
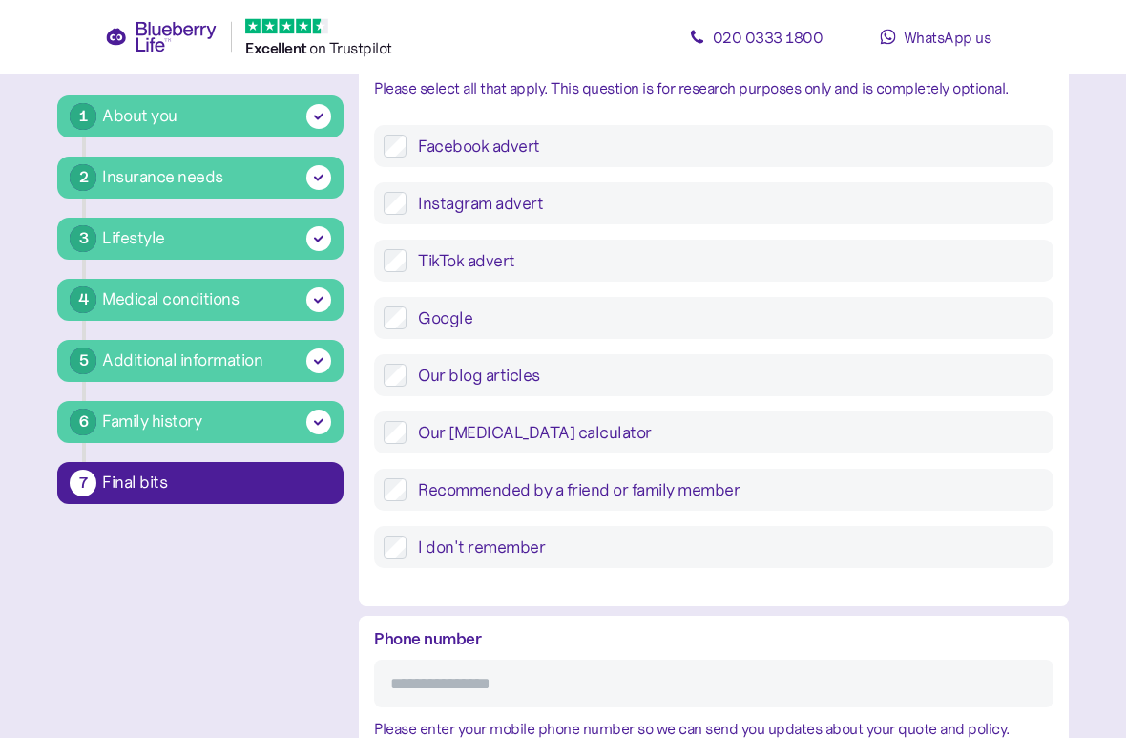
scroll to position [628, 0]
click at [494, 324] on label "Google" at bounding box center [725, 317] width 637 height 23
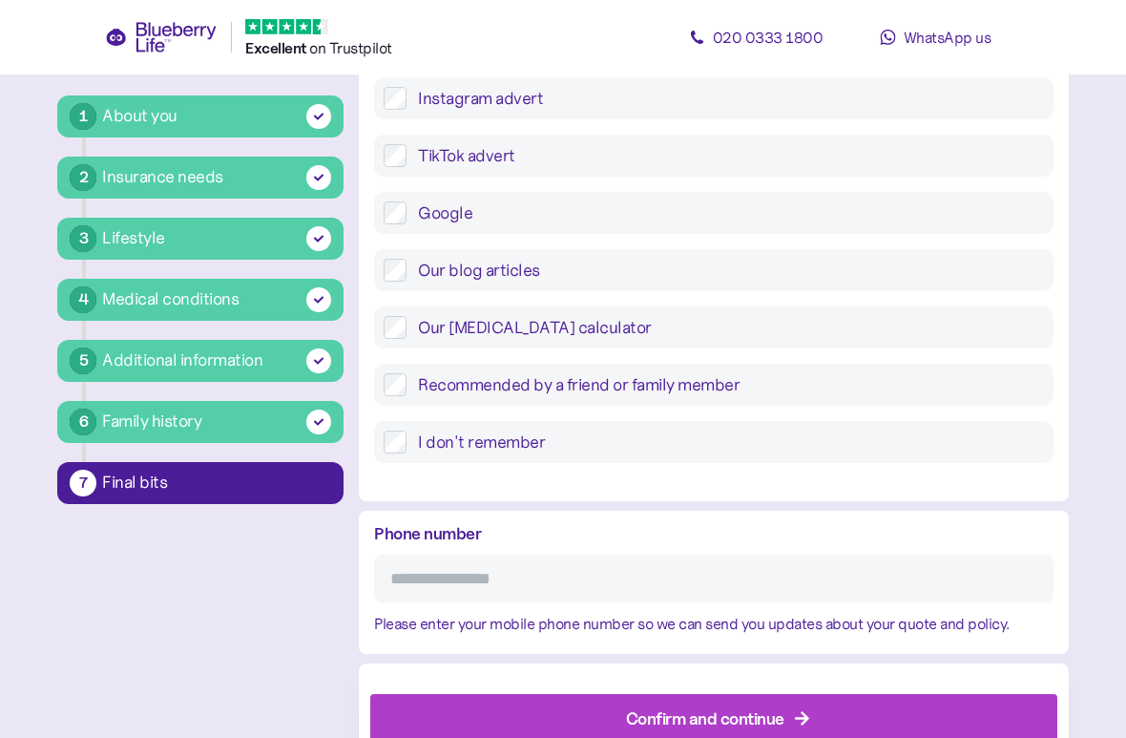
scroll to position [789, 0]
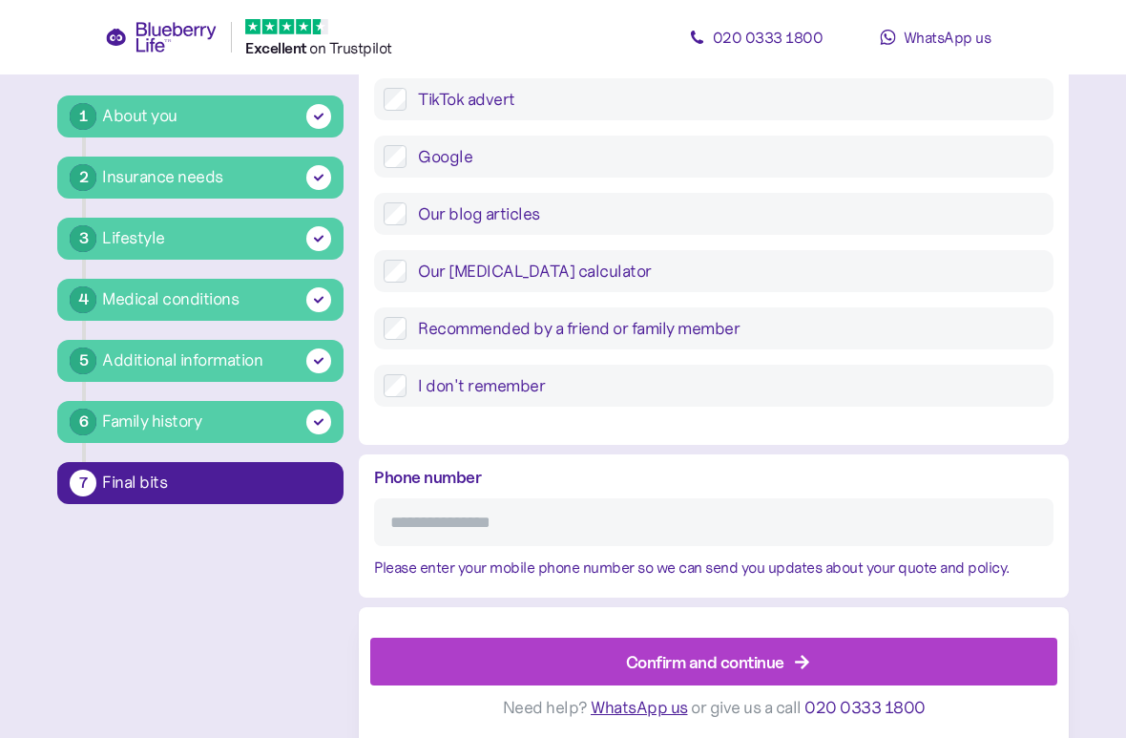
click at [741, 653] on div "Confirm and continue" at bounding box center [705, 662] width 158 height 26
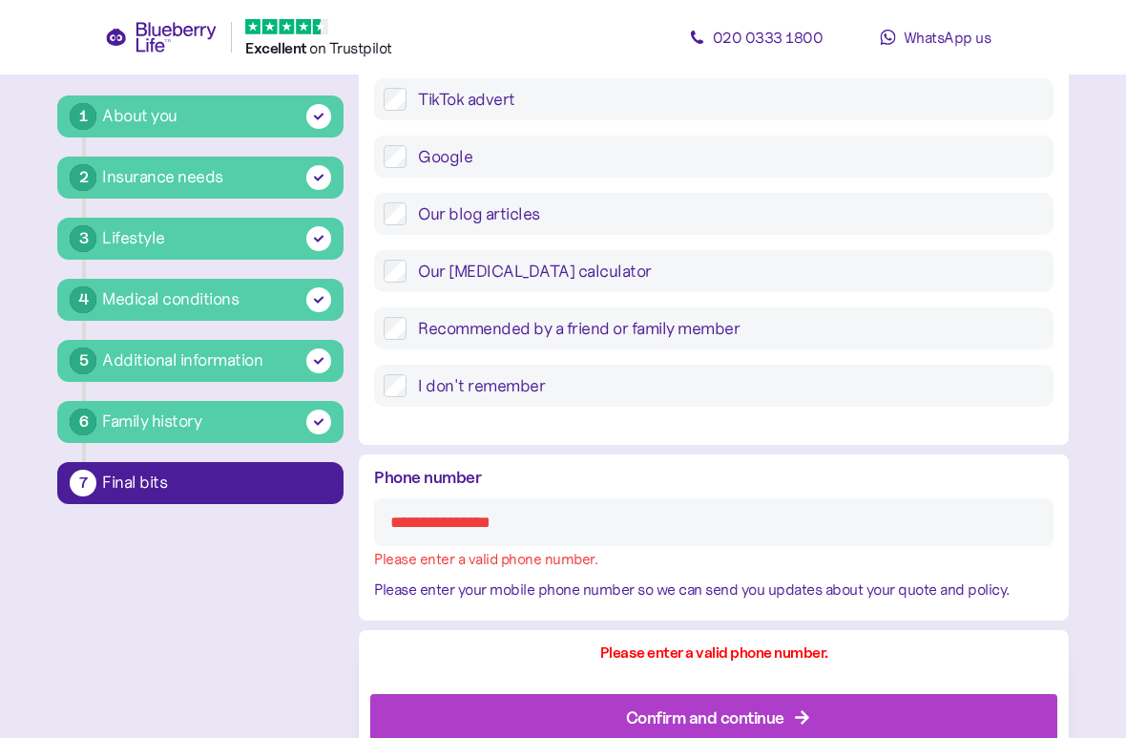
click at [728, 512] on input "Phone number" at bounding box center [713, 522] width 679 height 48
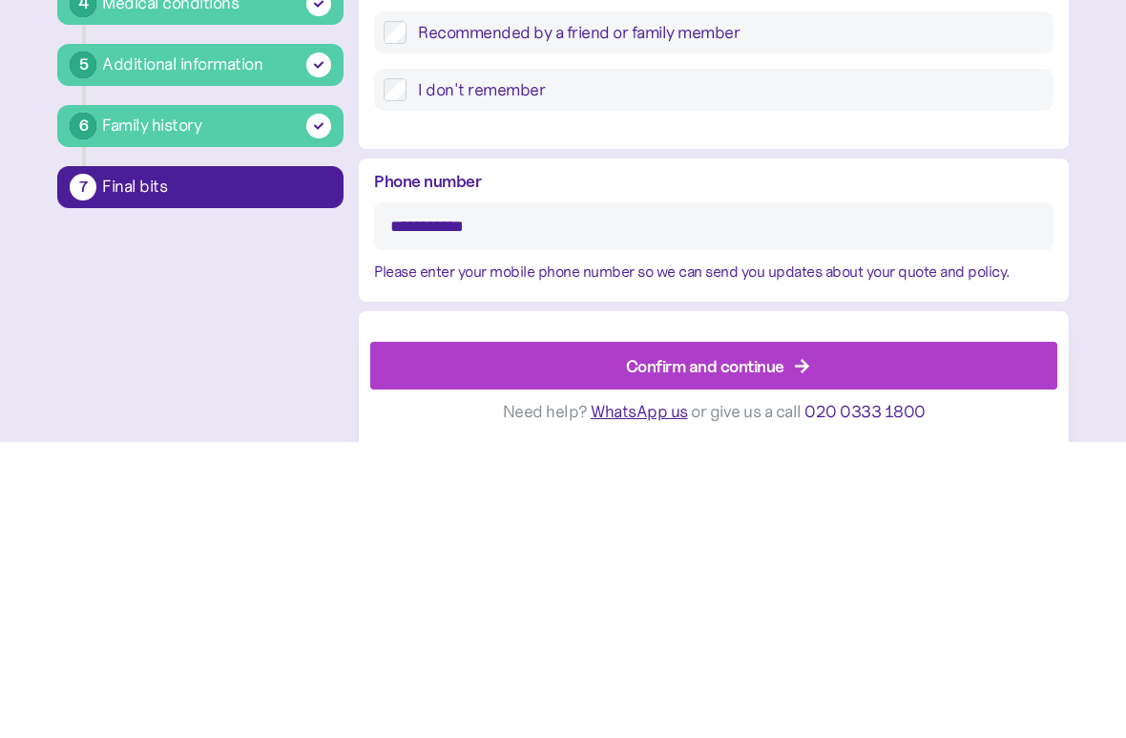
type input "**********"
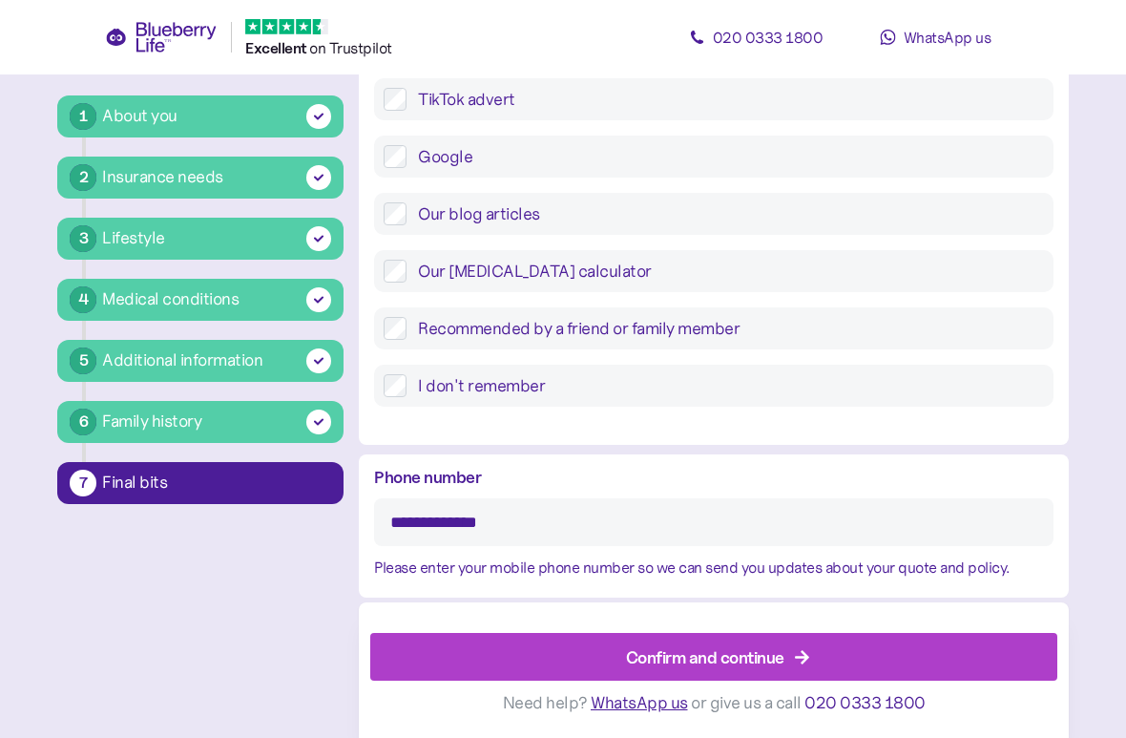
click at [796, 653] on icon "button" at bounding box center [802, 657] width 17 height 17
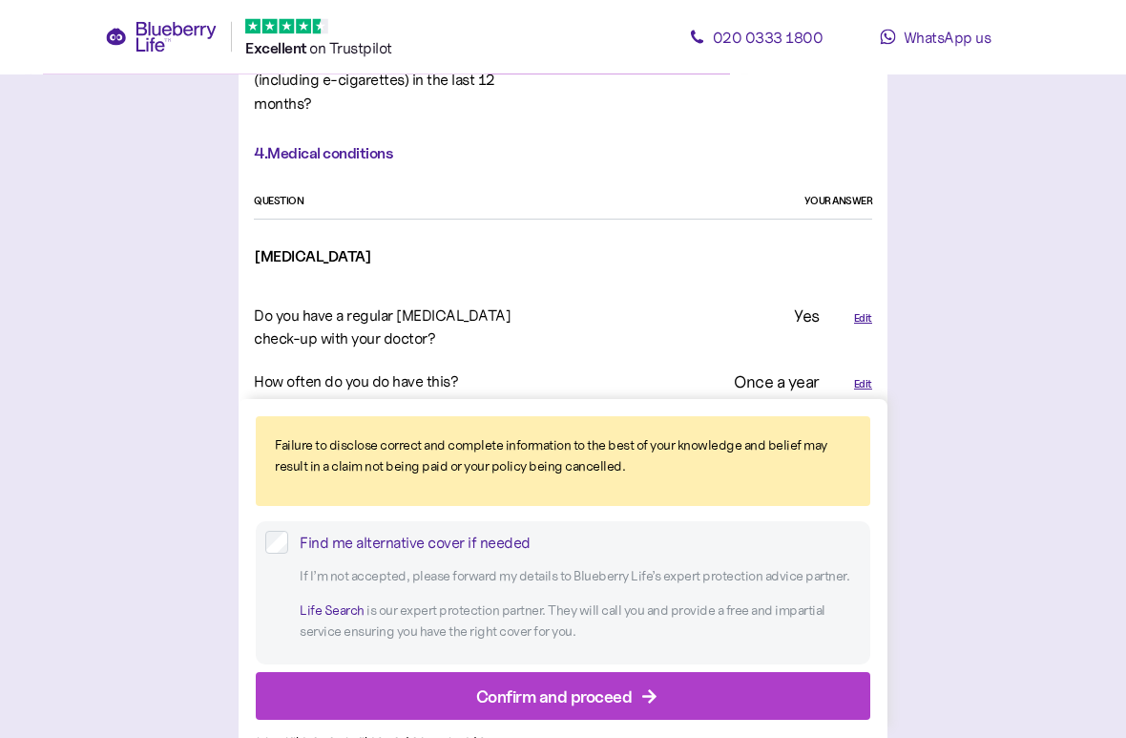
scroll to position [2143, 0]
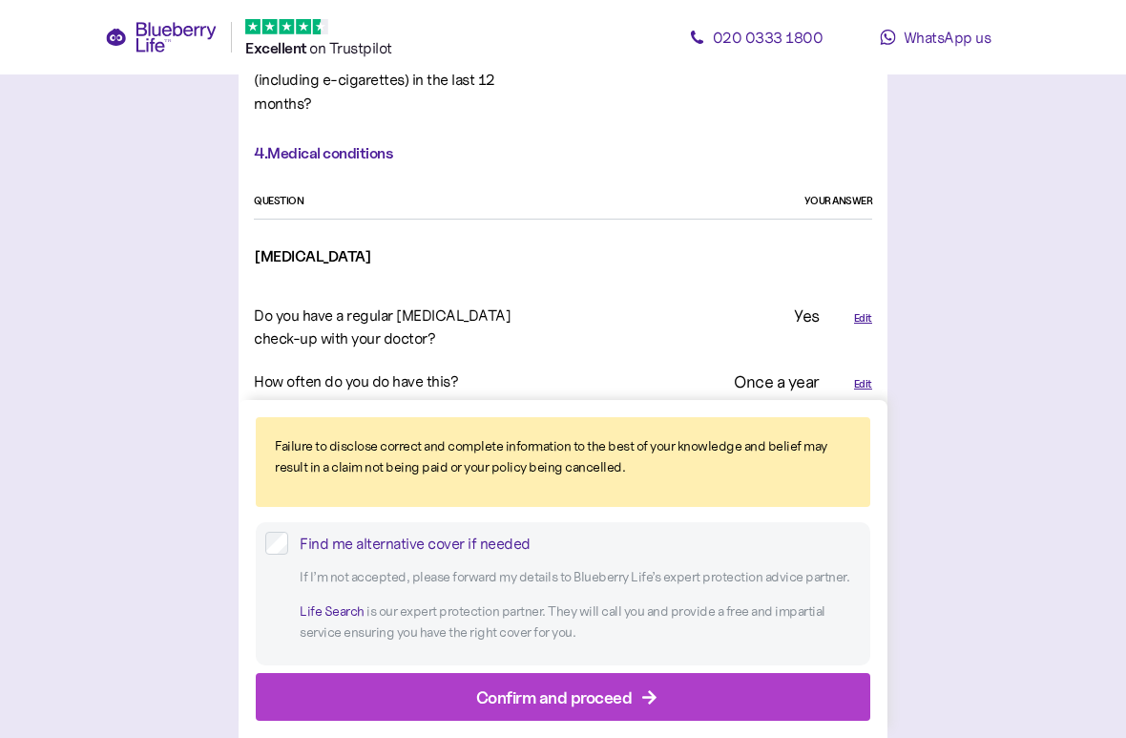
click at [653, 653] on div "Confirm and proceed" at bounding box center [568, 697] width 572 height 46
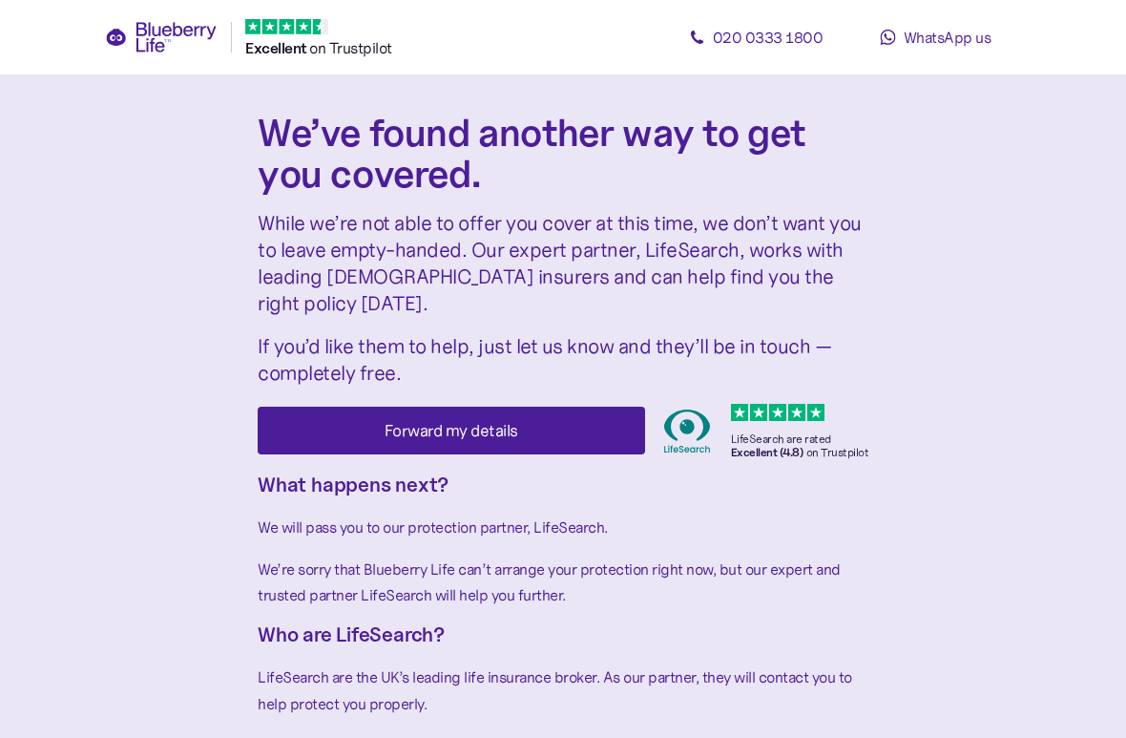
click at [781, 559] on span "We’re sorry that Blueberry Life can’t arrange your protection right now, but ou…" at bounding box center [549, 581] width 583 height 45
